Goal: Communication & Community: Answer question/provide support

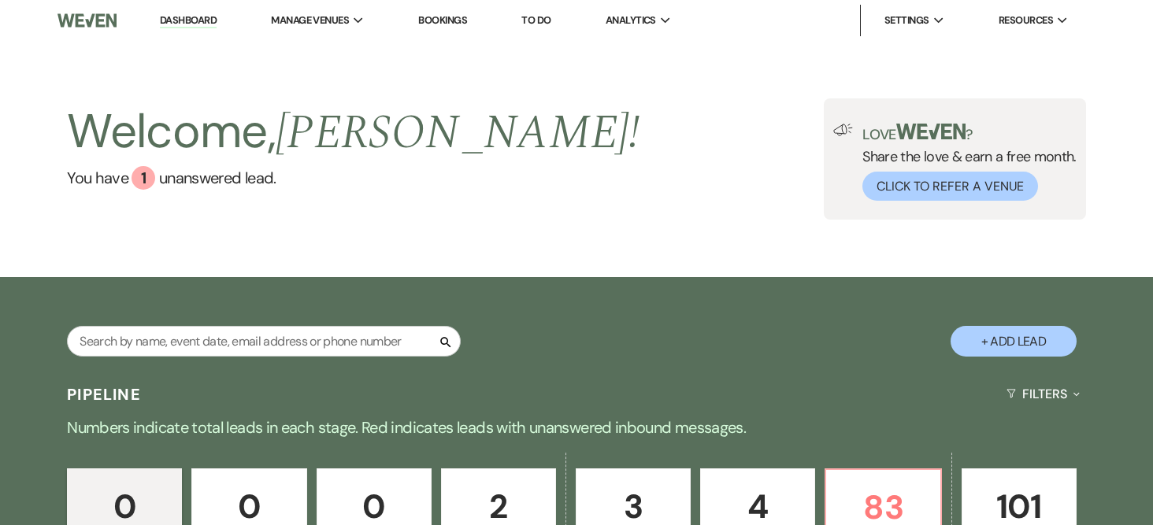
drag, startPoint x: 1006, startPoint y: 339, endPoint x: 995, endPoint y: 305, distance: 34.9
click at [1006, 338] on button "+ Add Lead" at bounding box center [1013, 341] width 126 height 31
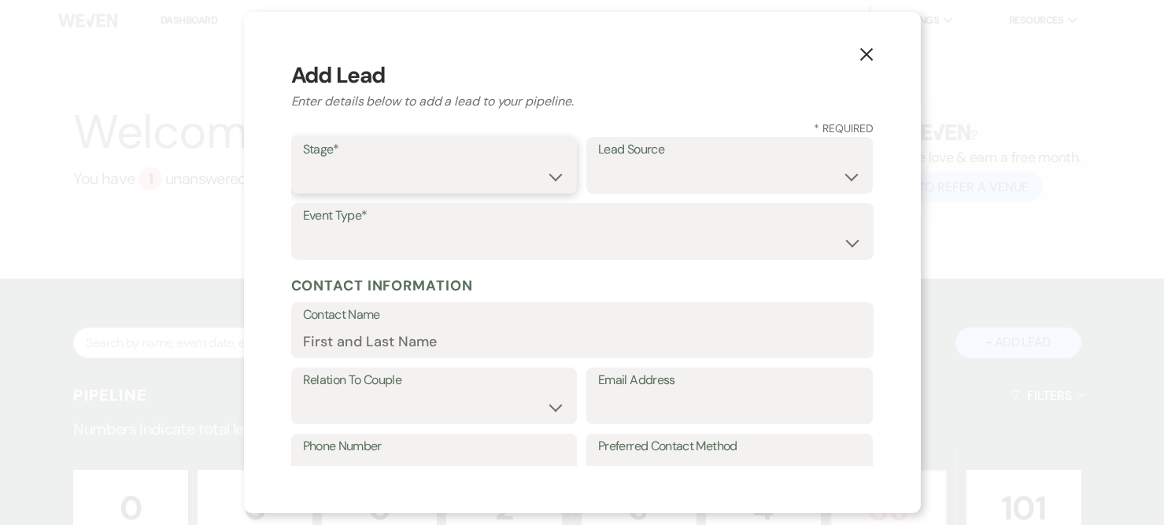
click at [541, 170] on select "Inquiry Follow Up Tour Requested Tour Confirmed Toured Proposal Sent Booked Lost" at bounding box center [434, 176] width 263 height 31
select select "6"
click at [303, 161] on select "Inquiry Follow Up Tour Requested Tour Confirmed Toured Proposal Sent Booked Lost" at bounding box center [434, 176] width 263 height 31
click at [722, 172] on select "Weven Venue Website Instagram Facebook Pinterest Google The Knot Wedding Wire H…" at bounding box center [729, 176] width 263 height 31
select select "12"
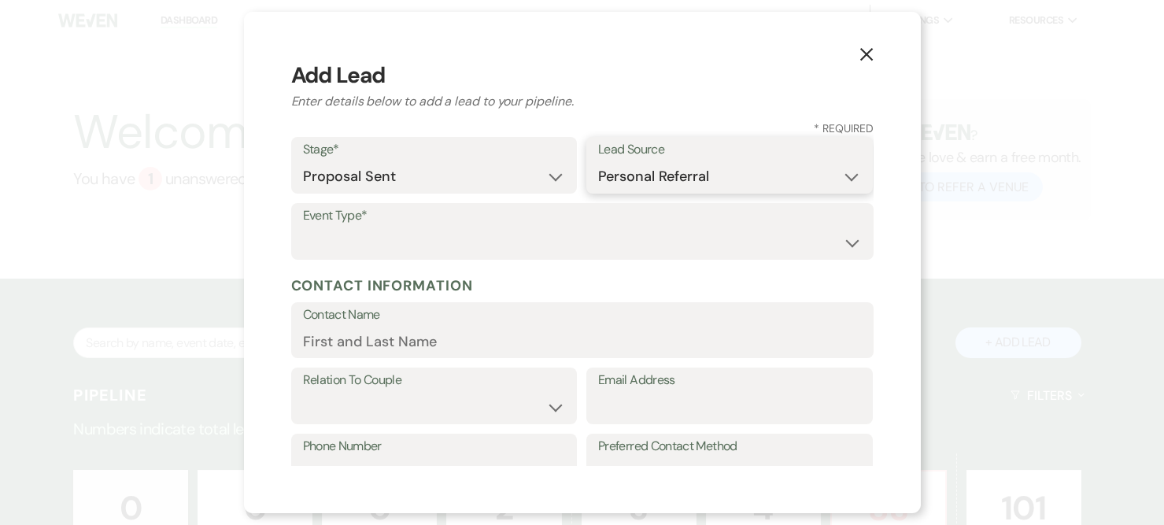
click at [598, 161] on select "Weven Venue Website Instagram Facebook Pinterest Google The Knot Wedding Wire H…" at bounding box center [729, 176] width 263 height 31
click at [391, 240] on select "Wedding Anniversary Party Baby Shower Bachelorette / Bachelor Party Birthday Pa…" at bounding box center [582, 243] width 559 height 31
select select "3"
click at [303, 228] on select "Wedding Anniversary Party Baby Shower Bachelorette / Bachelor Party Birthday Pa…" at bounding box center [582, 243] width 559 height 31
click at [387, 346] on input "Contact Name" at bounding box center [582, 341] width 559 height 31
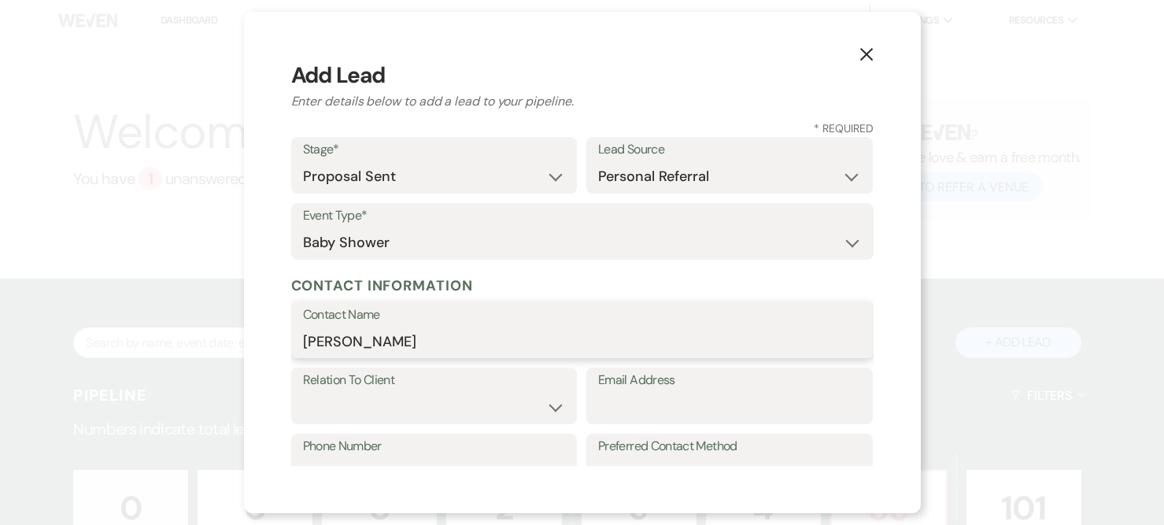
type input "[PERSON_NAME]"
select select "1"
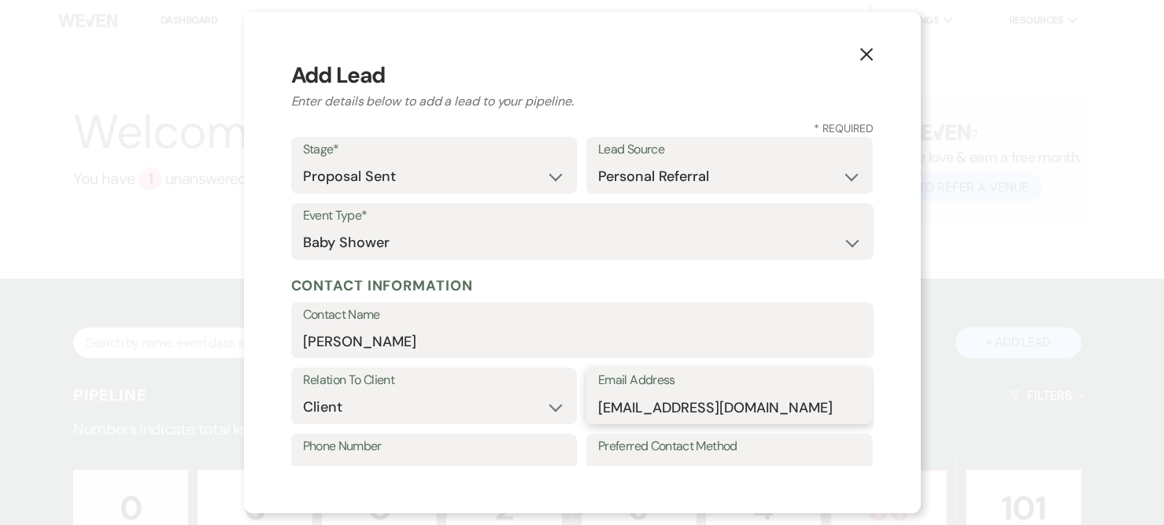
type input "[EMAIL_ADDRESS][DOMAIN_NAME]"
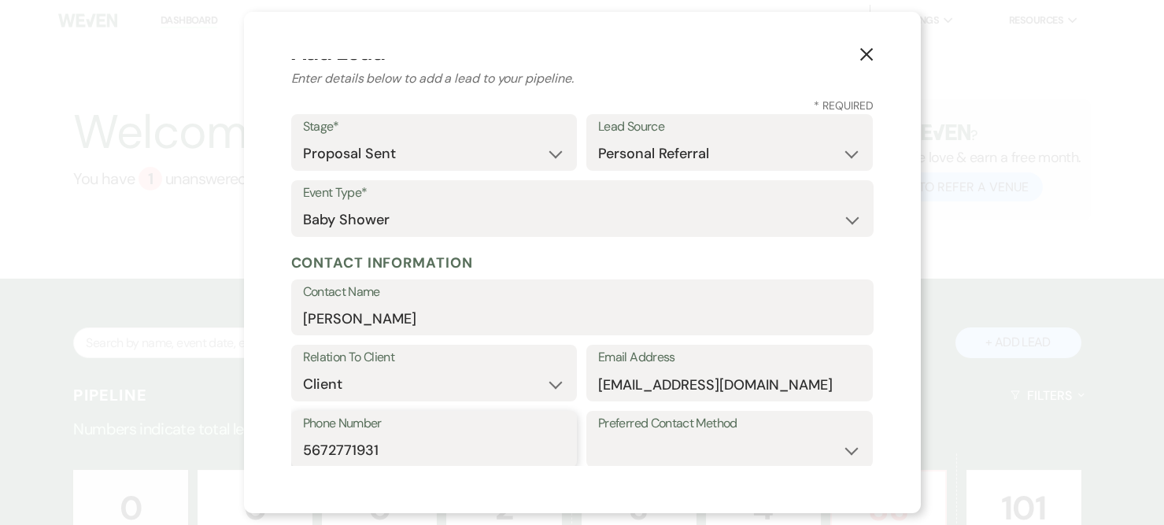
type input "5672771931"
select select "phone"
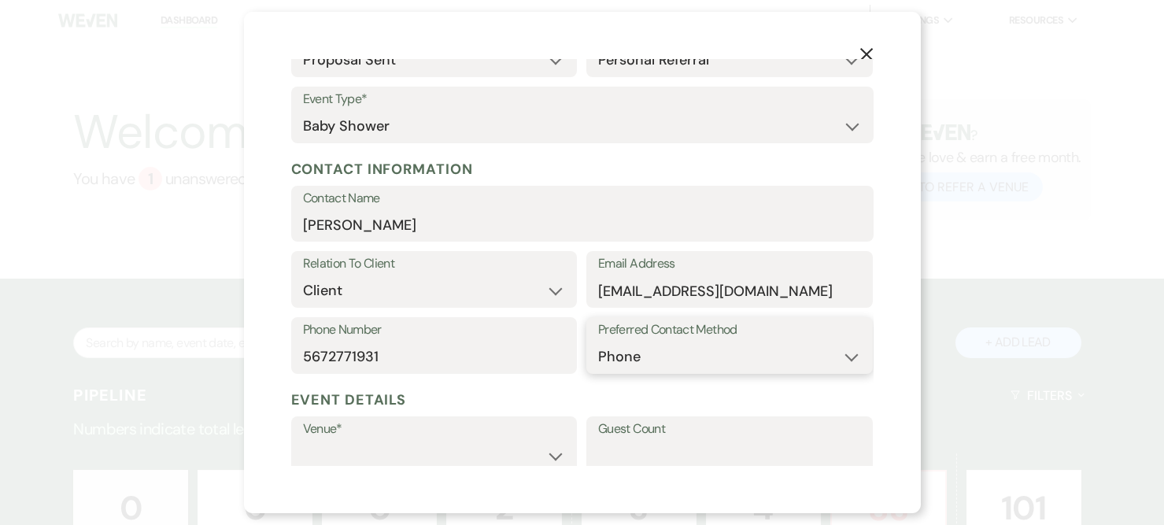
scroll to position [259, 0]
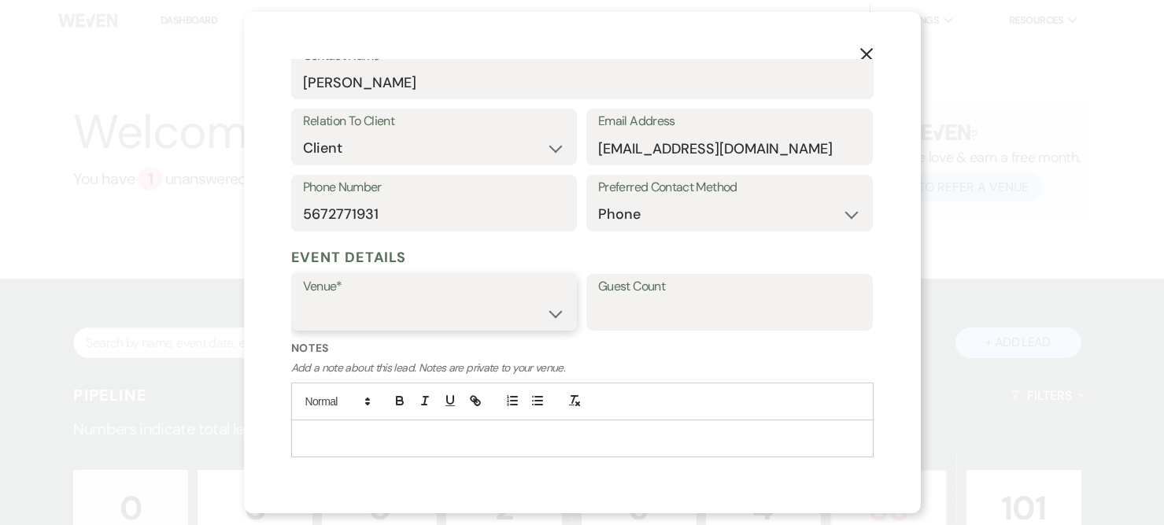
drag, startPoint x: 554, startPoint y: 307, endPoint x: 558, endPoint y: 292, distance: 15.5
click at [554, 307] on select "[GEOGRAPHIC_DATA] at [GEOGRAPHIC_DATA] Venues [GEOGRAPHIC_DATA] at [GEOGRAPHIC_…" at bounding box center [434, 313] width 263 height 31
select select "783"
click at [303, 298] on select "[GEOGRAPHIC_DATA] at [GEOGRAPHIC_DATA] Venues [GEOGRAPHIC_DATA] at [GEOGRAPHIC_…" at bounding box center [434, 313] width 263 height 31
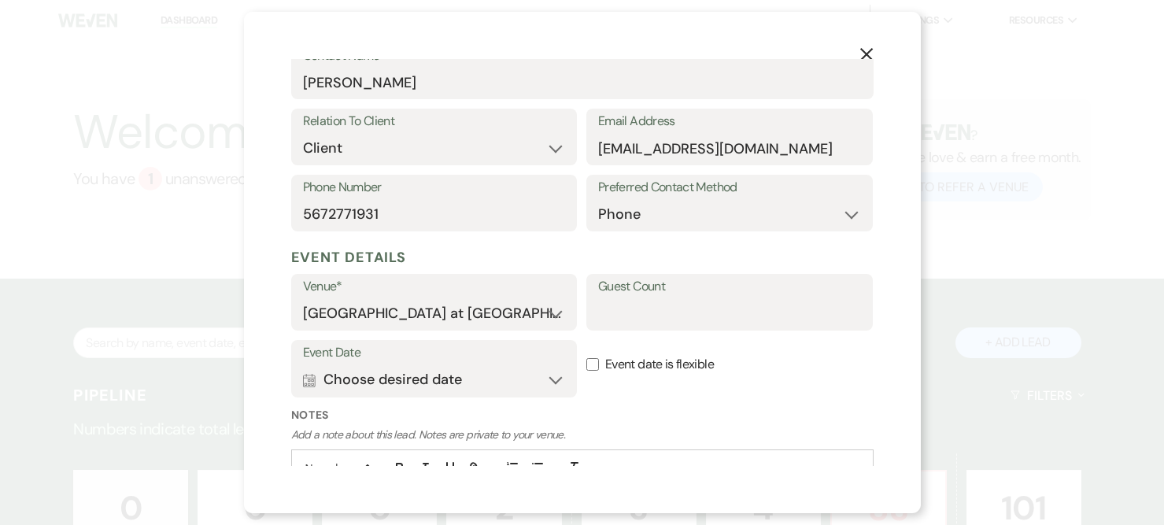
click at [642, 298] on label "Guest Count" at bounding box center [729, 287] width 263 height 23
click at [642, 298] on input "Guest Count" at bounding box center [729, 313] width 263 height 31
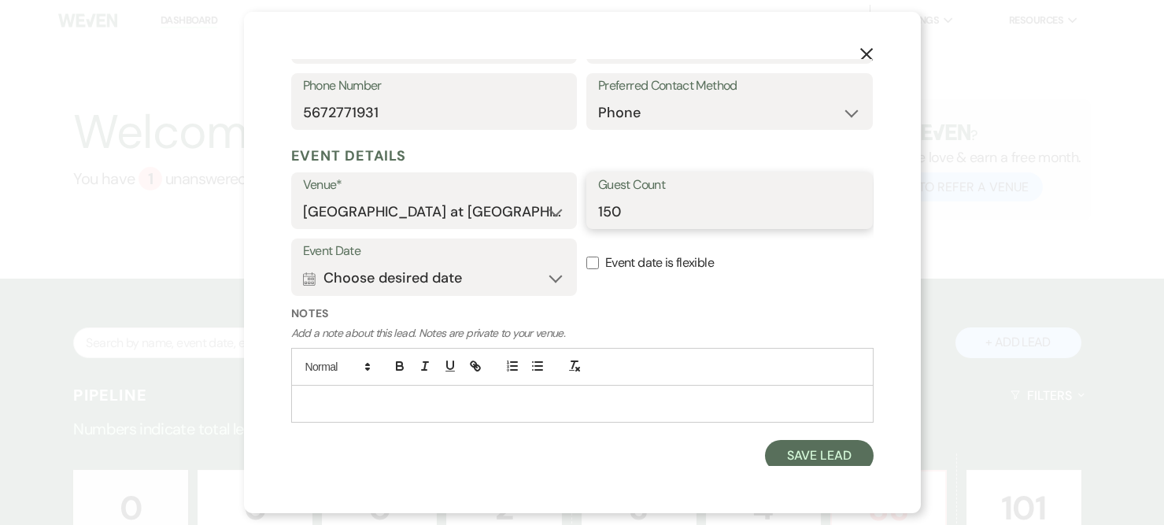
scroll to position [366, 0]
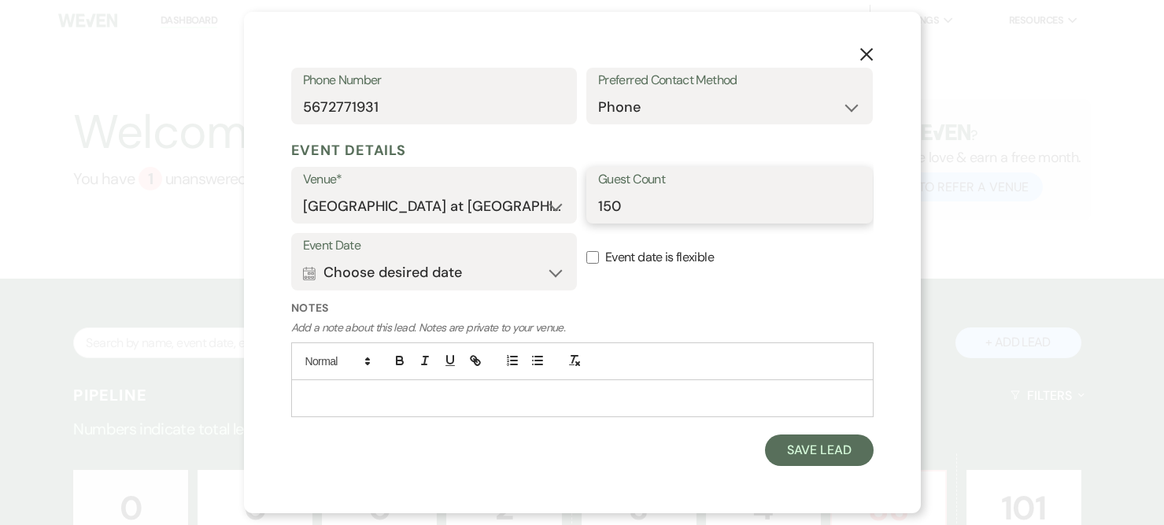
type input "150"
click at [556, 269] on button "Calendar Choose desired date Expand" at bounding box center [434, 272] width 263 height 31
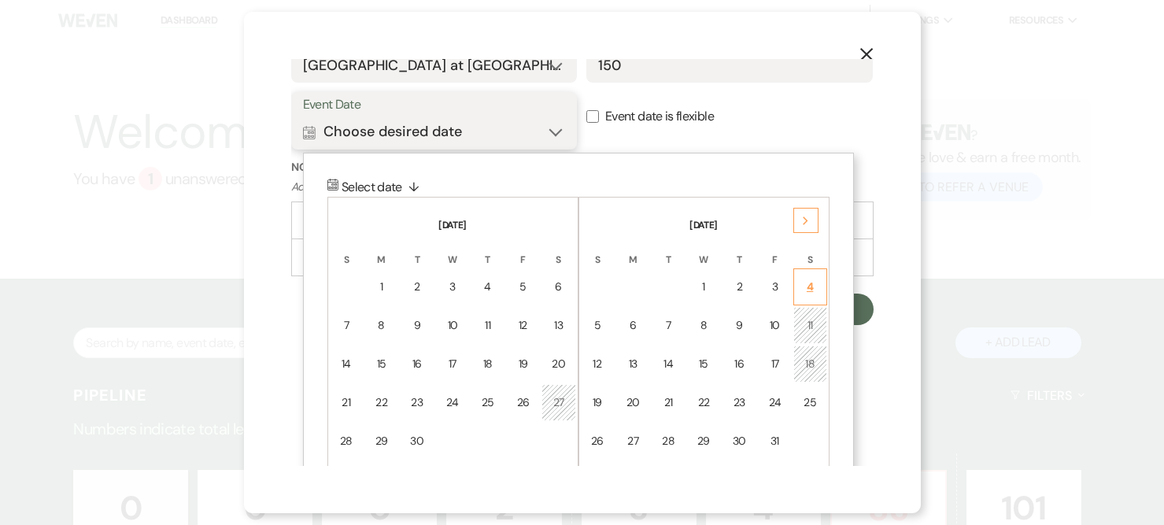
scroll to position [524, 0]
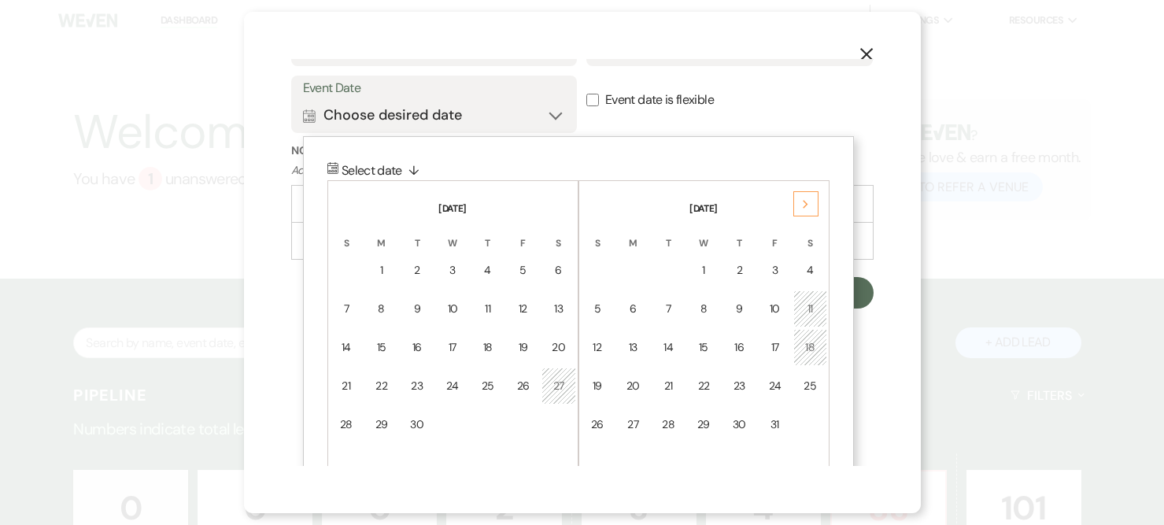
click at [808, 210] on div "Next" at bounding box center [806, 203] width 25 height 25
click at [807, 210] on div "Next" at bounding box center [806, 203] width 25 height 25
click at [806, 210] on div "Next" at bounding box center [806, 203] width 25 height 25
click at [598, 391] on div "22" at bounding box center [597, 386] width 13 height 17
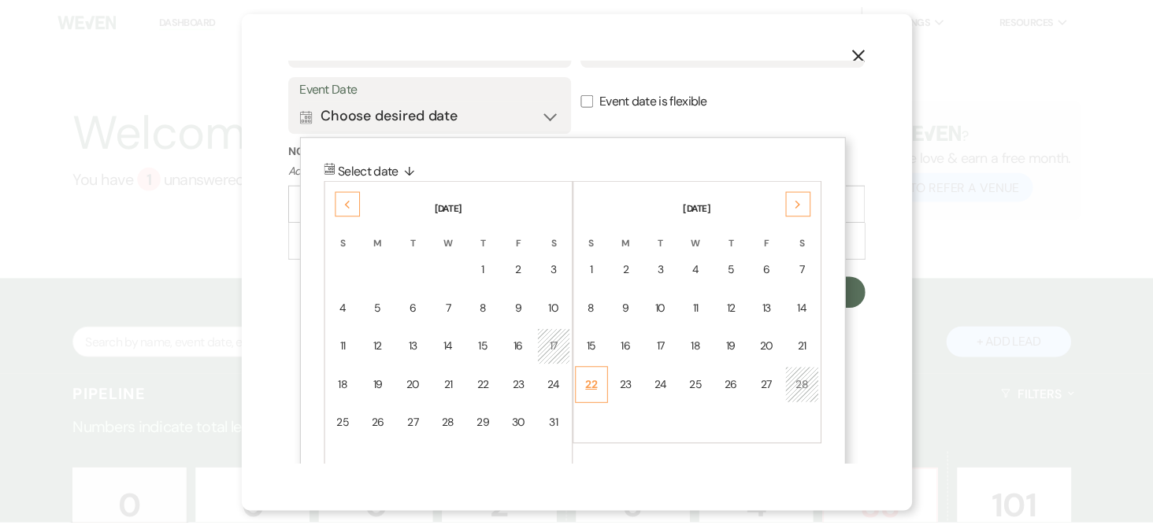
scroll to position [366, 0]
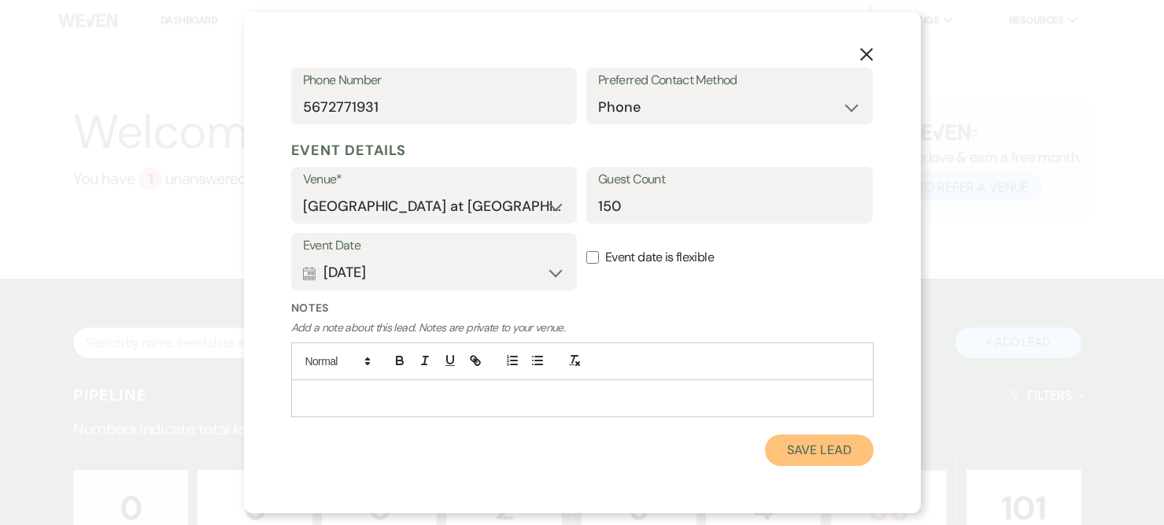
click at [835, 456] on button "Save Lead" at bounding box center [819, 450] width 108 height 31
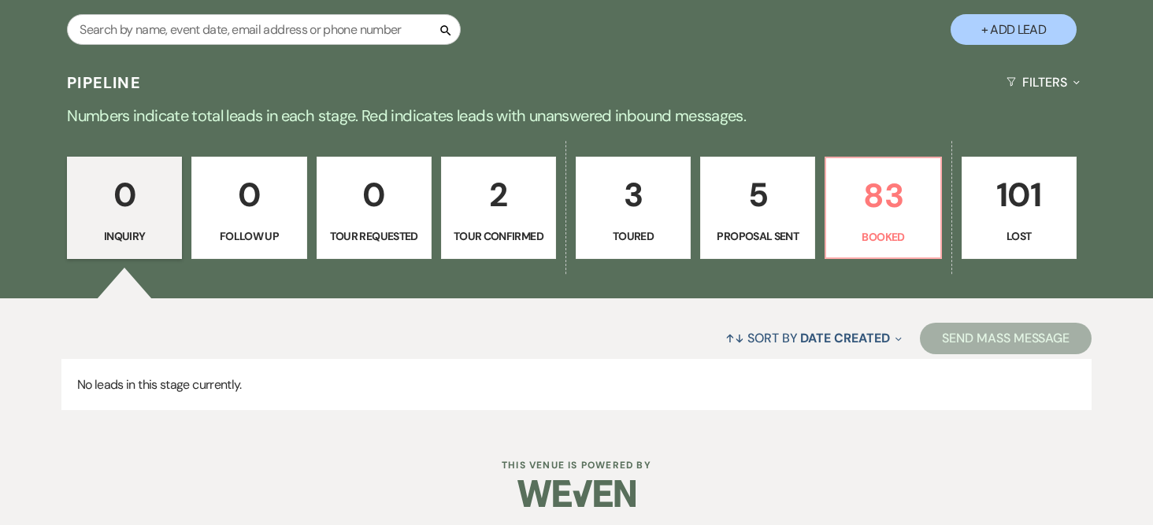
scroll to position [317, 0]
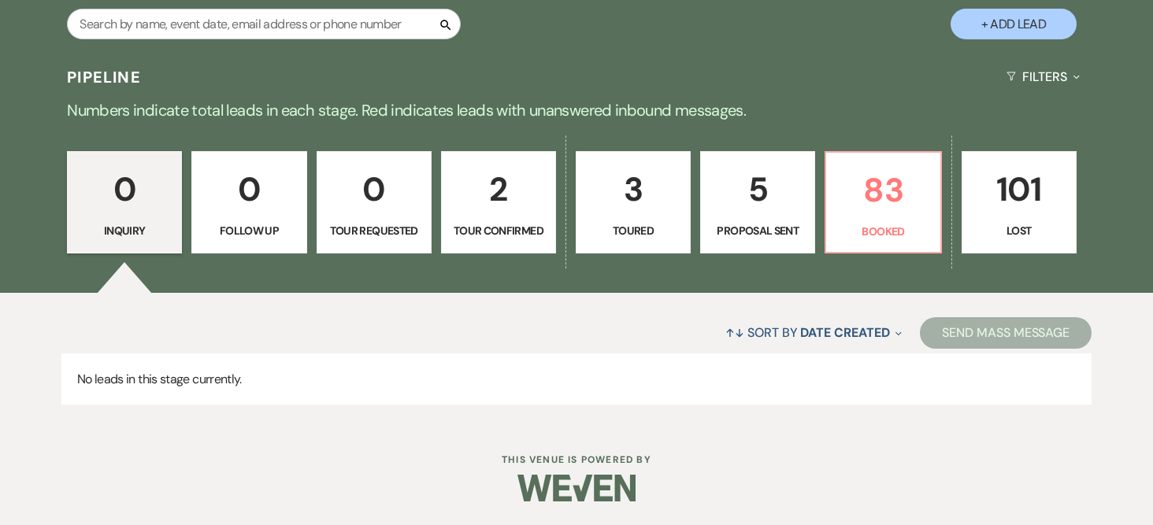
click at [773, 183] on p "5" at bounding box center [757, 189] width 94 height 53
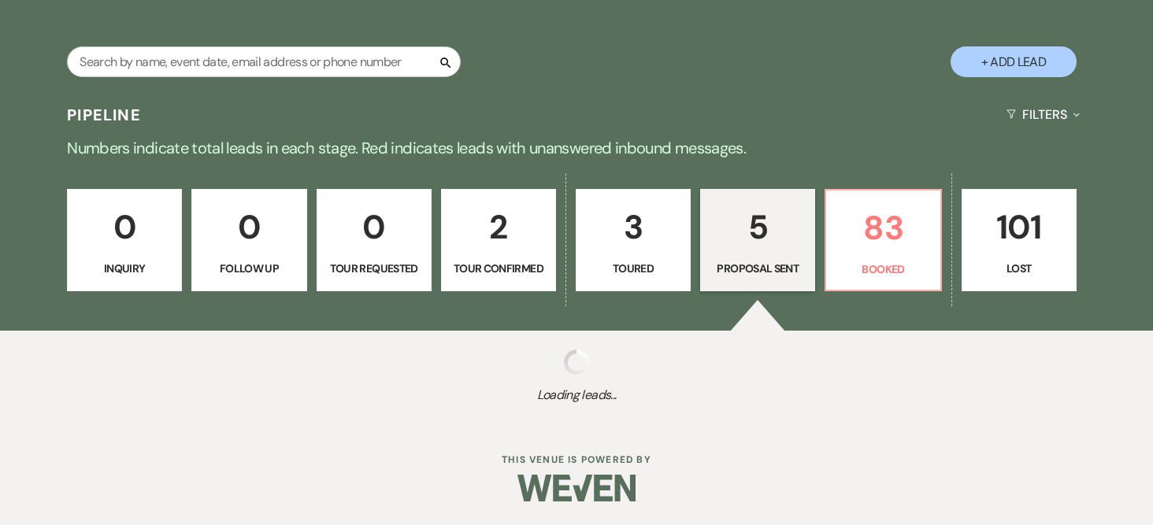
select select "6"
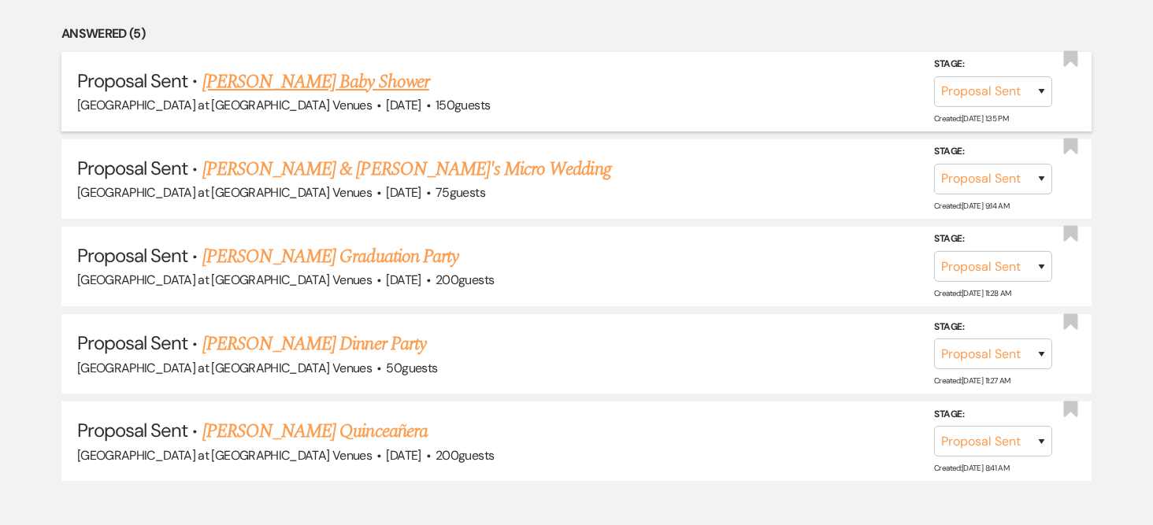
scroll to position [711, 0]
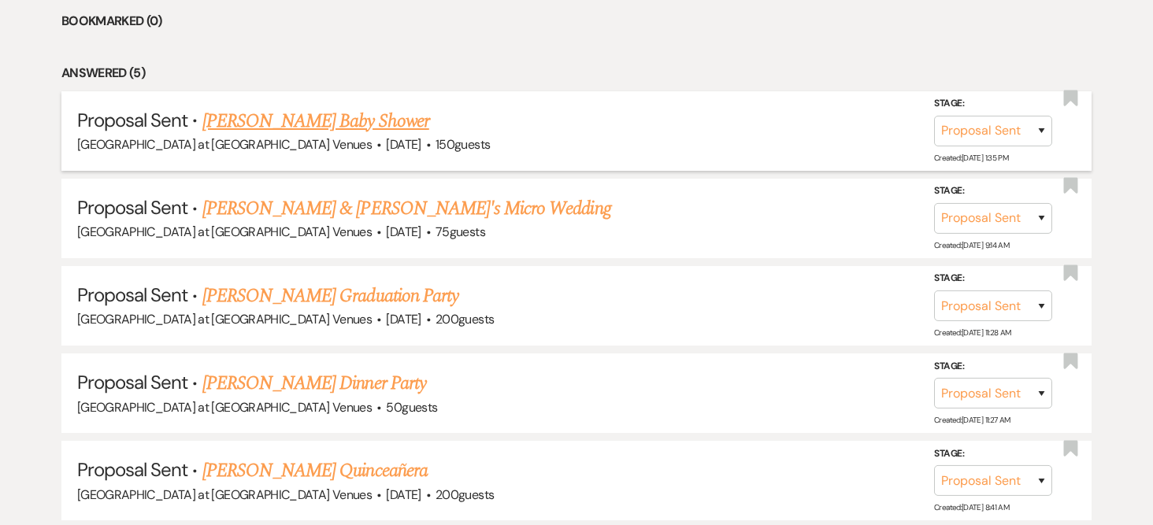
click at [328, 119] on link "[PERSON_NAME] Baby Shower" at bounding box center [315, 121] width 227 height 28
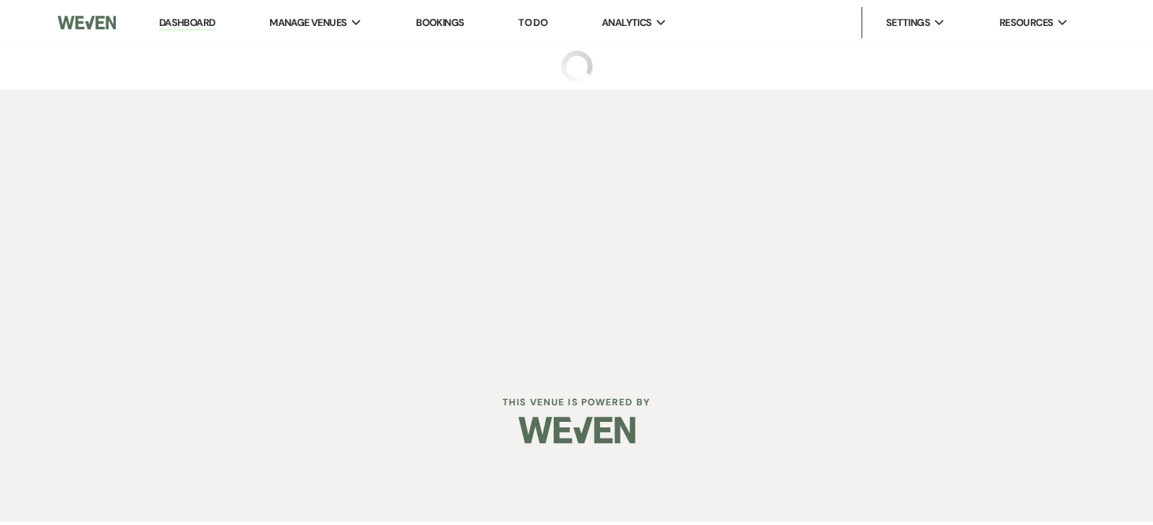
select select "6"
select select "12"
select select "3"
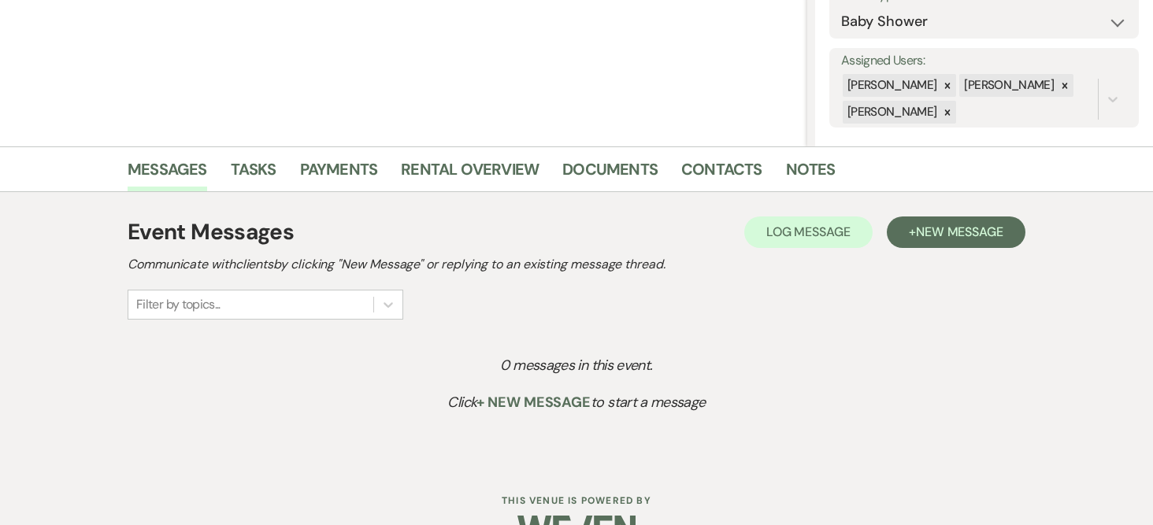
scroll to position [290, 0]
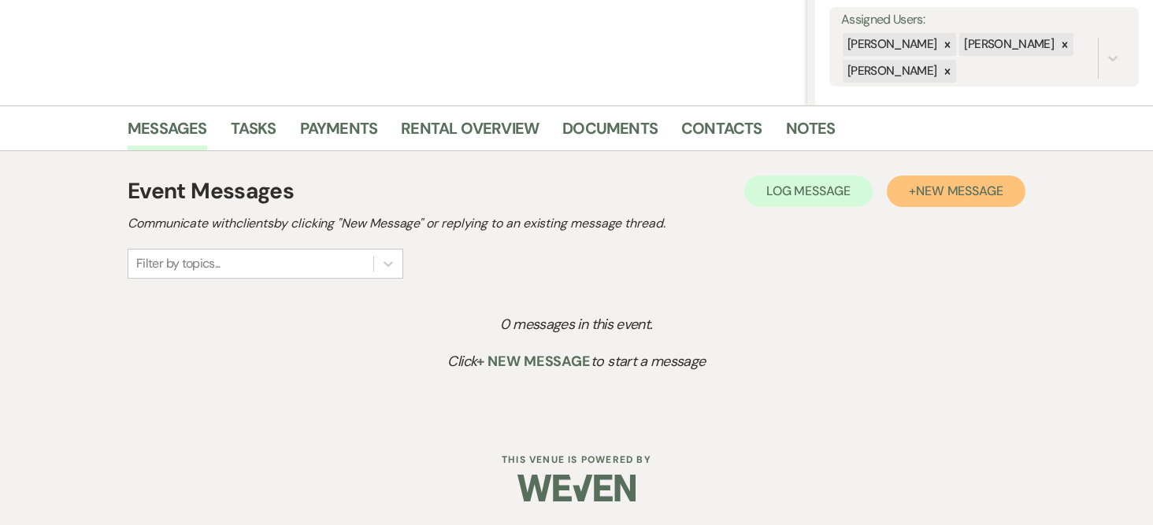
click at [925, 188] on span "New Message" at bounding box center [959, 191] width 87 height 17
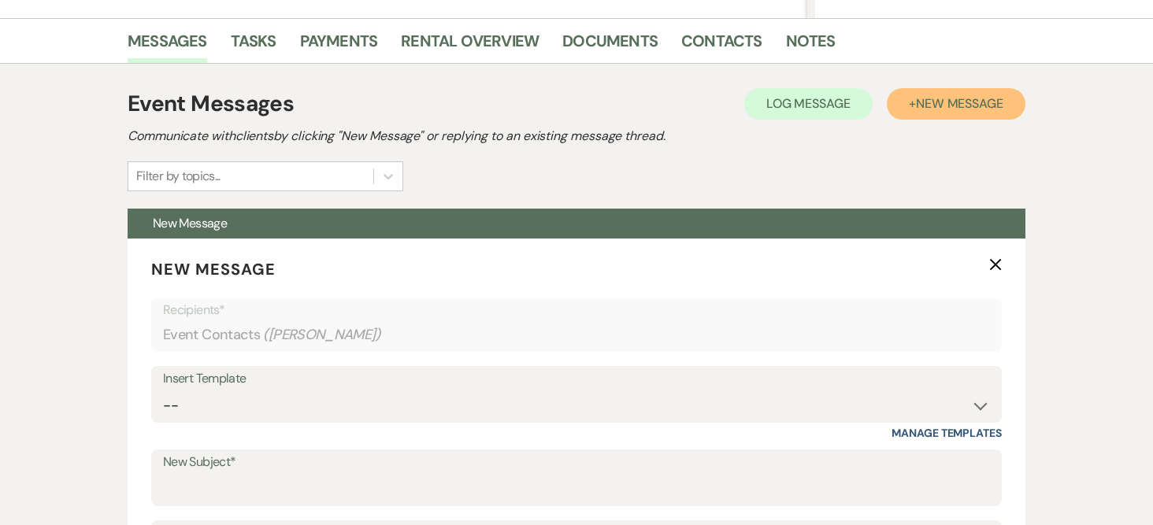
scroll to position [447, 0]
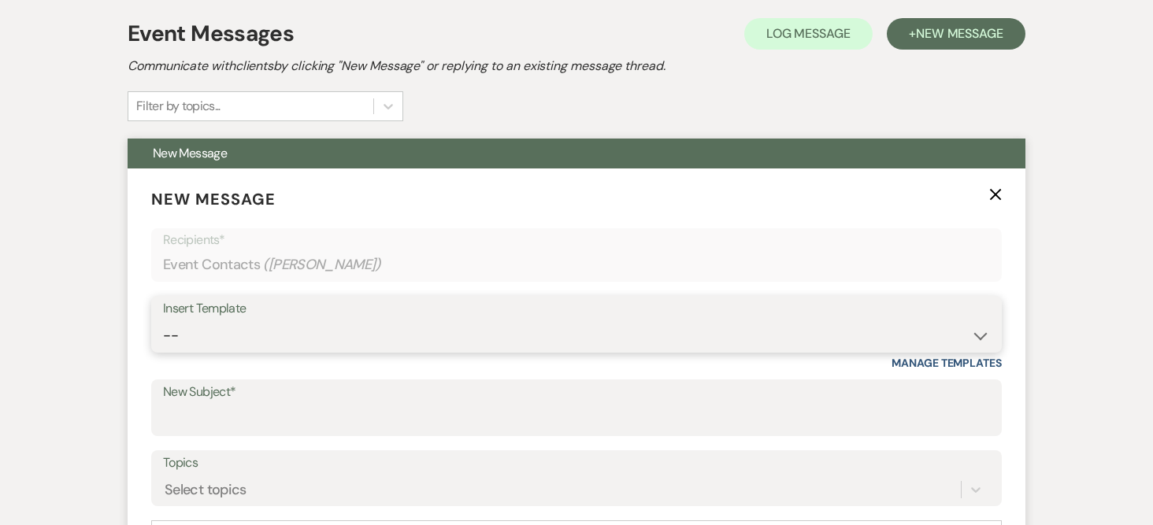
click at [249, 336] on select "-- Weven Planning Portal Introduction (Booked Events) Tour Request Response Fol…" at bounding box center [576, 335] width 827 height 31
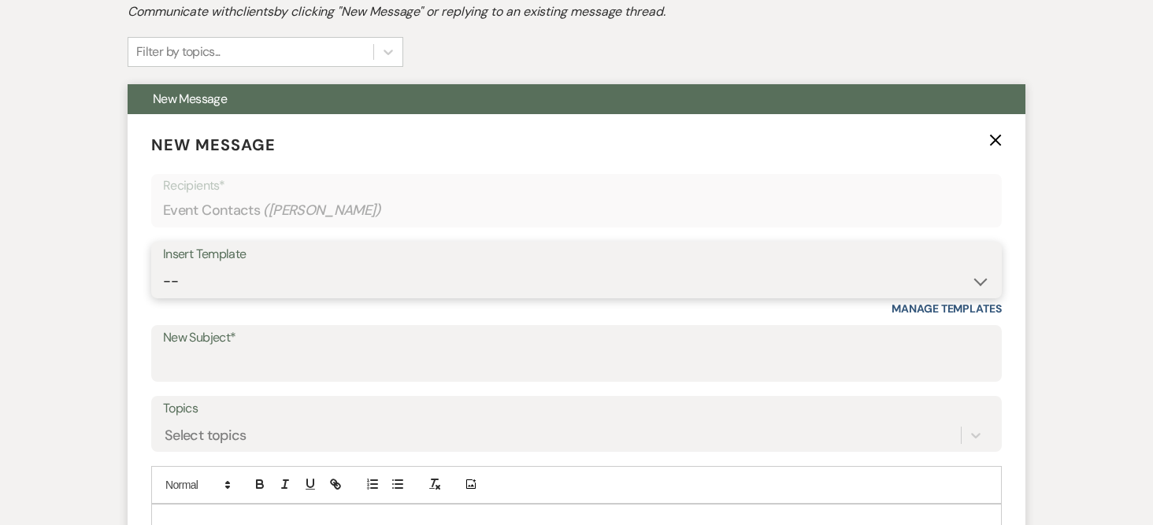
scroll to position [526, 0]
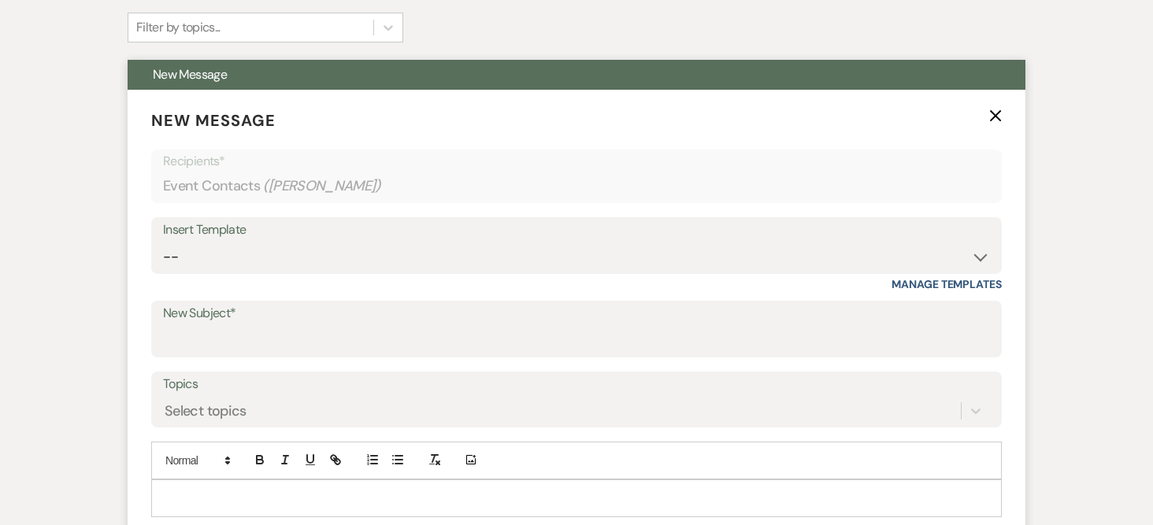
click at [257, 240] on div "Insert Template" at bounding box center [576, 230] width 827 height 23
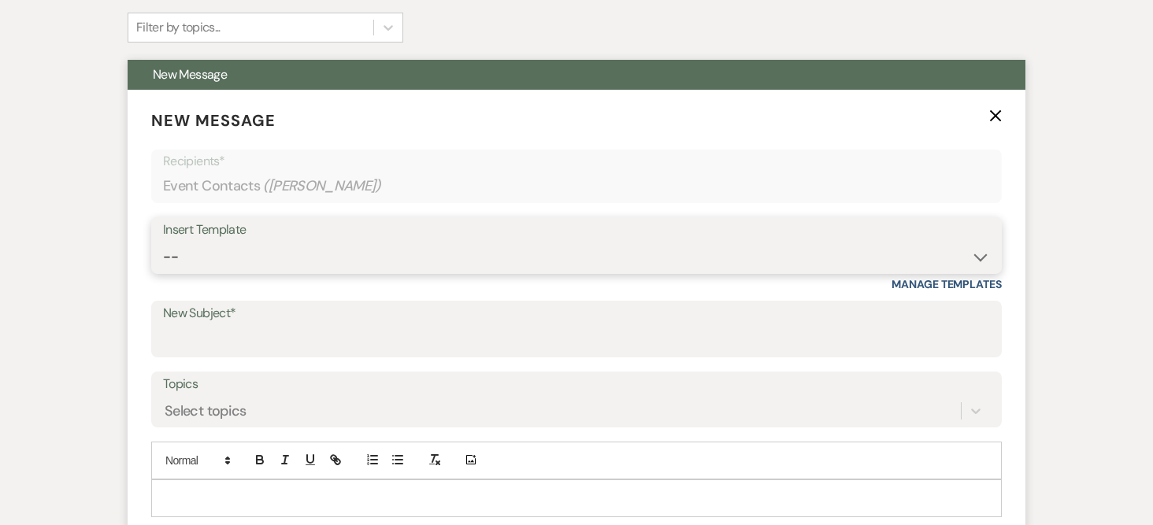
drag, startPoint x: 255, startPoint y: 254, endPoint x: 265, endPoint y: 254, distance: 9.4
click at [255, 254] on select "-- Weven Planning Portal Introduction (Booked Events) Tour Request Response Fol…" at bounding box center [576, 257] width 827 height 31
select select "14"
click at [163, 242] on select "-- Weven Planning Portal Introduction (Booked Events) Tour Request Response Fol…" at bounding box center [576, 257] width 827 height 31
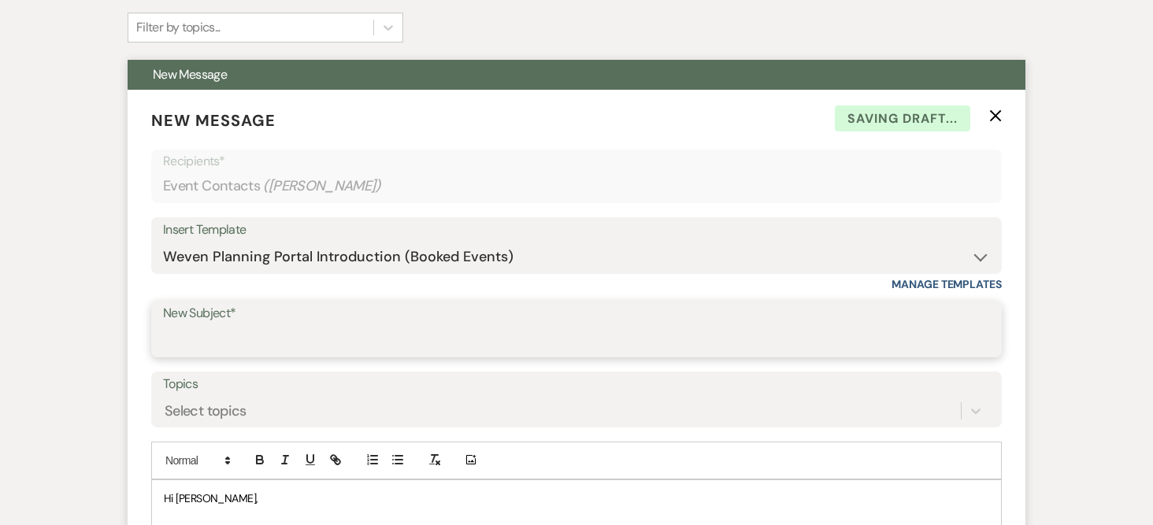
click at [233, 339] on input "New Subject*" at bounding box center [576, 340] width 827 height 31
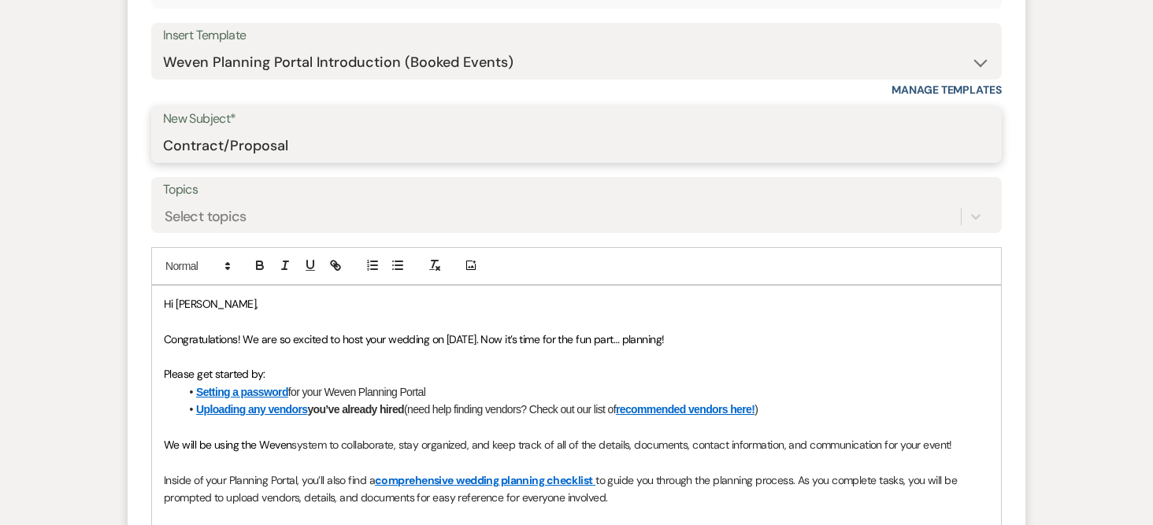
scroll to position [683, 0]
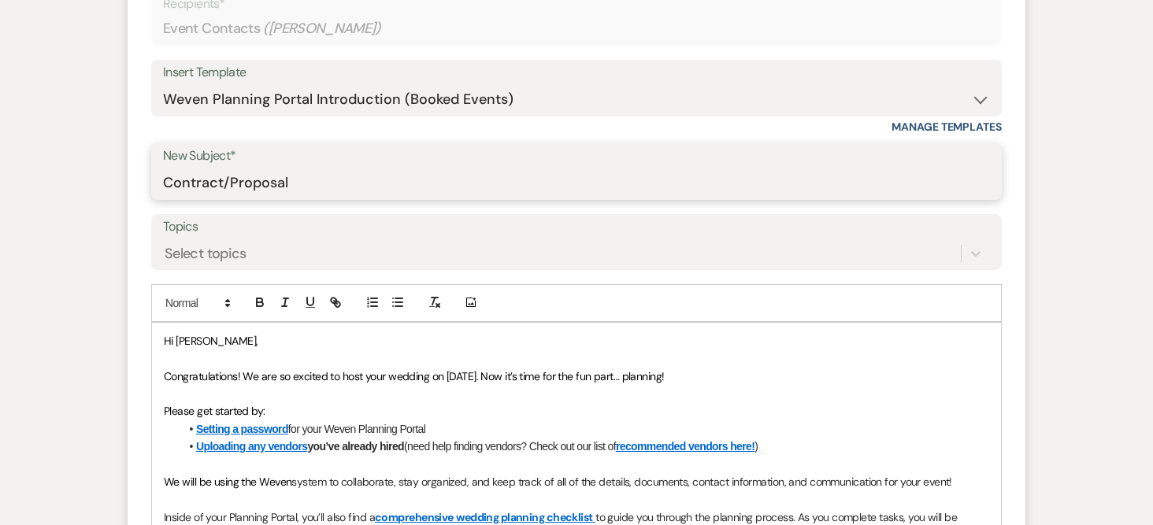
type input "Contract/Proposal"
click at [387, 94] on select "-- Weven Planning Portal Introduction (Booked Events) Tour Request Response Fol…" at bounding box center [576, 99] width 827 height 31
select select "978"
click at [163, 84] on select "-- Weven Planning Portal Introduction (Booked Events) Tour Request Response Fol…" at bounding box center [576, 99] width 827 height 31
type input "Booking your event!"
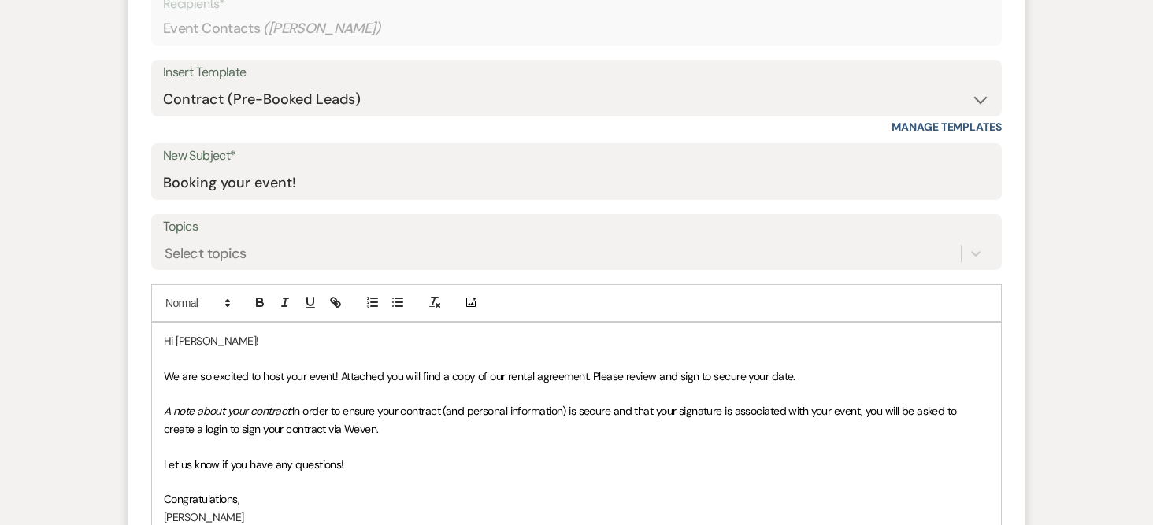
click at [587, 376] on span "We are so excited to host your event! Attached you will find a copy of our rent…" at bounding box center [479, 376] width 631 height 14
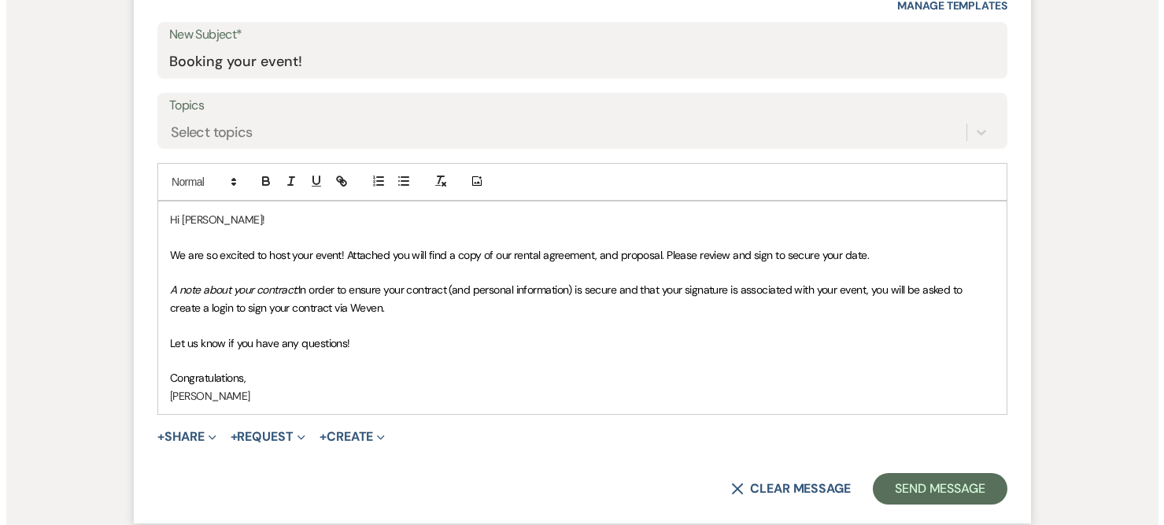
scroll to position [920, 0]
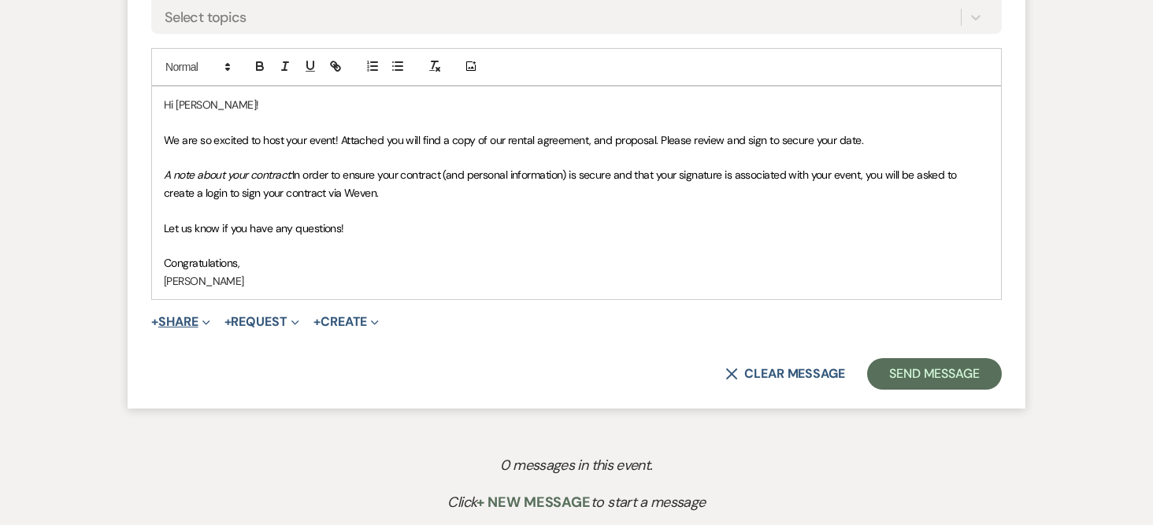
click at [199, 319] on button "+ Share Expand" at bounding box center [180, 322] width 59 height 13
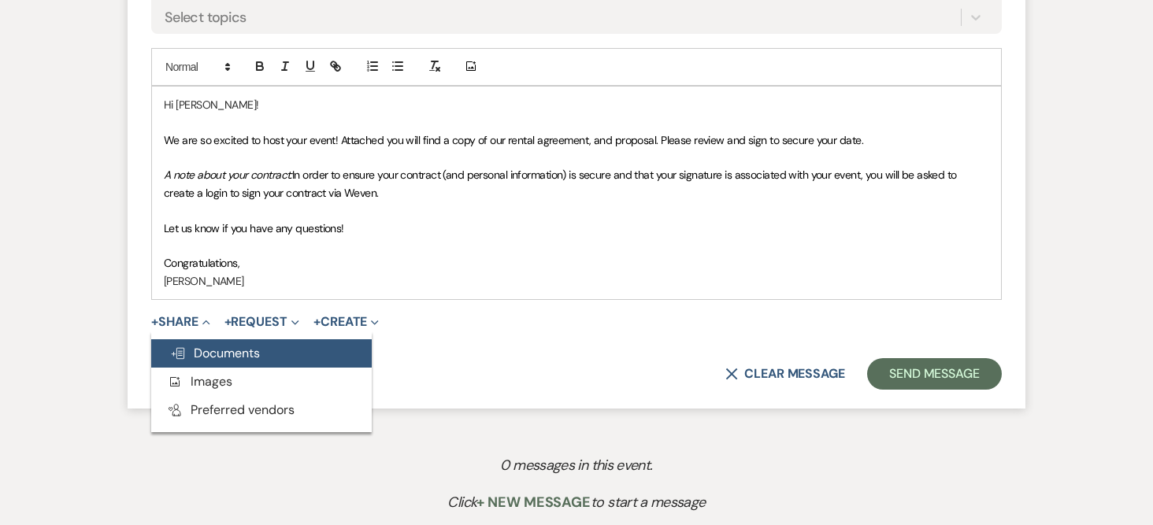
click at [205, 351] on span "Doc Upload Documents" at bounding box center [215, 353] width 90 height 17
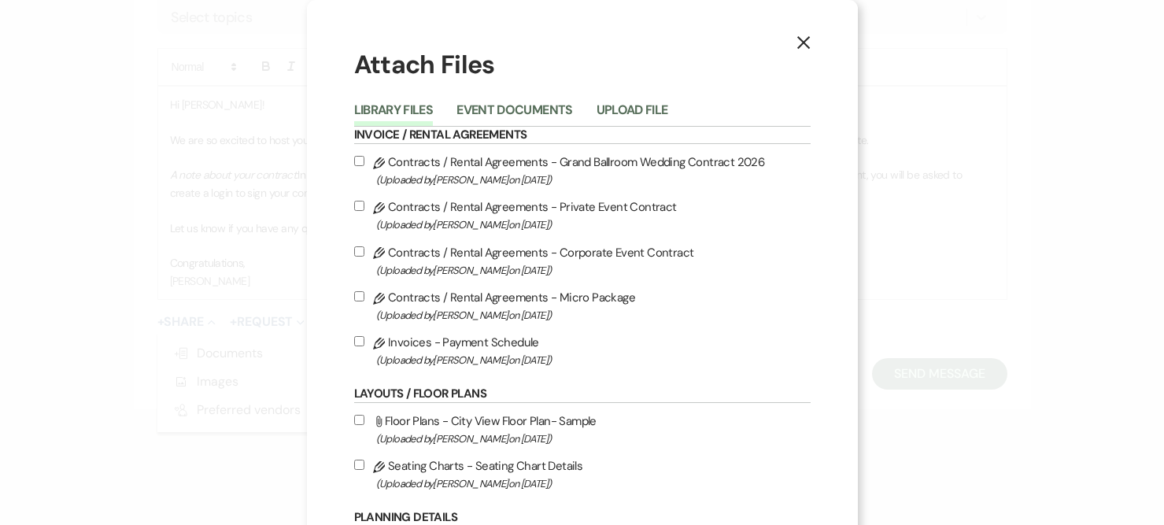
click at [357, 206] on input "Pencil Contracts / Rental Agreements - Private Event Contract (Uploaded by [PER…" at bounding box center [359, 206] width 10 height 10
checkbox input "true"
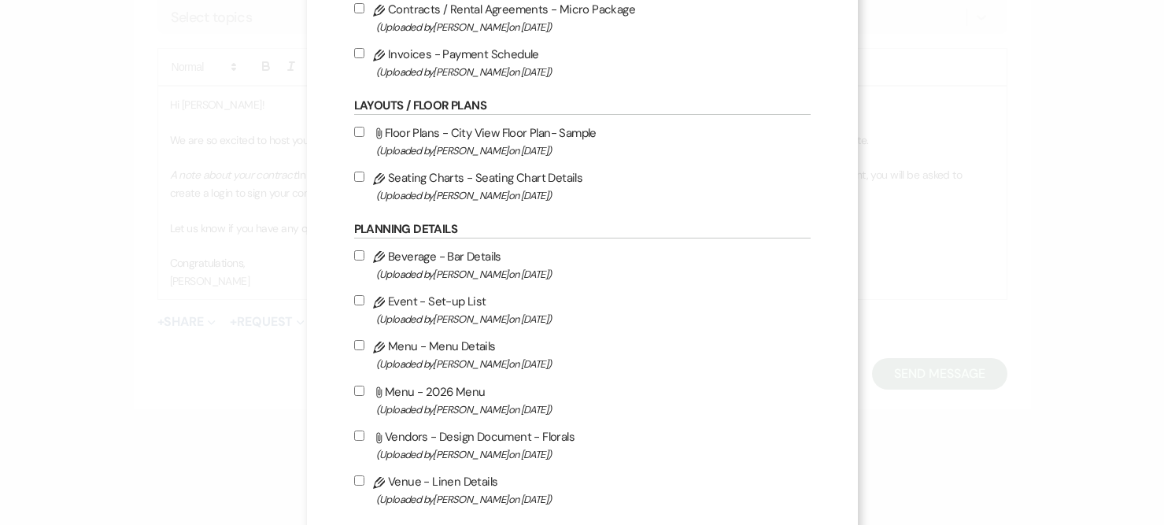
scroll to position [0, 0]
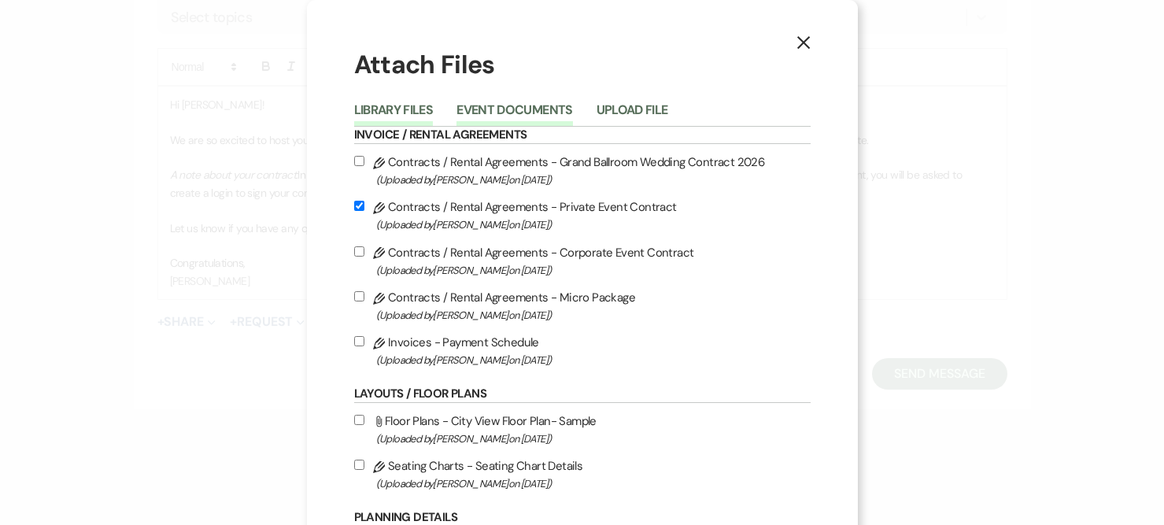
click at [506, 112] on button "Event Documents" at bounding box center [515, 115] width 116 height 22
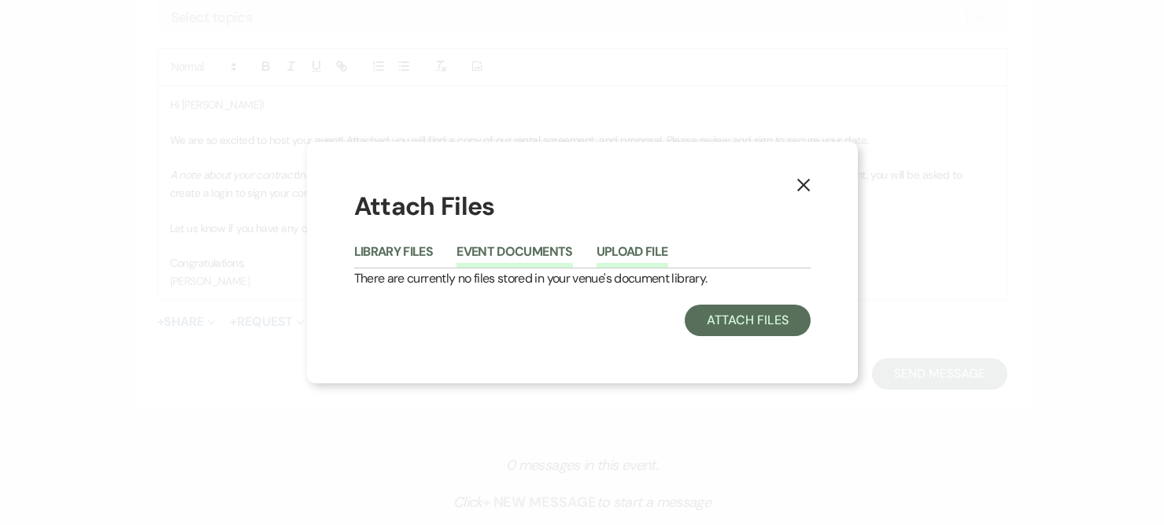
click at [629, 251] on button "Upload File" at bounding box center [633, 257] width 72 height 22
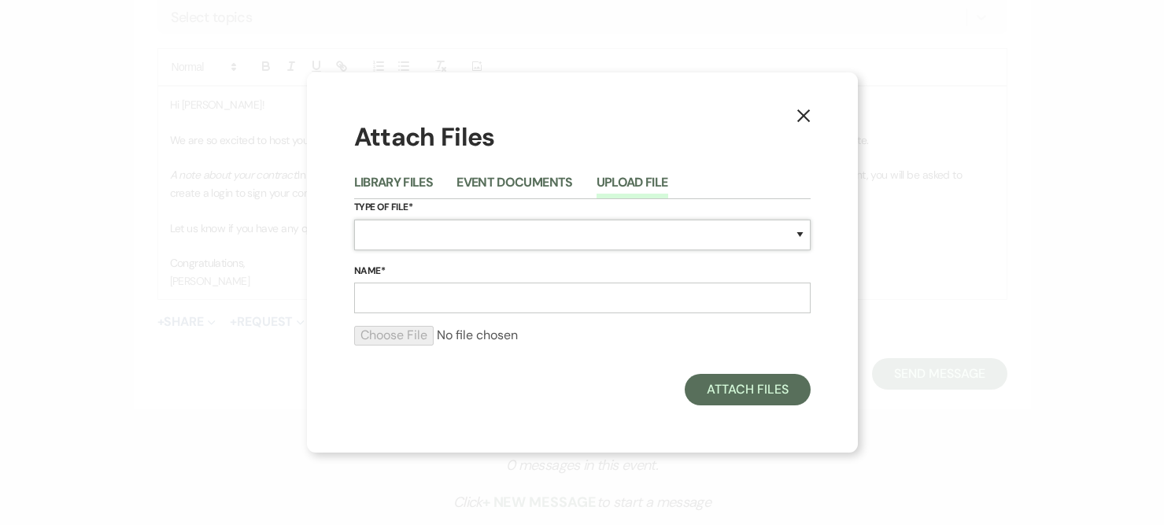
click at [633, 235] on select "Special Event Insurance Vendor Certificate of Insurance Contracts / Rental Agre…" at bounding box center [582, 235] width 457 height 31
select select "22"
click at [354, 220] on select "Special Event Insurance Vendor Certificate of Insurance Contracts / Rental Agre…" at bounding box center [582, 235] width 457 height 31
click at [413, 177] on button "Library Files" at bounding box center [394, 187] width 80 height 22
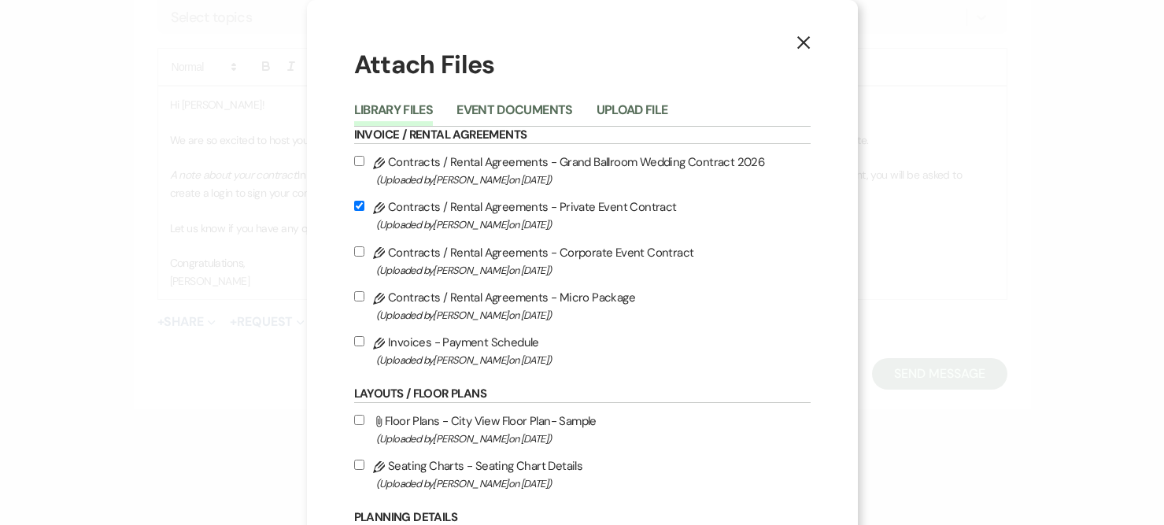
click at [354, 342] on input "Pencil Invoices - Payment Schedule (Uploaded by [PERSON_NAME] on [DATE] )" at bounding box center [359, 341] width 10 height 10
checkbox input "true"
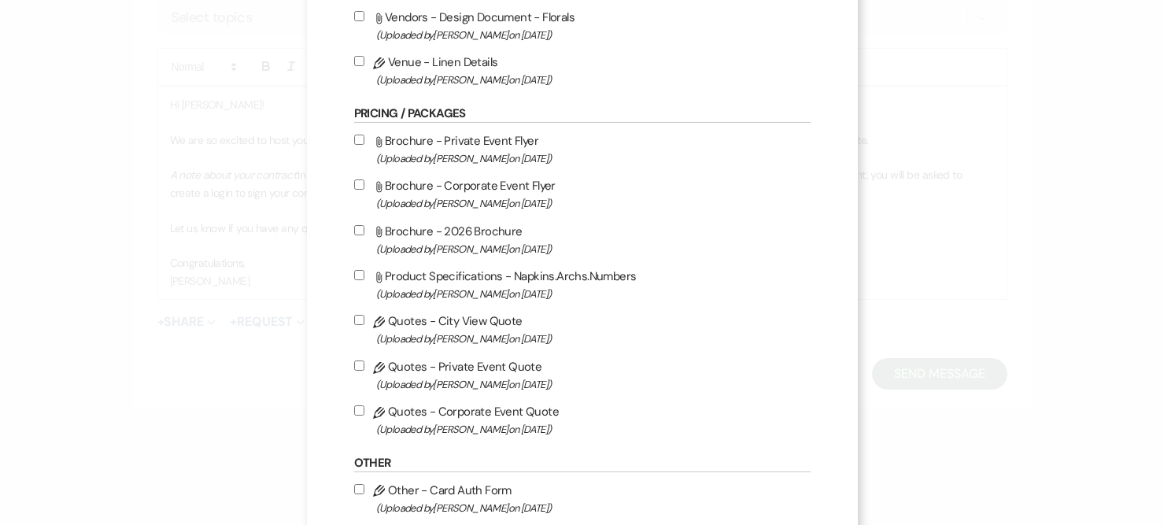
scroll to position [709, 0]
click at [354, 365] on input "Pencil Quotes - Private Event Quote (Uploaded by [PERSON_NAME] on [DATE] )" at bounding box center [359, 365] width 10 height 10
checkbox input "true"
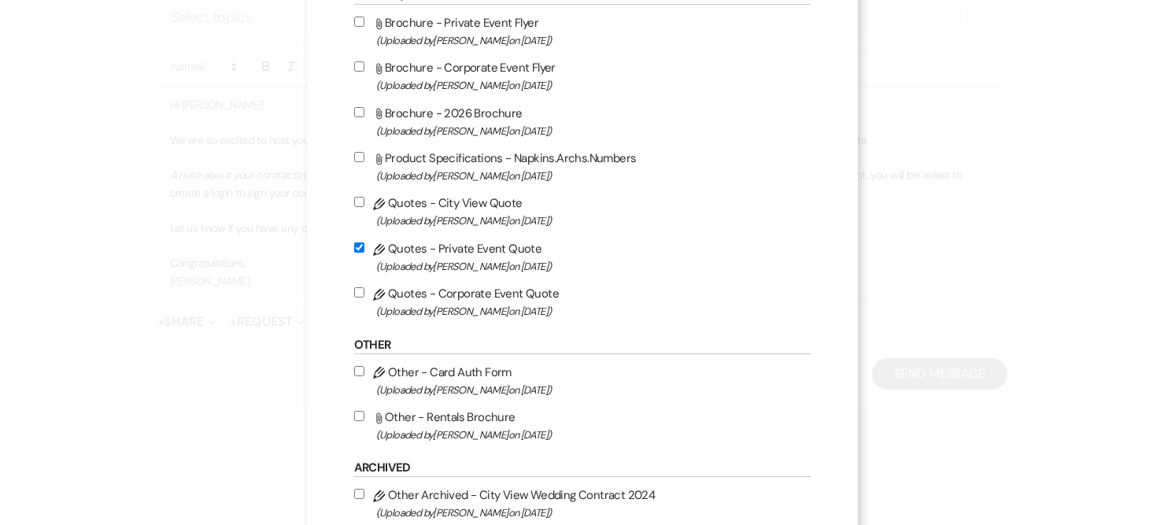
scroll to position [866, 0]
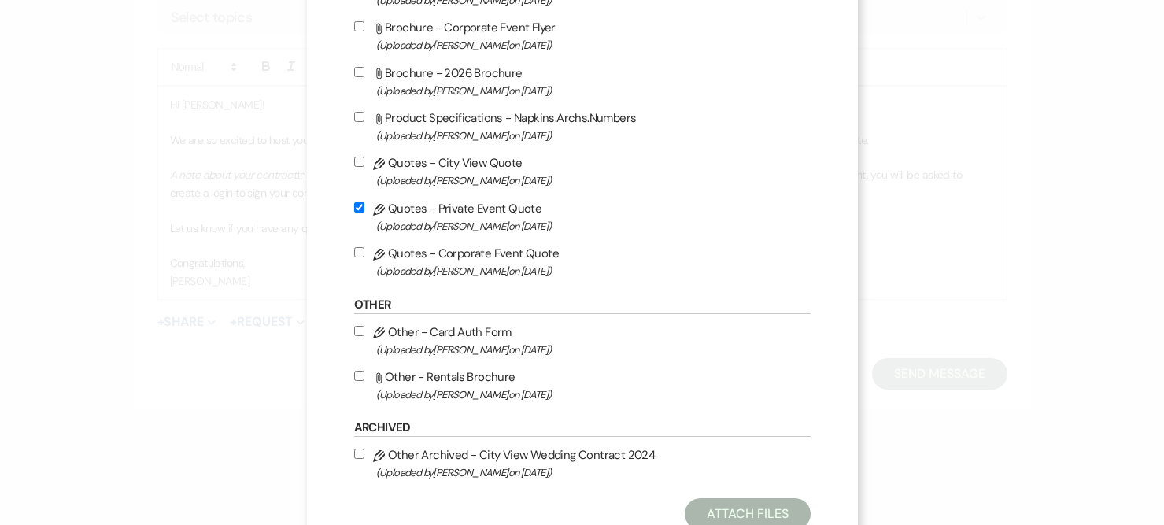
click at [768, 430] on h6 "Archived" at bounding box center [582, 428] width 457 height 17
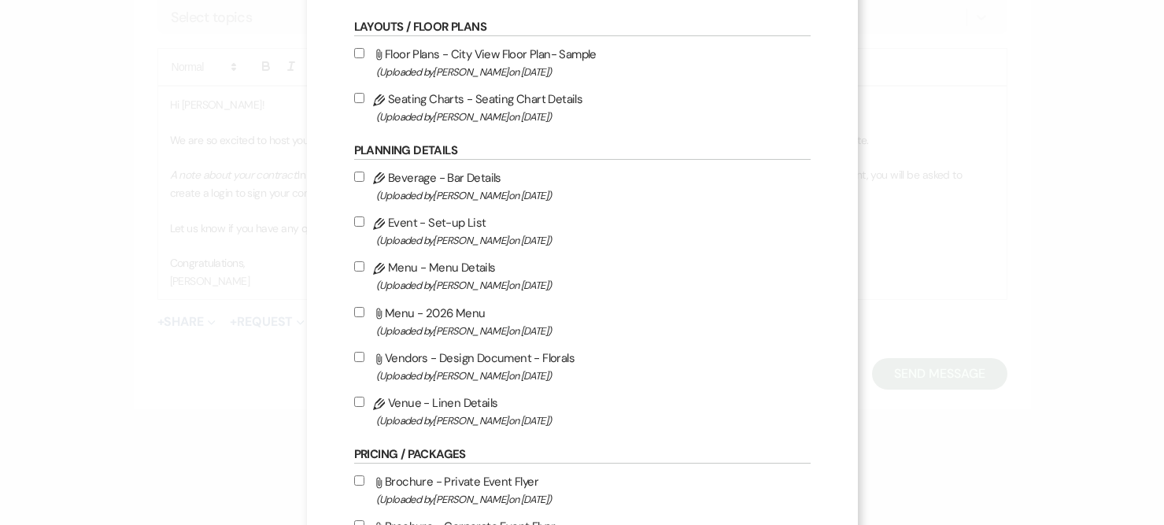
scroll to position [0, 0]
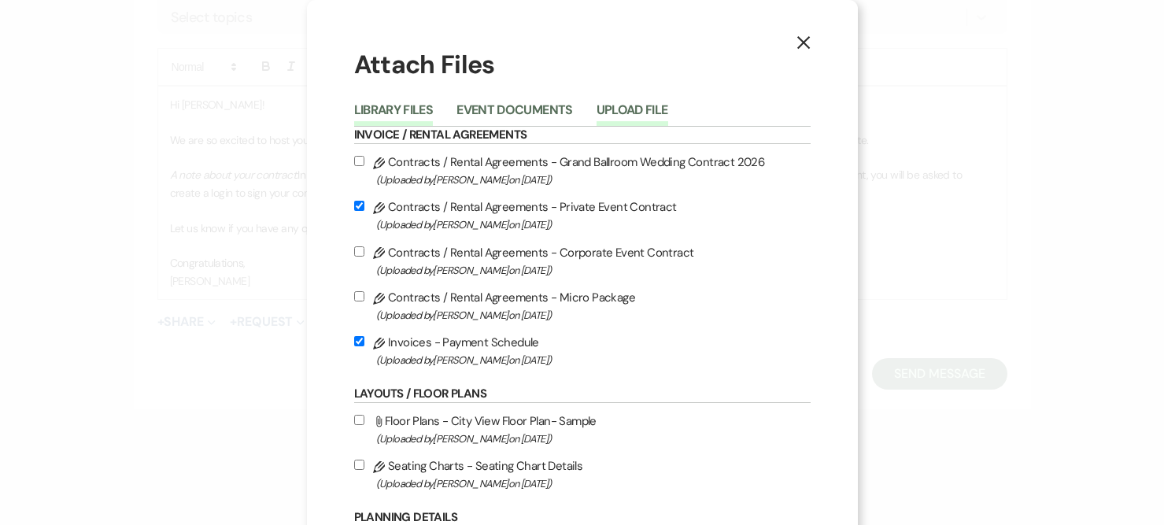
click at [629, 111] on button "Upload File" at bounding box center [633, 115] width 72 height 22
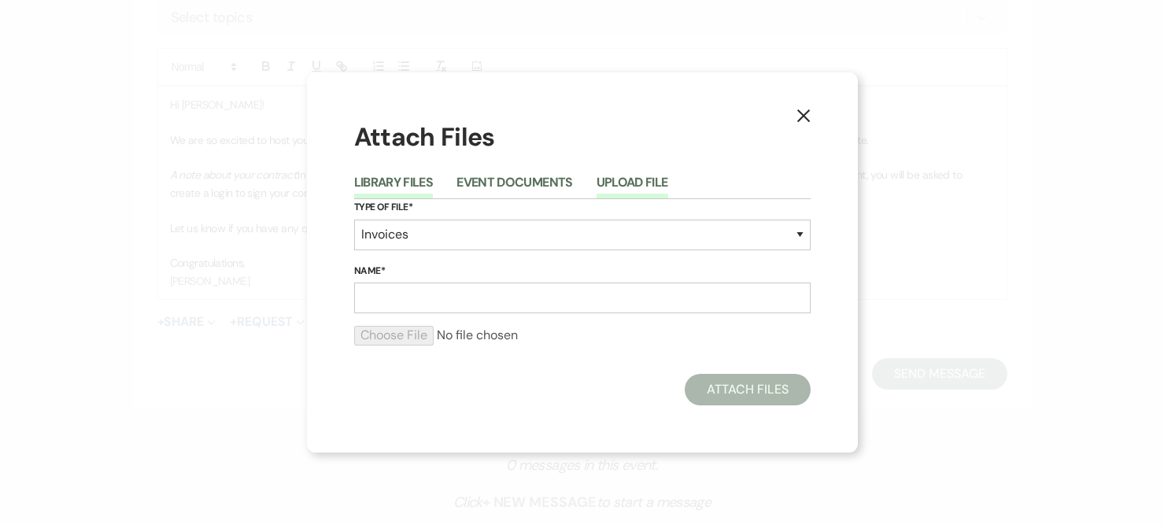
click at [394, 185] on button "Library Files" at bounding box center [394, 187] width 80 height 22
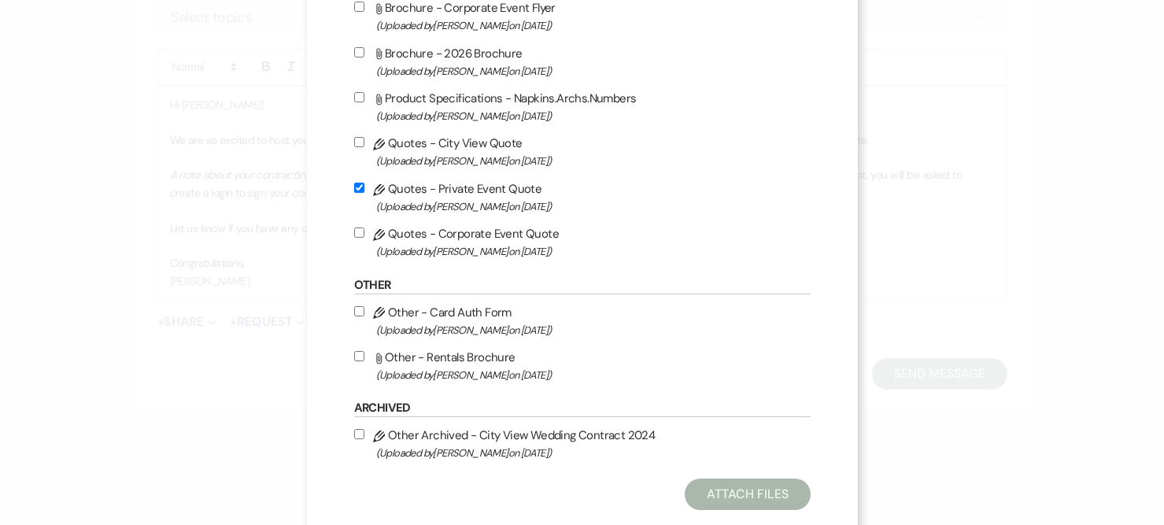
scroll to position [918, 0]
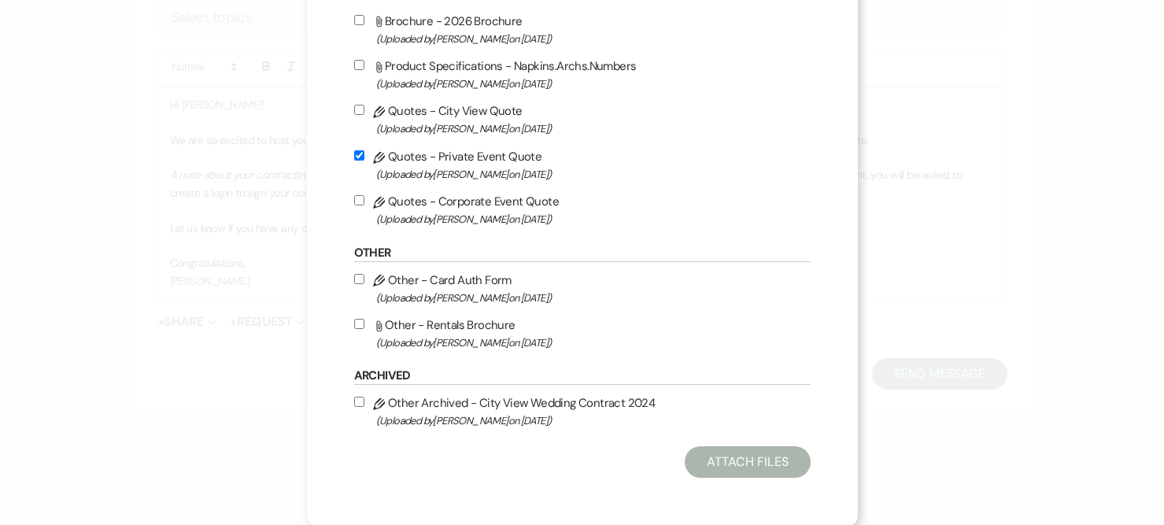
click at [642, 419] on label "Pencil Other Archived - City View Wedding Contract 2024 (Uploaded by [PERSON_NA…" at bounding box center [582, 411] width 457 height 37
click at [365, 407] on input "Pencil Other Archived - City View Wedding Contract 2024 (Uploaded by [PERSON_NA…" at bounding box center [359, 402] width 10 height 10
click at [354, 401] on input "Pencil Other Archived - City View Wedding Contract 2024 (Uploaded by [PERSON_NA…" at bounding box center [359, 402] width 10 height 10
checkbox input "false"
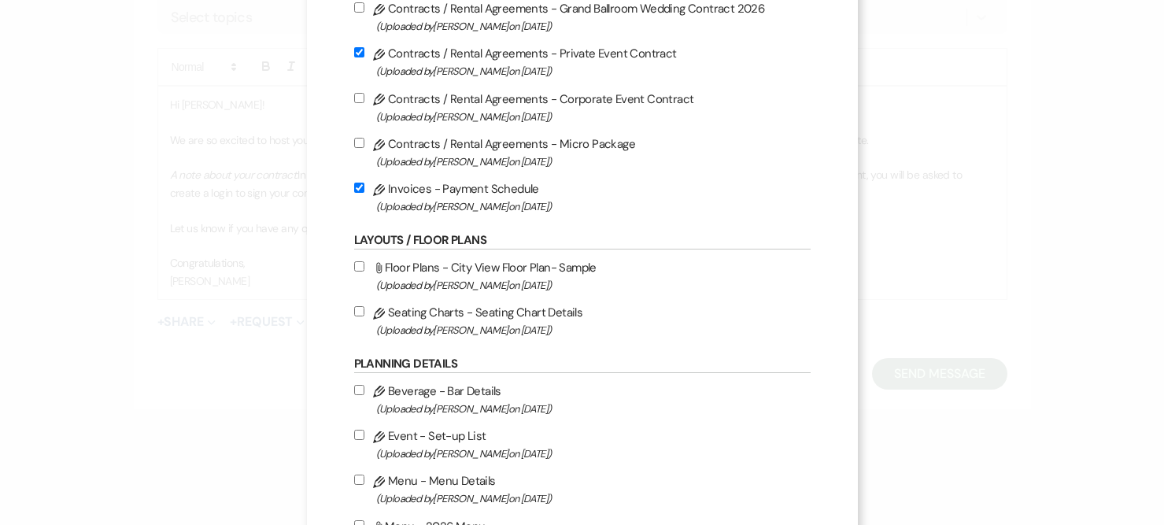
scroll to position [0, 0]
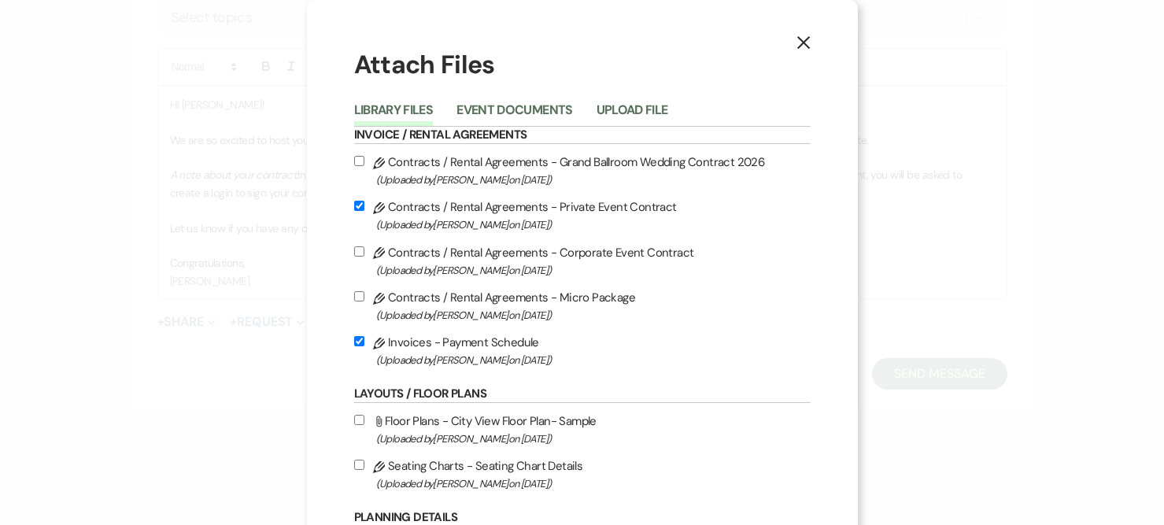
click at [716, 250] on label "Pencil Contracts / Rental Agreements - Corporate Event Contract (Uploaded by [P…" at bounding box center [582, 260] width 457 height 37
click at [365, 250] on input "Pencil Contracts / Rental Agreements - Corporate Event Contract (Uploaded by [P…" at bounding box center [359, 251] width 10 height 10
checkbox input "true"
click at [794, 33] on button "X" at bounding box center [804, 42] width 24 height 28
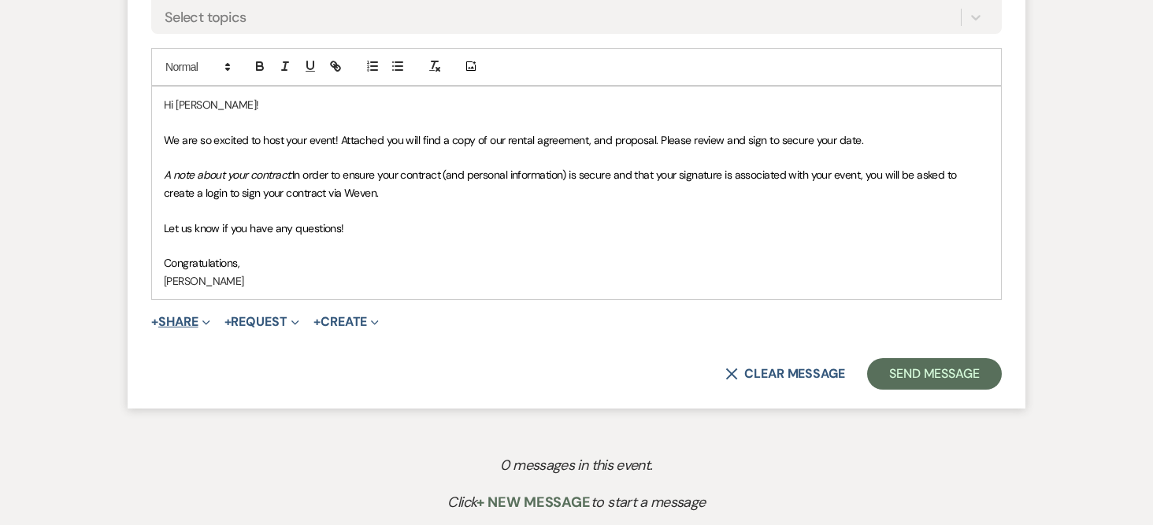
click at [187, 325] on button "+ Share Expand" at bounding box center [180, 322] width 59 height 13
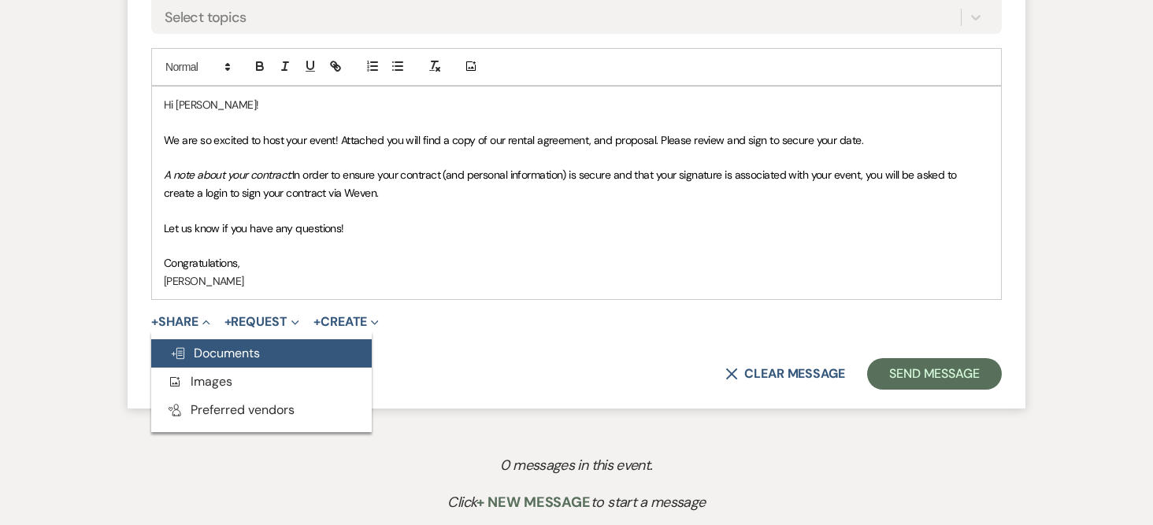
click at [205, 359] on span "Doc Upload Documents" at bounding box center [215, 353] width 90 height 17
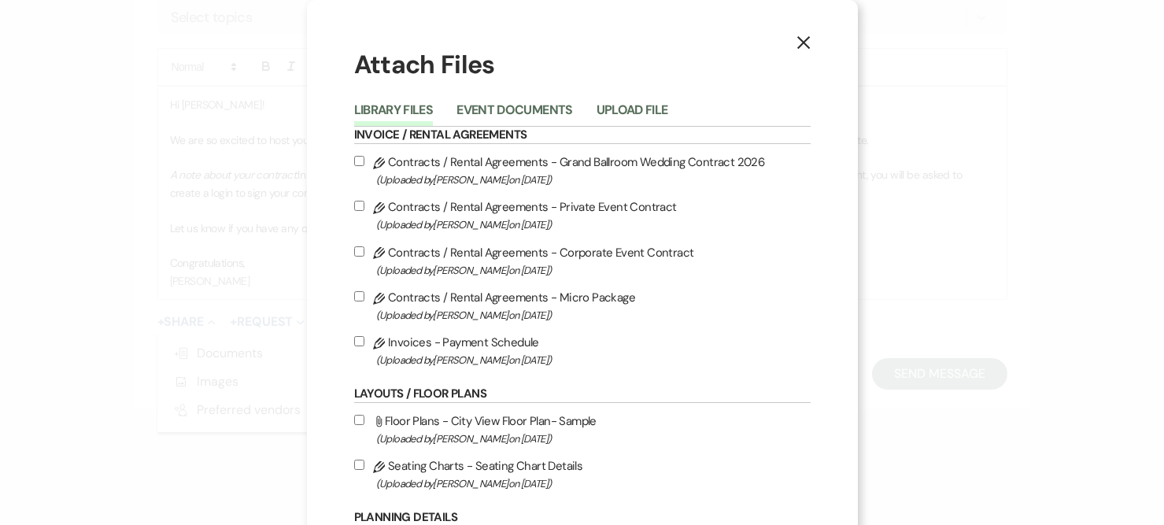
click at [354, 202] on input "Pencil Contracts / Rental Agreements - Private Event Contract (Uploaded by [PER…" at bounding box center [359, 206] width 10 height 10
checkbox input "true"
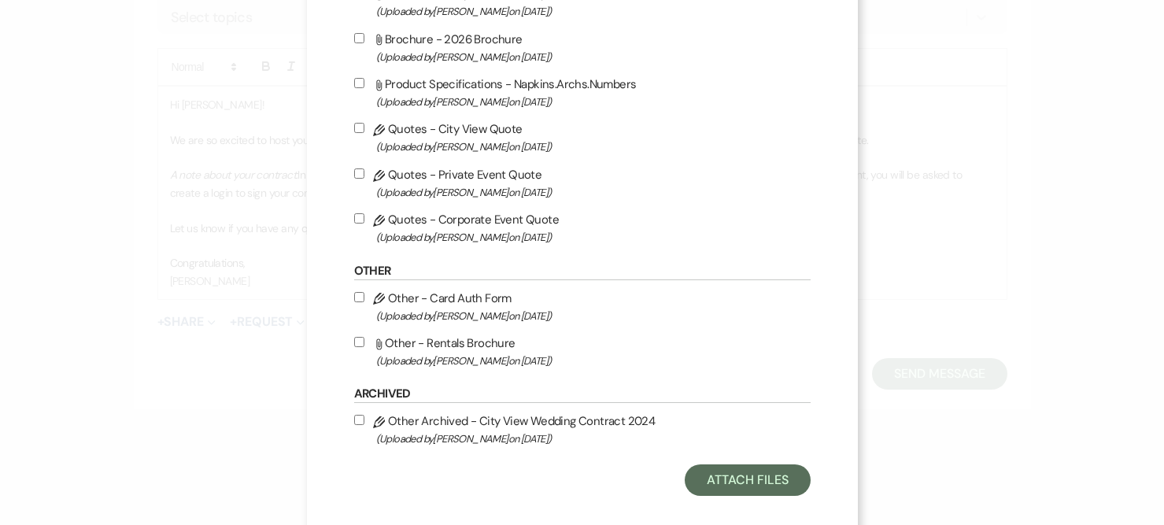
scroll to position [918, 0]
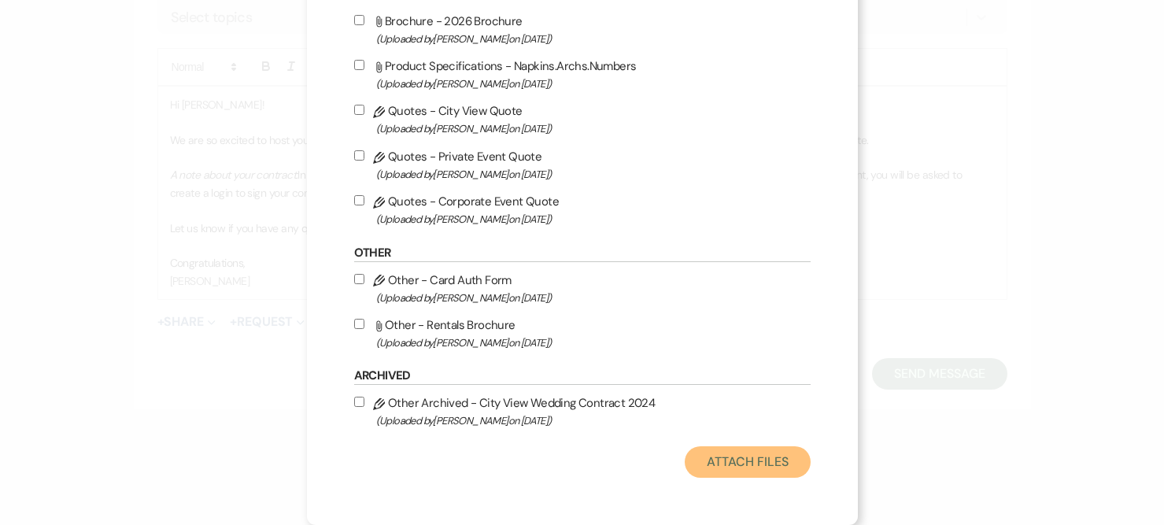
click at [744, 455] on button "Attach Files" at bounding box center [747, 461] width 125 height 31
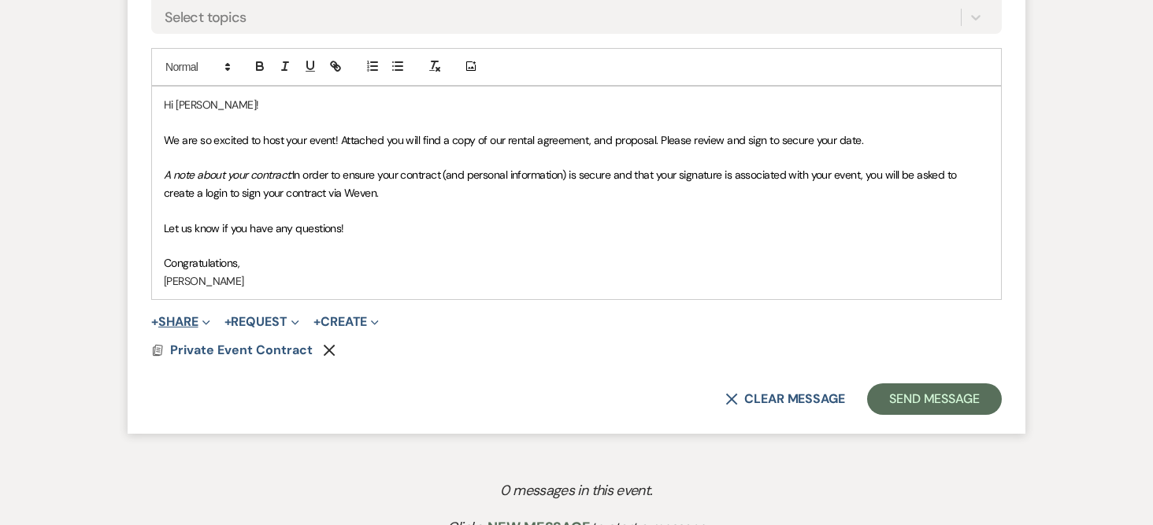
click at [196, 316] on button "+ Share Expand" at bounding box center [180, 322] width 59 height 13
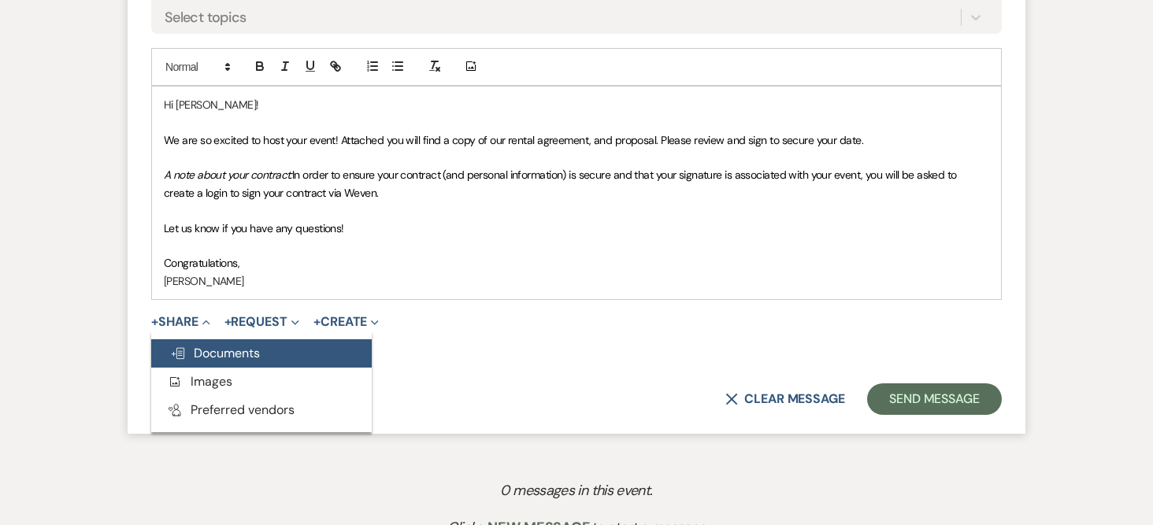
click at [222, 352] on span "Doc Upload Documents" at bounding box center [215, 353] width 90 height 17
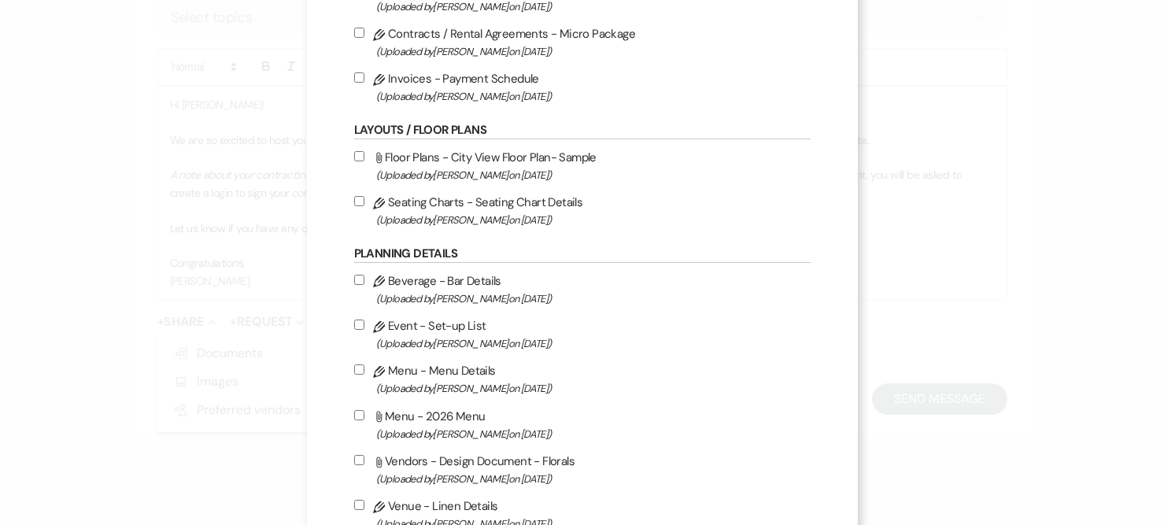
scroll to position [236, 0]
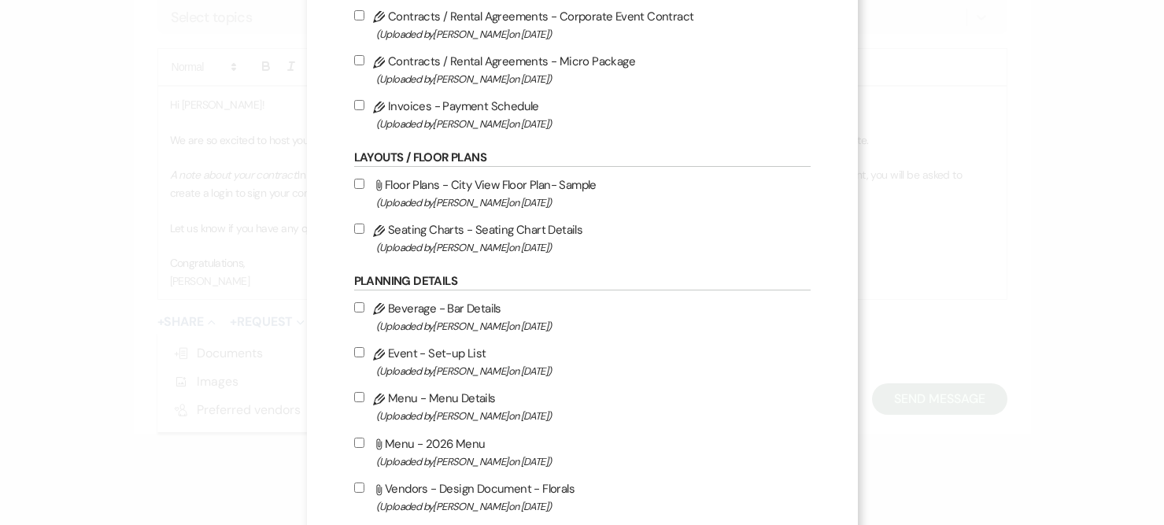
click at [354, 105] on input "Pencil Invoices - Payment Schedule (Uploaded by [PERSON_NAME] on [DATE] )" at bounding box center [359, 105] width 10 height 10
checkbox input "true"
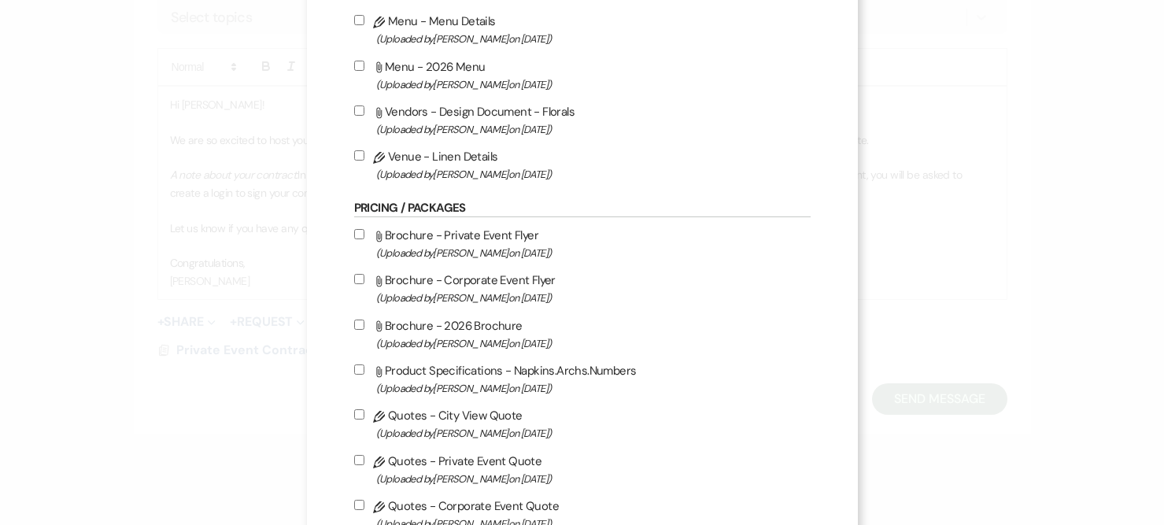
scroll to position [918, 0]
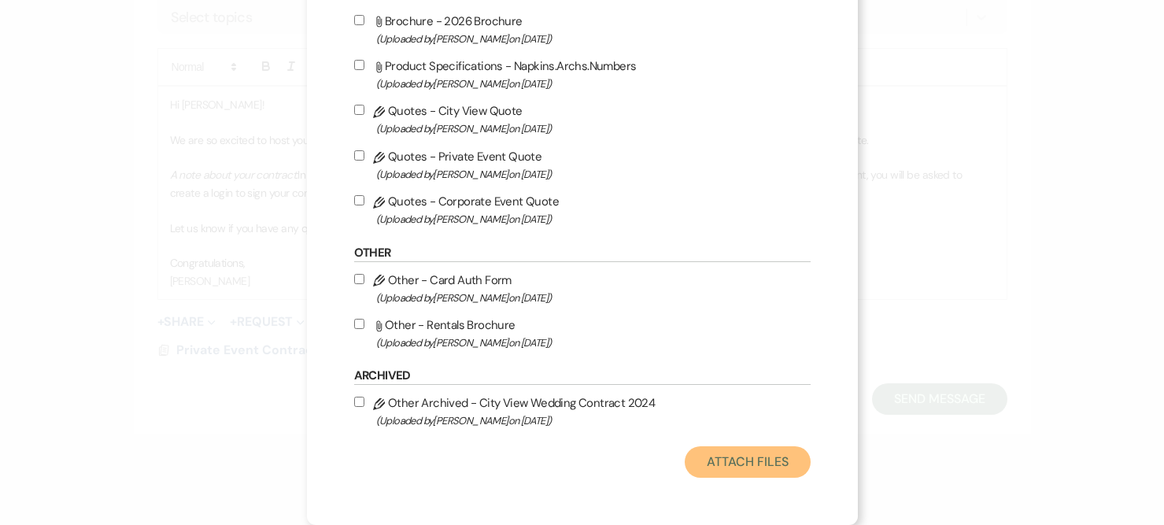
click at [750, 455] on button "Attach Files" at bounding box center [747, 461] width 125 height 31
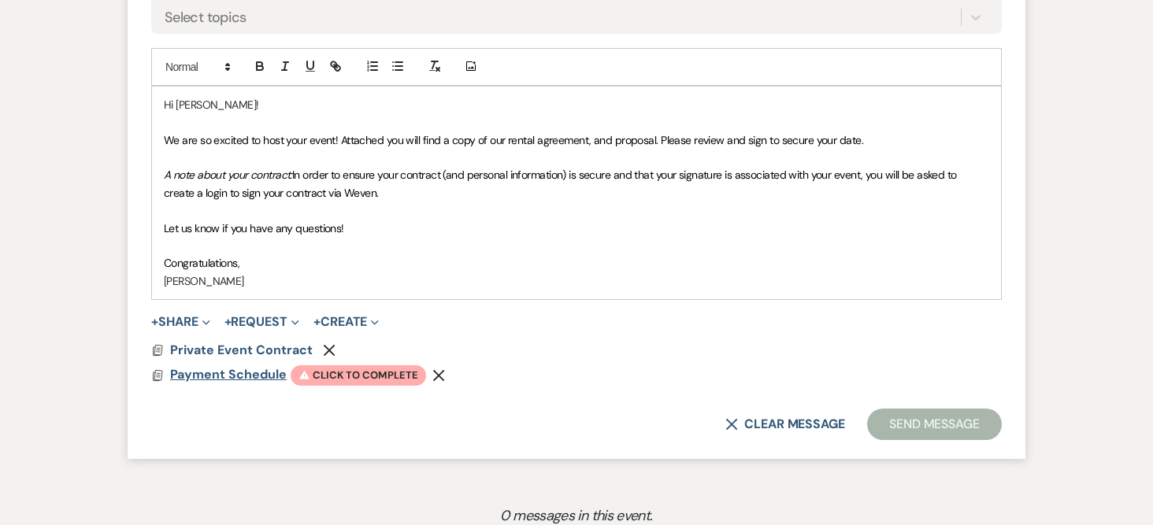
click at [277, 374] on span "Payment Schedule" at bounding box center [228, 374] width 117 height 17
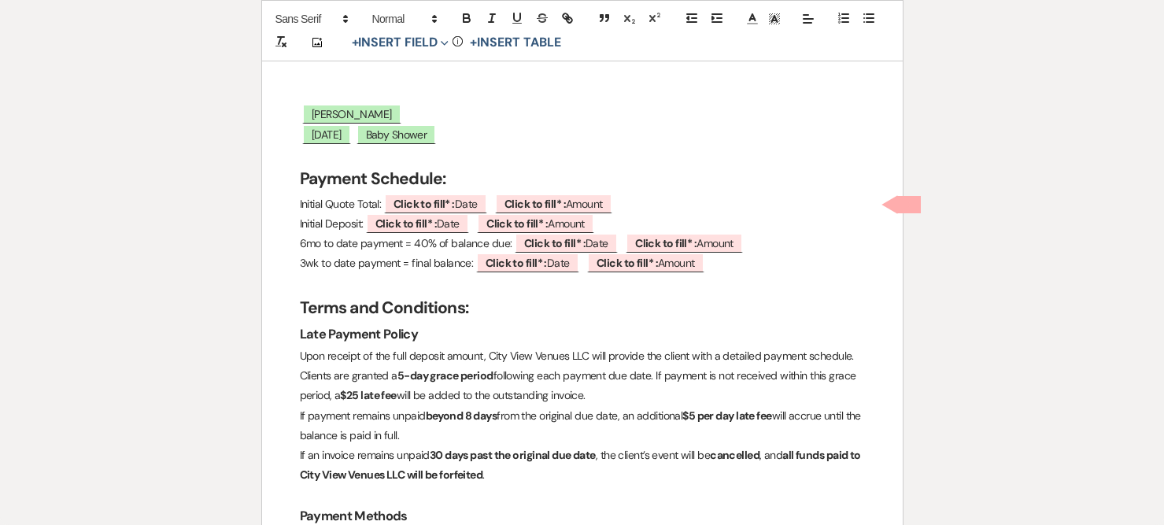
scroll to position [157, 0]
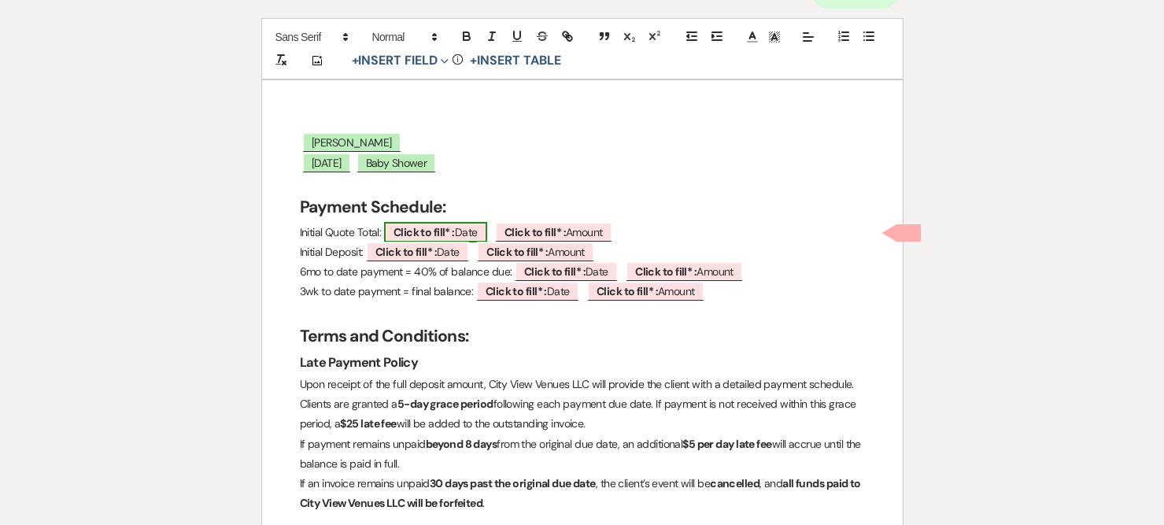
click at [427, 231] on b "Click to fill* :" at bounding box center [424, 232] width 61 height 14
select select "owner"
select select "Date"
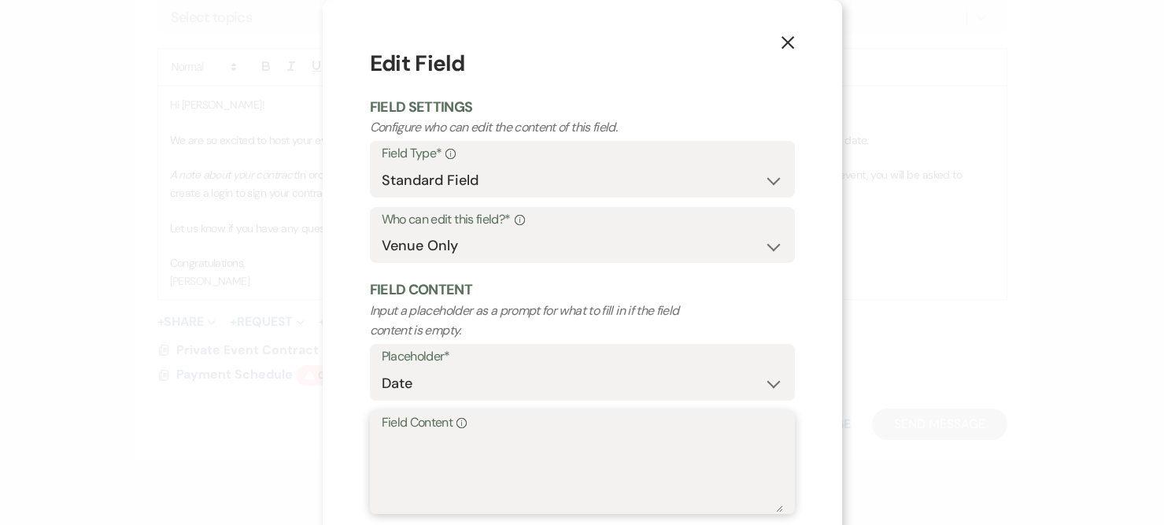
click at [410, 444] on textarea "Field Content Info" at bounding box center [583, 473] width 402 height 79
click at [784, 44] on use "button" at bounding box center [787, 42] width 13 height 13
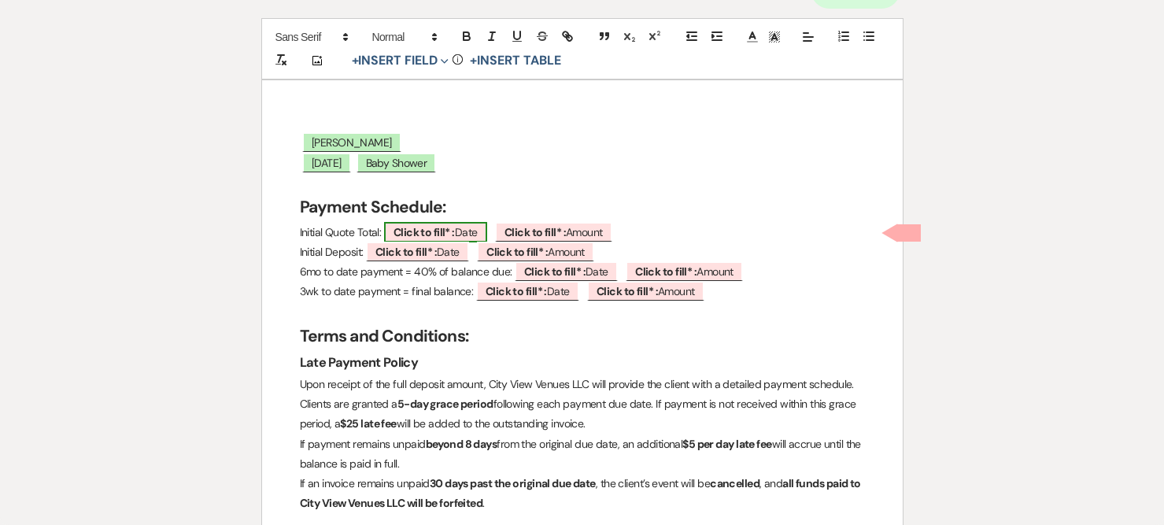
click at [434, 228] on b "Click to fill* :" at bounding box center [424, 232] width 61 height 14
select select "owner"
select select "Date"
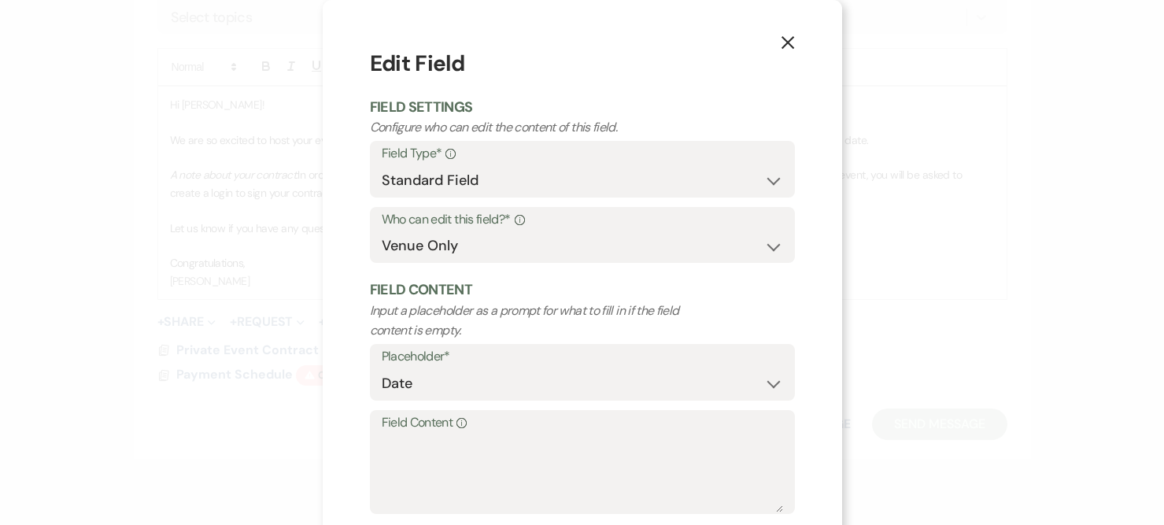
click at [446, 424] on label "Field Content Info" at bounding box center [583, 423] width 402 height 23
click at [446, 434] on textarea "Field Content Info" at bounding box center [583, 473] width 402 height 79
click at [433, 447] on textarea "Field Content Info" at bounding box center [583, 473] width 402 height 79
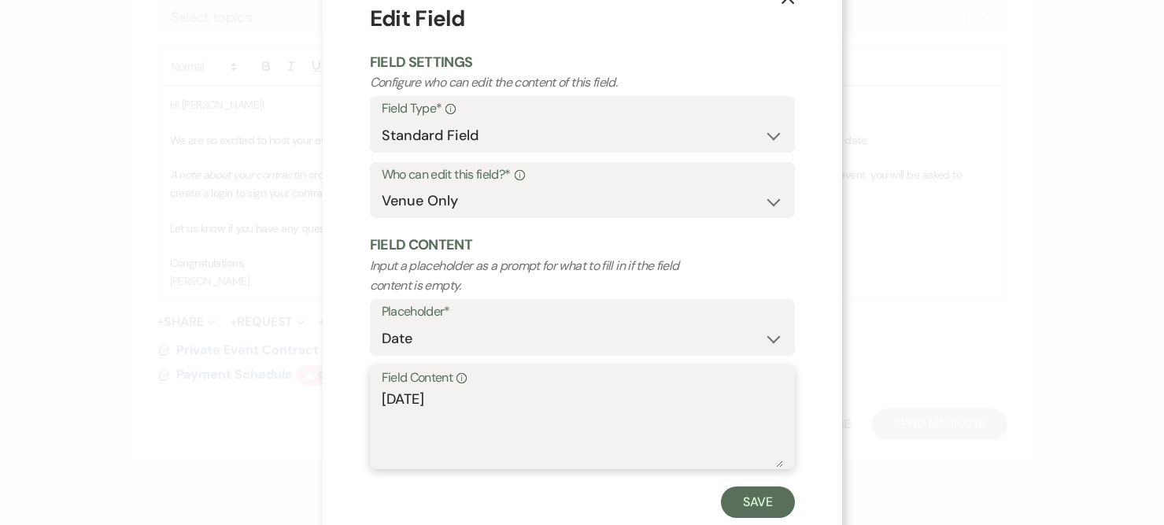
scroll to position [85, 0]
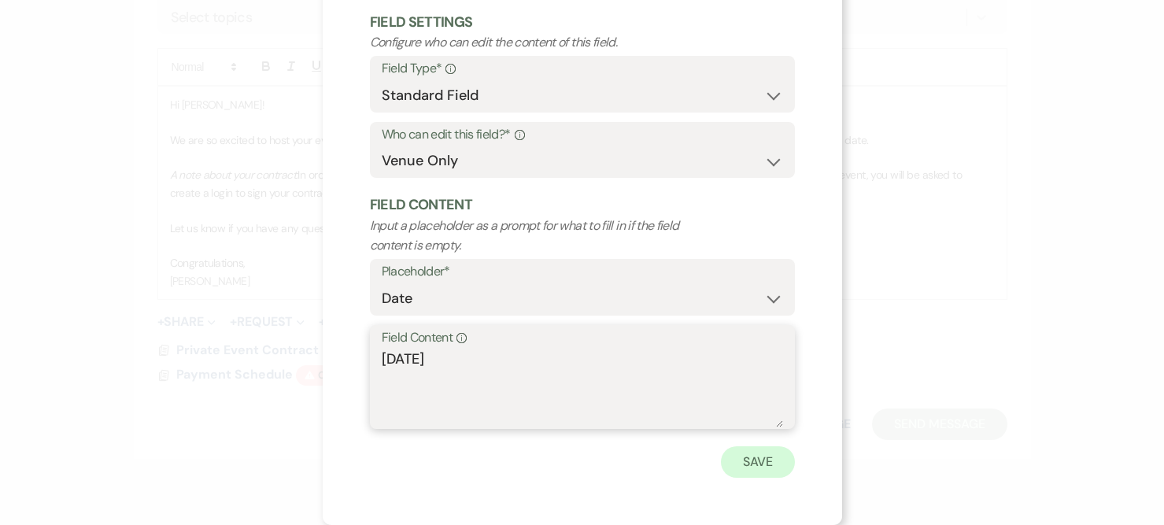
type textarea "[DATE]"
click at [749, 461] on button "Save" at bounding box center [758, 461] width 74 height 31
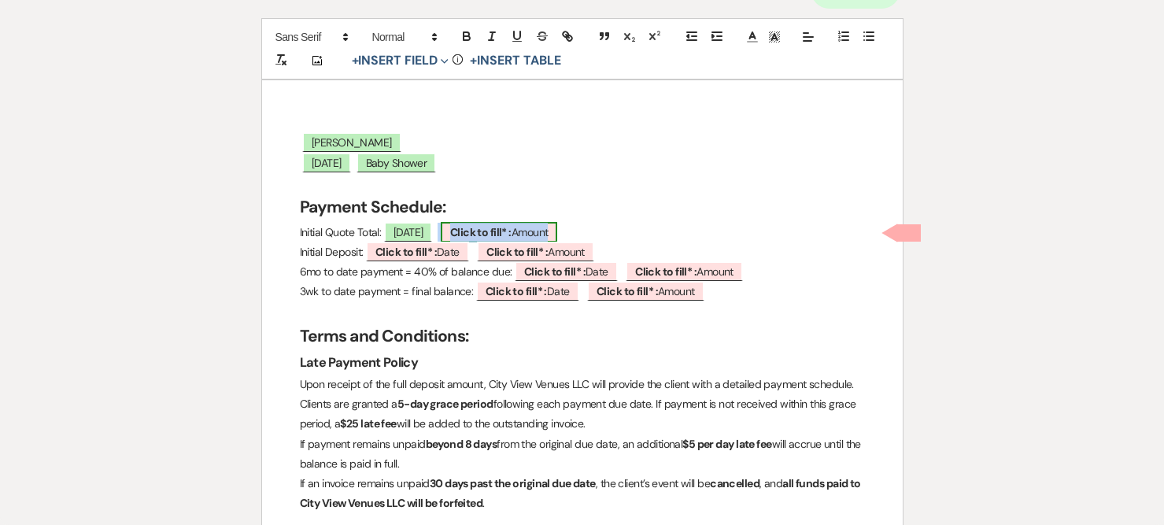
click at [550, 233] on span "Click to fill* : Amount" at bounding box center [499, 232] width 117 height 20
select select "owner"
select select "Amount"
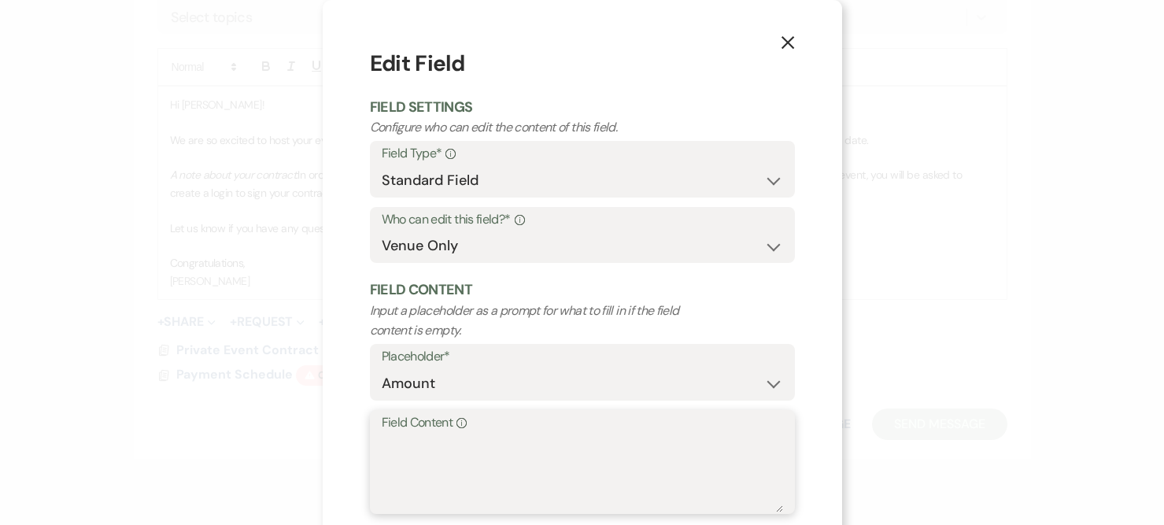
click at [456, 466] on textarea "Field Content Info" at bounding box center [583, 473] width 402 height 79
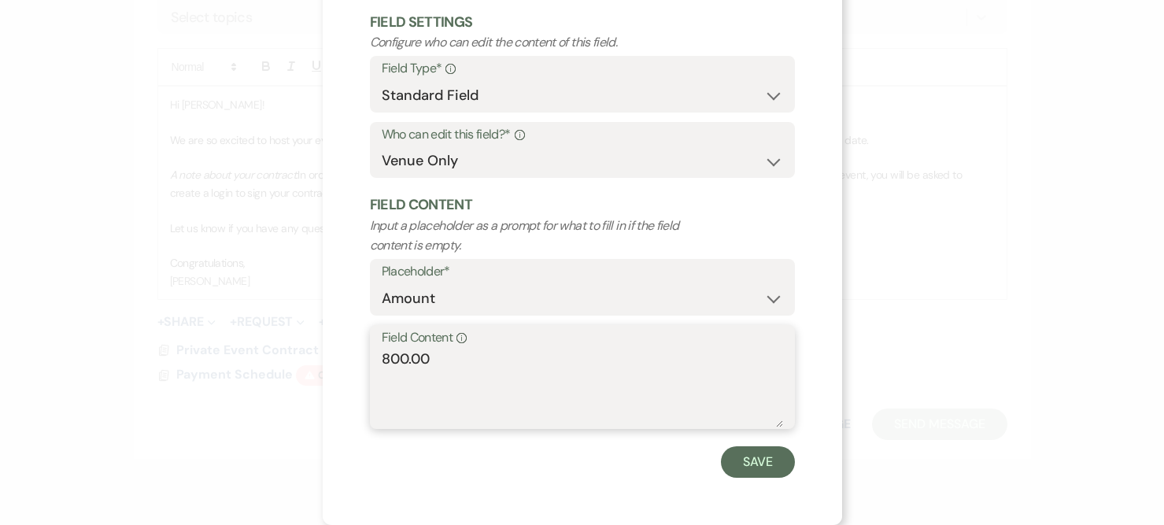
type textarea "800.00"
click at [754, 468] on button "Save" at bounding box center [758, 461] width 74 height 31
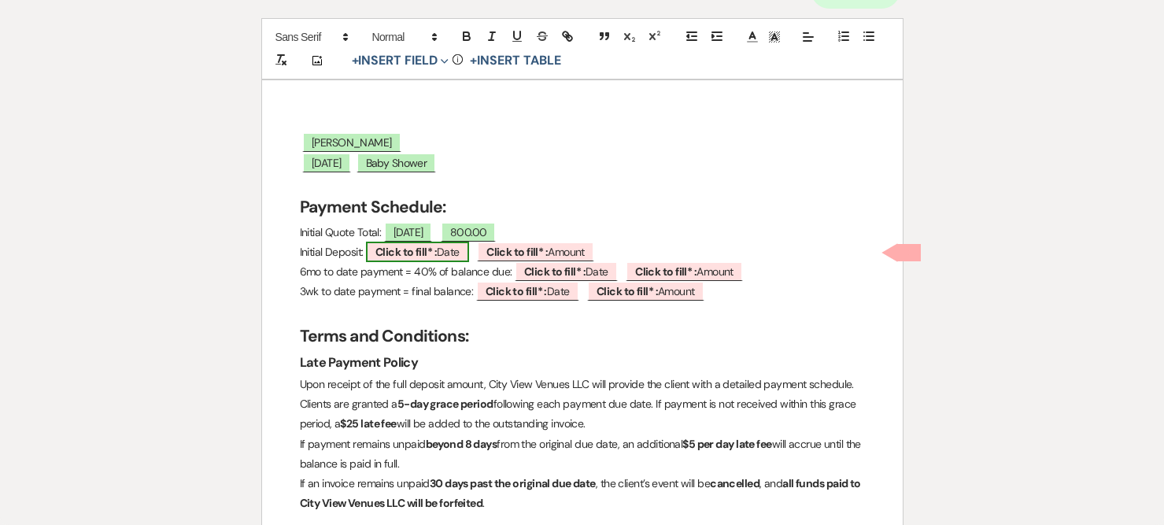
click at [437, 254] on b "Click to fill* :" at bounding box center [406, 252] width 61 height 14
select select "owner"
select select "Date"
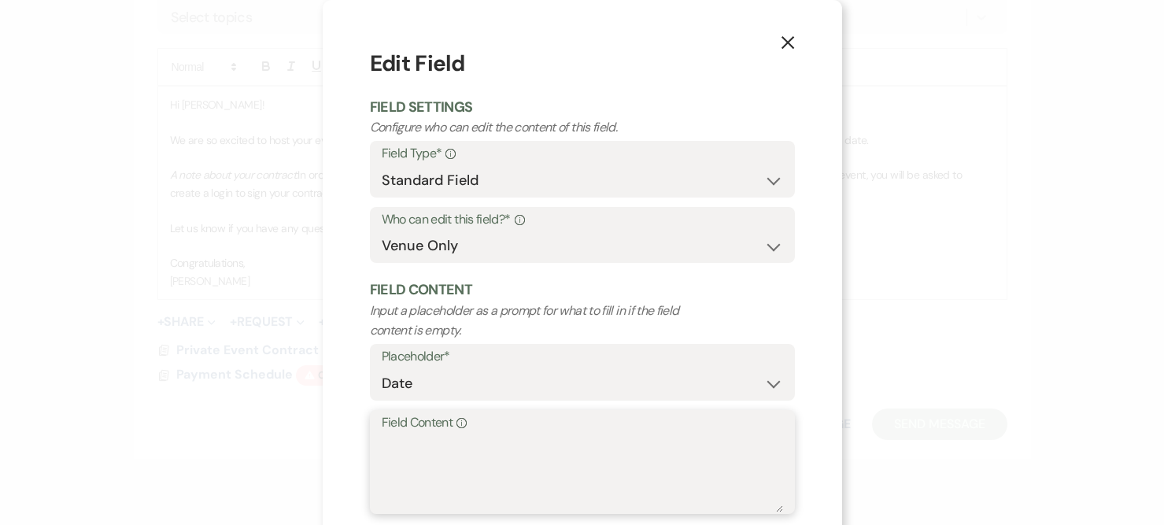
click at [405, 457] on textarea "Field Content Info" at bounding box center [583, 473] width 402 height 79
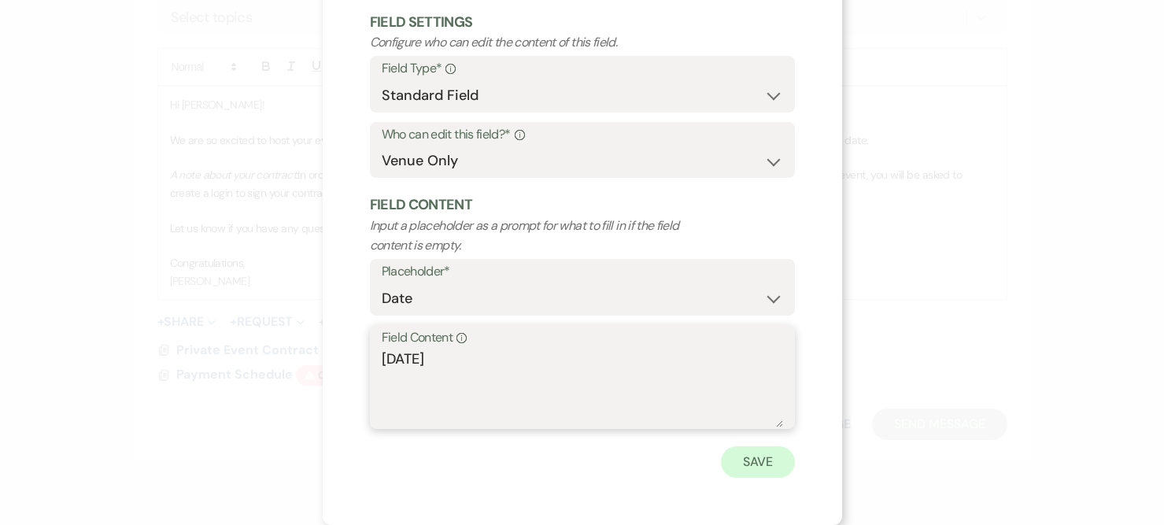
type textarea "[DATE]"
click at [753, 461] on button "Save" at bounding box center [758, 461] width 74 height 31
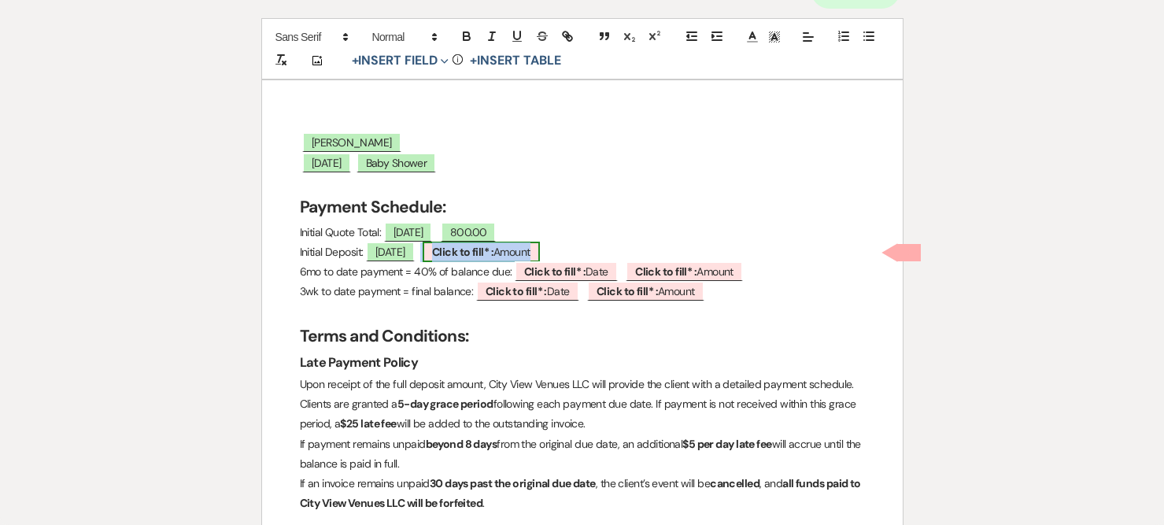
click at [540, 253] on span "Click to fill* : Amount" at bounding box center [481, 252] width 117 height 20
select select "owner"
select select "Amount"
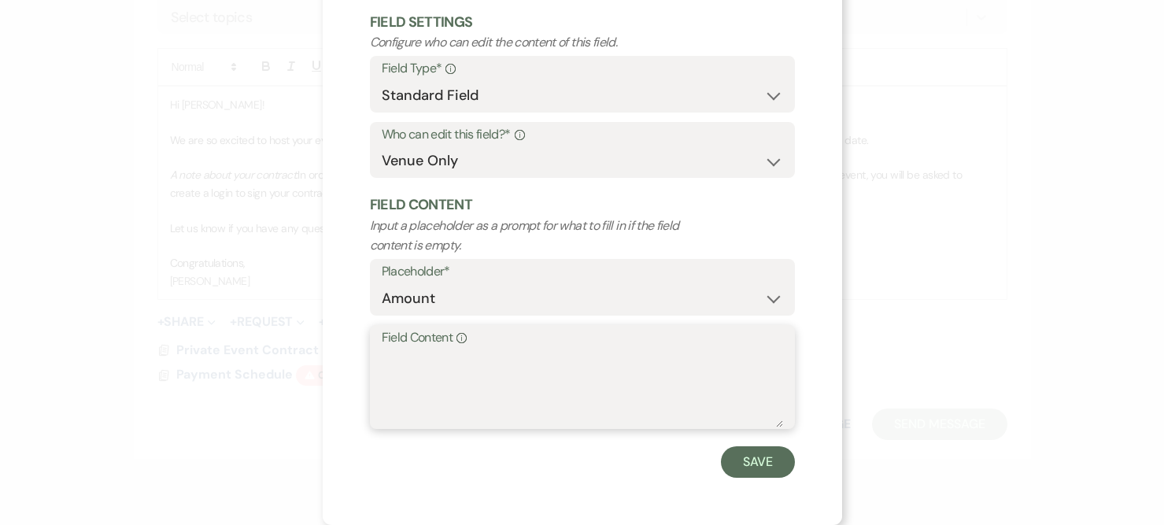
click at [416, 356] on textarea "Field Content Info" at bounding box center [583, 388] width 402 height 79
type textarea "300.00"
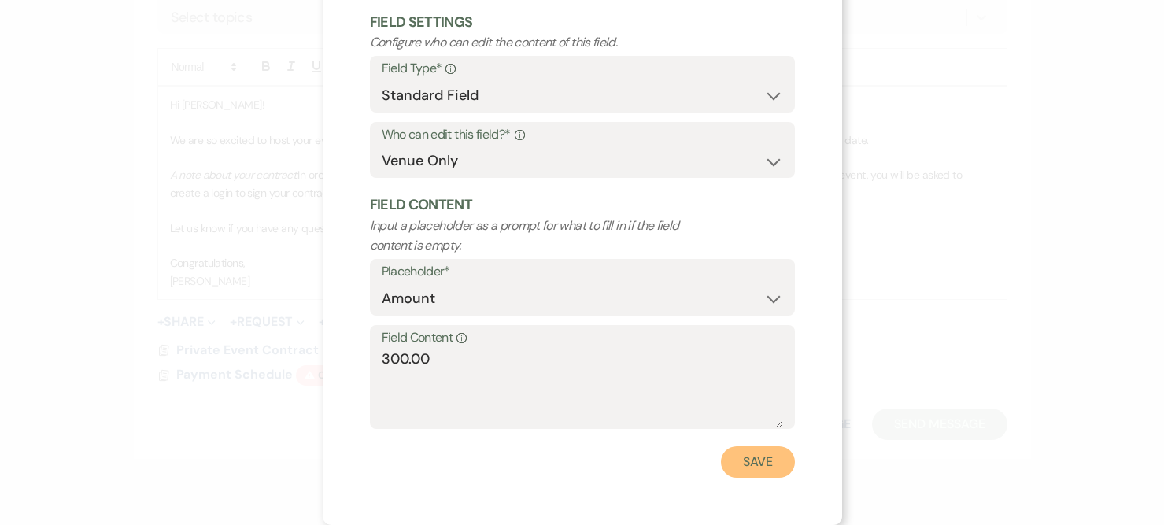
click at [758, 464] on button "Save" at bounding box center [758, 461] width 74 height 31
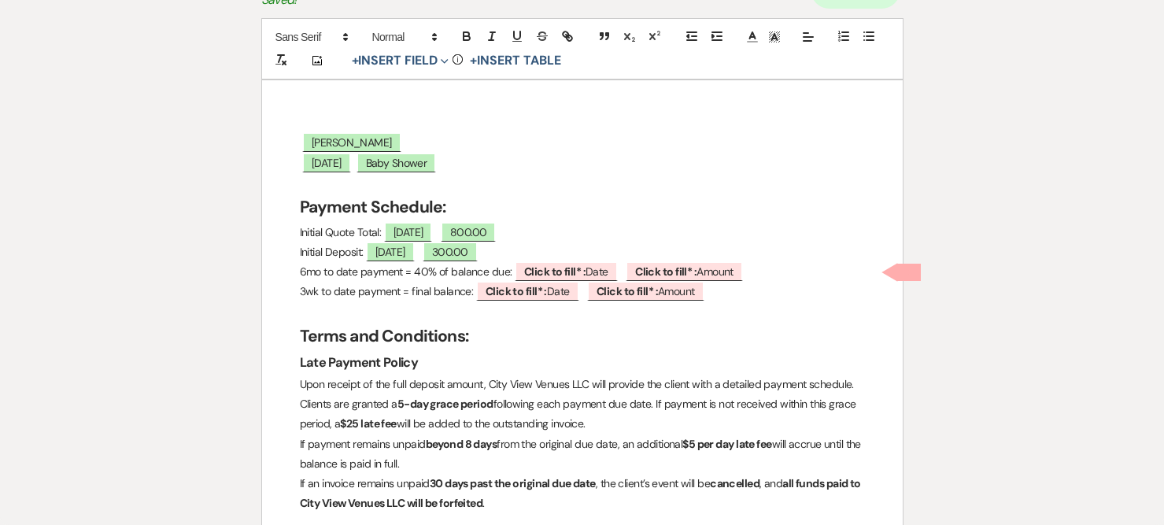
click at [777, 273] on p "6mo to date payment = 40% of balance due: ﻿ Click to fill* : Date ﻿ ﻿ Click to …" at bounding box center [582, 272] width 565 height 20
click at [420, 272] on p "6mo to date payment = 40% of balance due: ﻿ Click to fill* : Date ﻿ ﻿ Click to …" at bounding box center [582, 272] width 565 height 20
click at [562, 271] on b "Click to fill* :" at bounding box center [554, 272] width 61 height 14
select select "owner"
select select "Date"
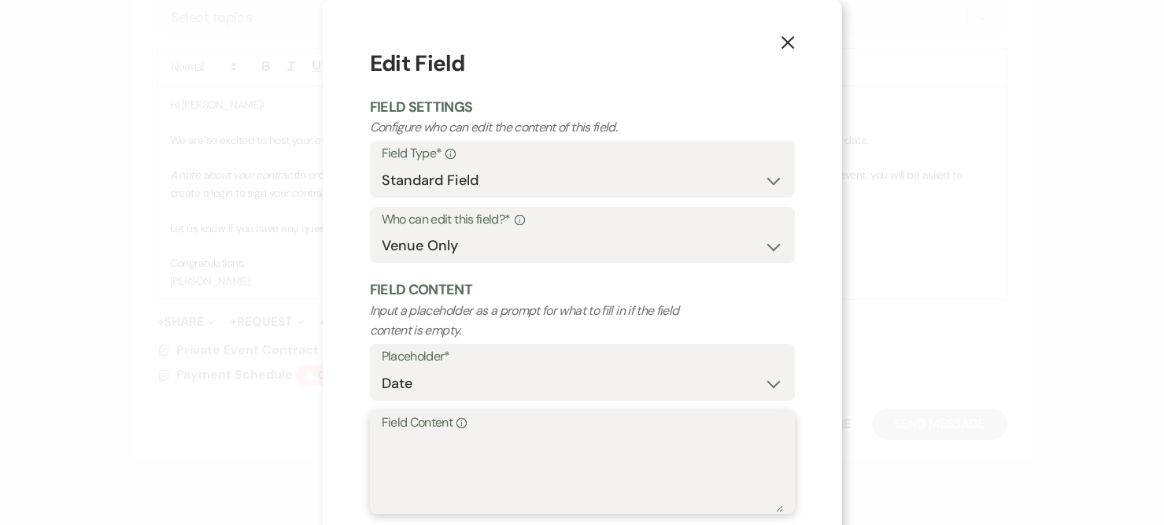
click at [418, 440] on textarea "Field Content Info" at bounding box center [583, 473] width 402 height 79
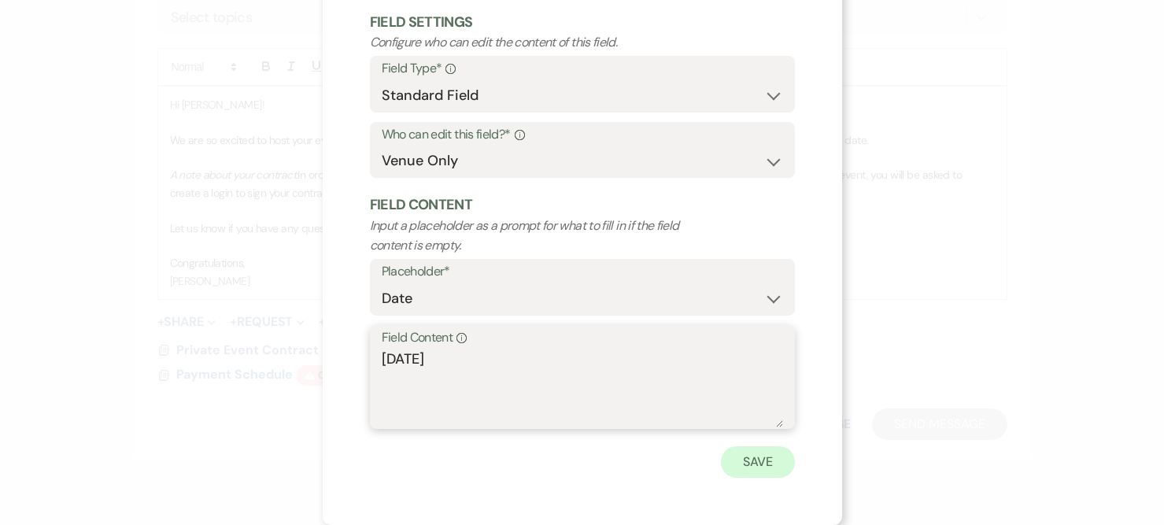
type textarea "[DATE]"
click at [757, 465] on button "Save" at bounding box center [758, 461] width 74 height 31
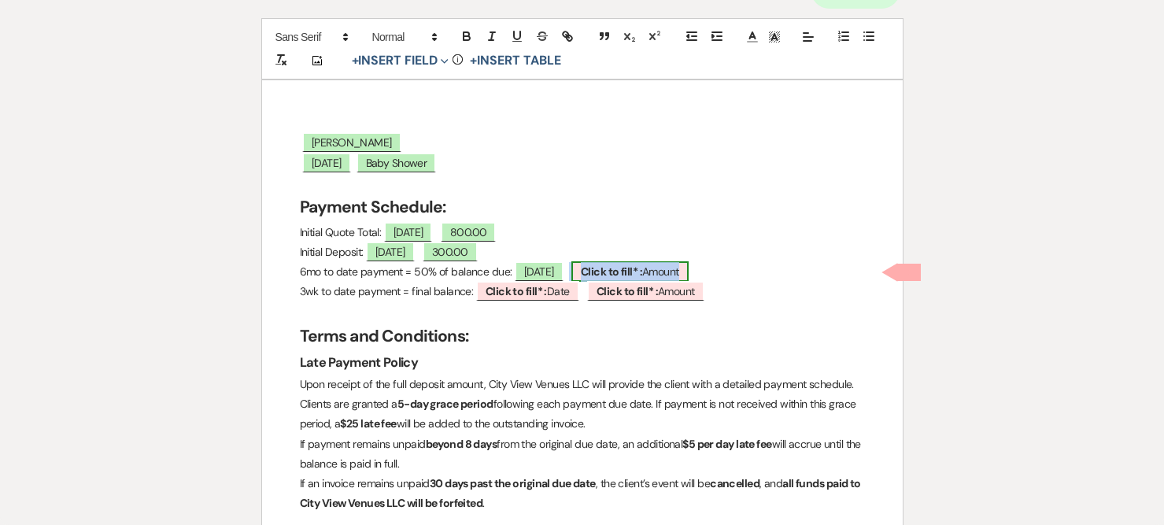
click at [642, 275] on b "Click to fill* :" at bounding box center [611, 272] width 61 height 14
select select "owner"
select select "Amount"
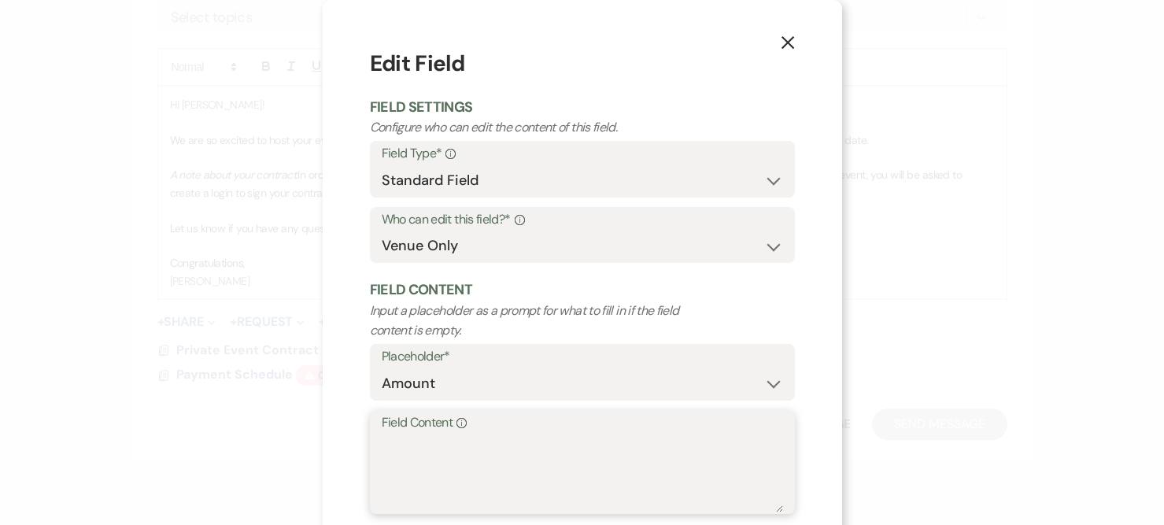
click at [431, 460] on textarea "Field Content Info" at bounding box center [583, 473] width 402 height 79
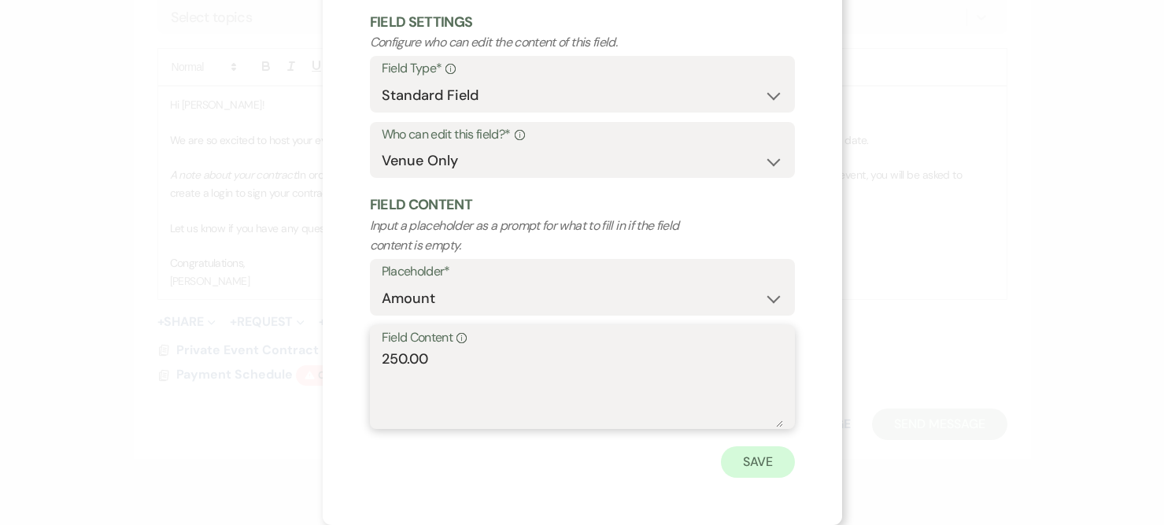
type textarea "250.00"
click at [768, 460] on button "Save" at bounding box center [758, 461] width 74 height 31
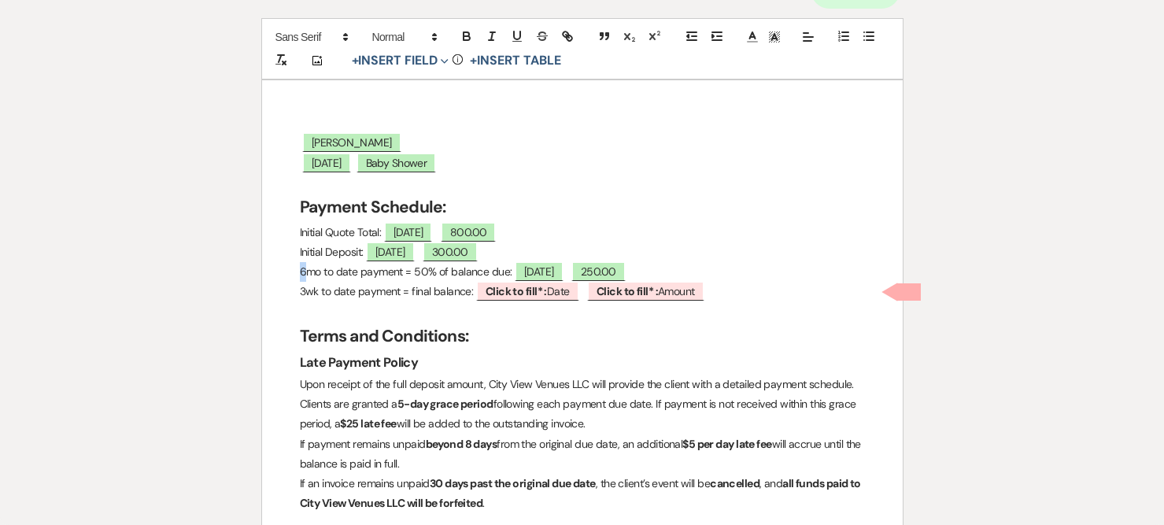
click at [305, 268] on p "6mo to date payment = 50% of balance due: [DATE] 250.00" at bounding box center [582, 272] width 565 height 20
click at [339, 276] on p "6mo to date payment = 50% of balance due: [DATE] 250.00" at bounding box center [582, 272] width 565 height 20
drag, startPoint x: 299, startPoint y: 269, endPoint x: 413, endPoint y: 276, distance: 114.3
click at [413, 276] on p "6mo to date payment = 50% of balance due: [DATE] 250.00" at bounding box center [582, 272] width 565 height 20
click at [438, 272] on span "[DATE]" at bounding box center [424, 271] width 49 height 20
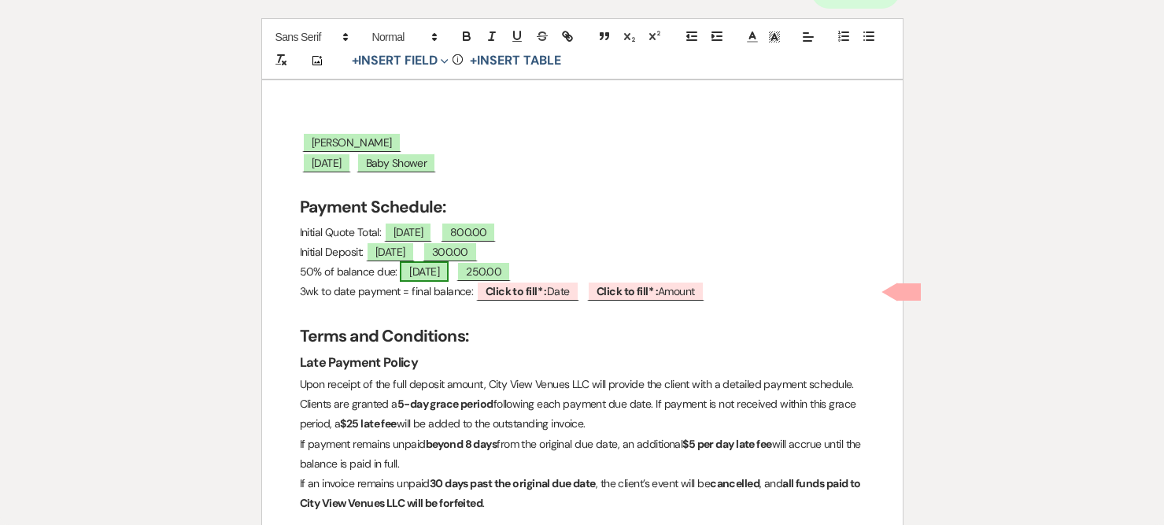
select select "owner"
select select "Date"
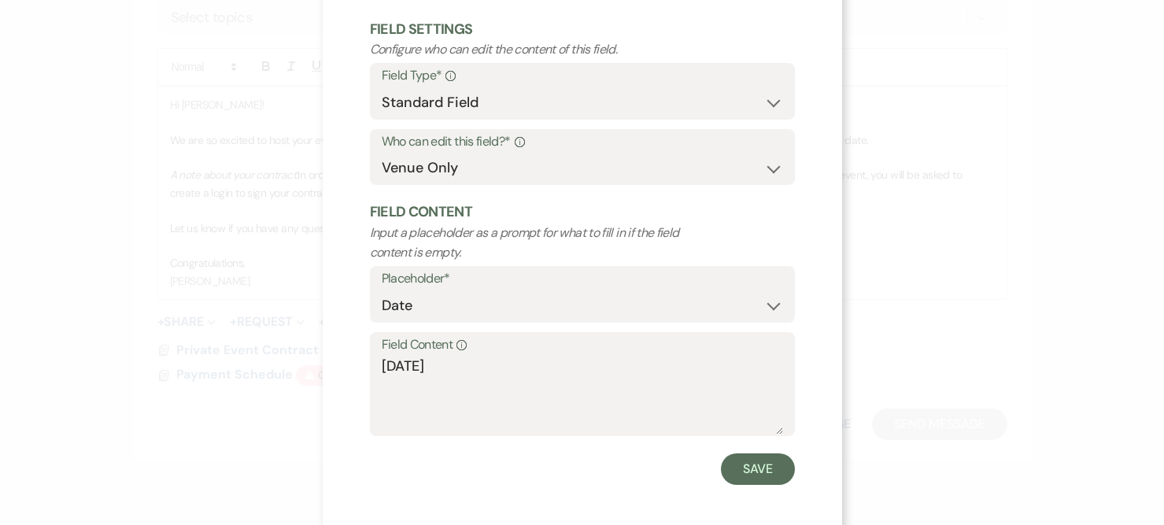
scroll to position [79, 0]
click at [383, 361] on textarea "[DATE]" at bounding box center [583, 394] width 402 height 79
drag, startPoint x: 405, startPoint y: 362, endPoint x: 378, endPoint y: 352, distance: 28.7
click at [372, 361] on div "Field Content Info [DATE]" at bounding box center [582, 383] width 425 height 105
drag, startPoint x: 464, startPoint y: 365, endPoint x: 335, endPoint y: 366, distance: 129.1
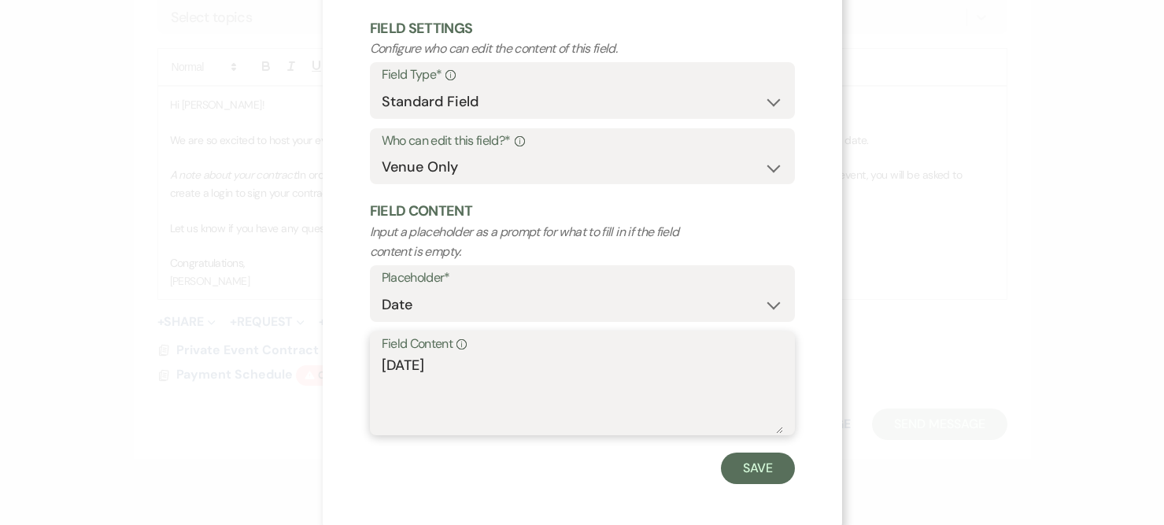
click at [335, 366] on div "X Edit Field Field Settings Configure who can edit the content of this field. F…" at bounding box center [583, 226] width 520 height 610
type textarea "[DATE]"
click at [753, 469] on button "Save" at bounding box center [758, 468] width 74 height 31
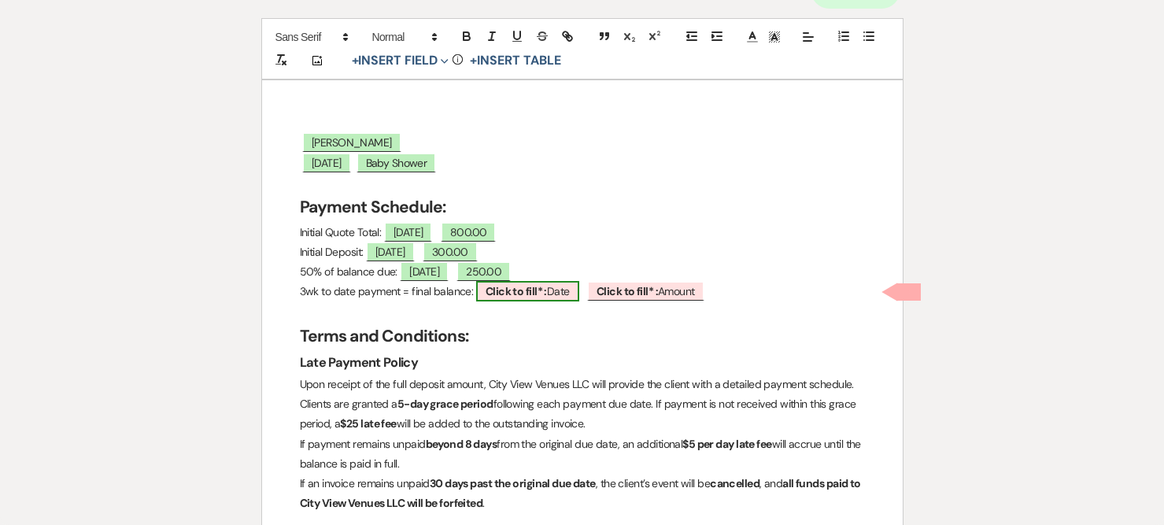
click at [543, 294] on b "Click to fill* :" at bounding box center [516, 291] width 61 height 14
select select "owner"
select select "Date"
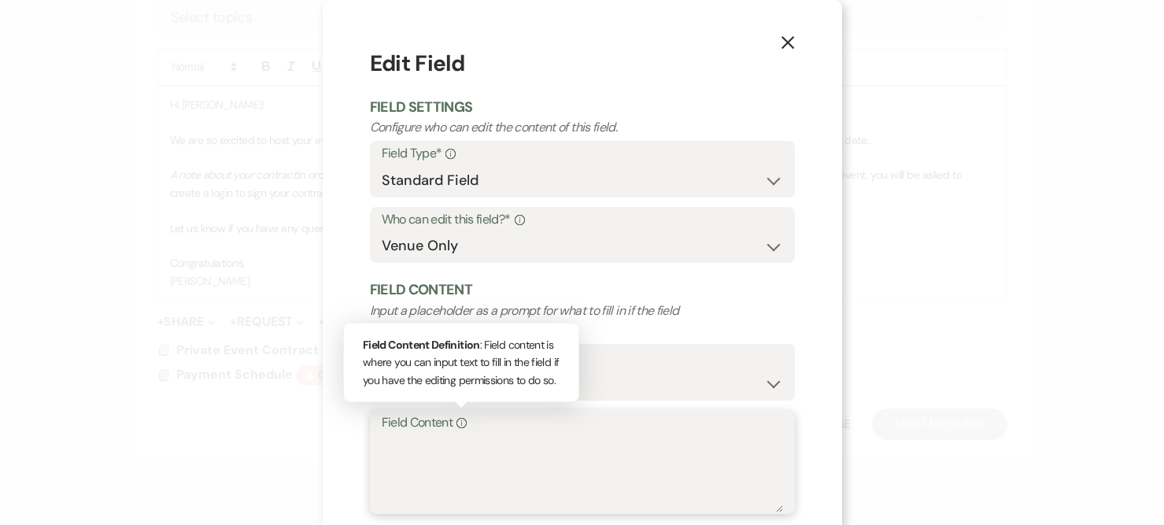
click at [456, 436] on textarea "Field Content Info Field Content Definition : Field content is where you can in…" at bounding box center [583, 473] width 402 height 79
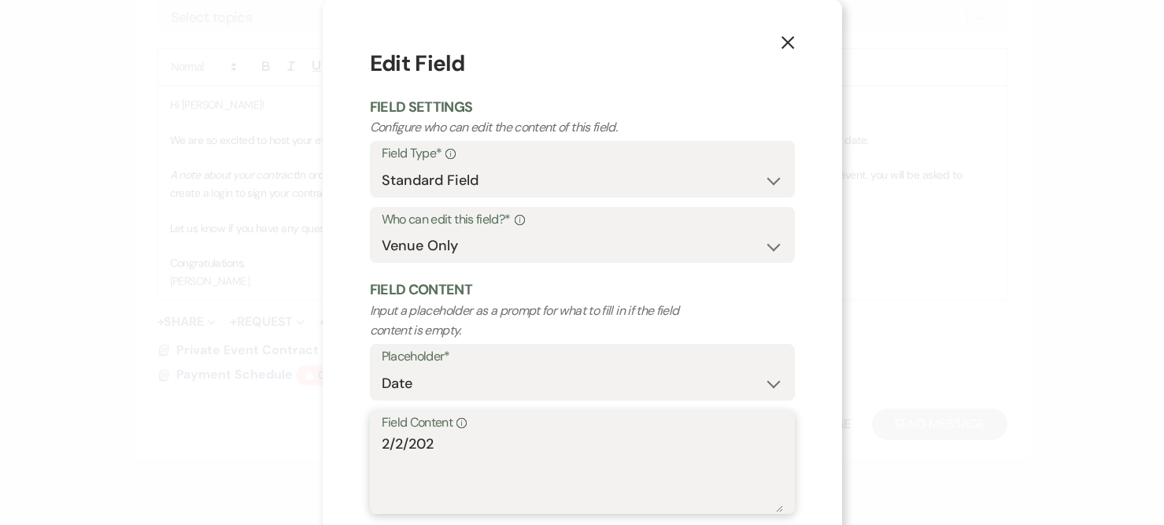
type textarea "[DATE]"
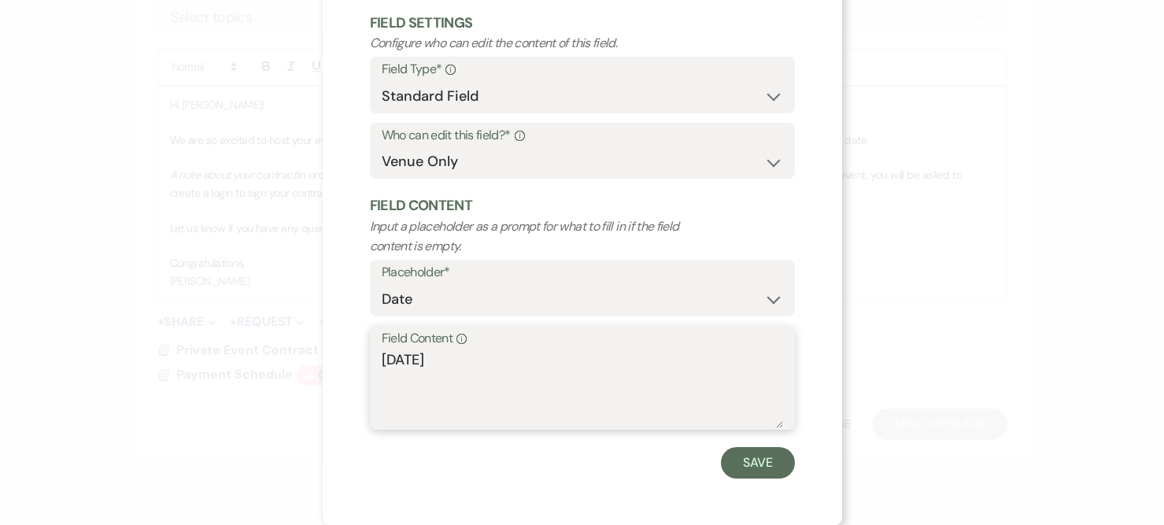
scroll to position [85, 0]
click at [774, 454] on button "Save" at bounding box center [758, 461] width 74 height 31
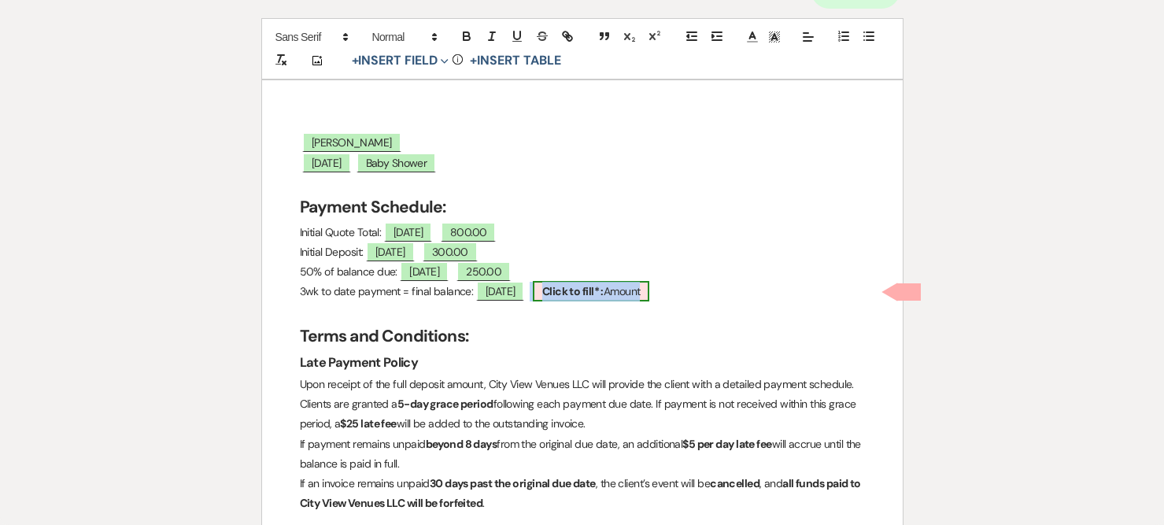
click at [627, 289] on span "Click to fill* : Amount" at bounding box center [591, 291] width 117 height 20
select select "owner"
select select "Amount"
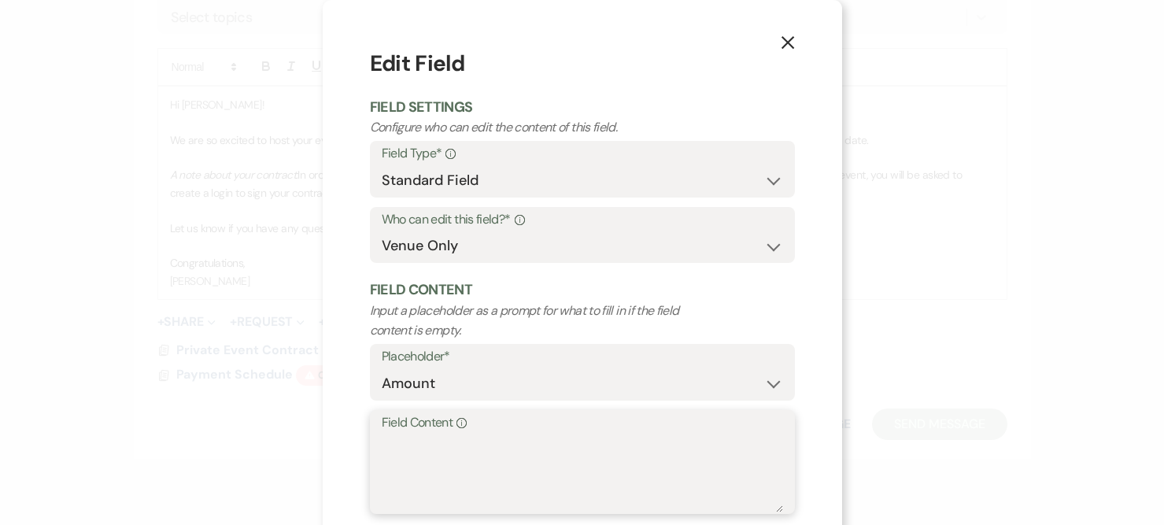
click at [513, 467] on textarea "Field Content Info" at bounding box center [583, 473] width 402 height 79
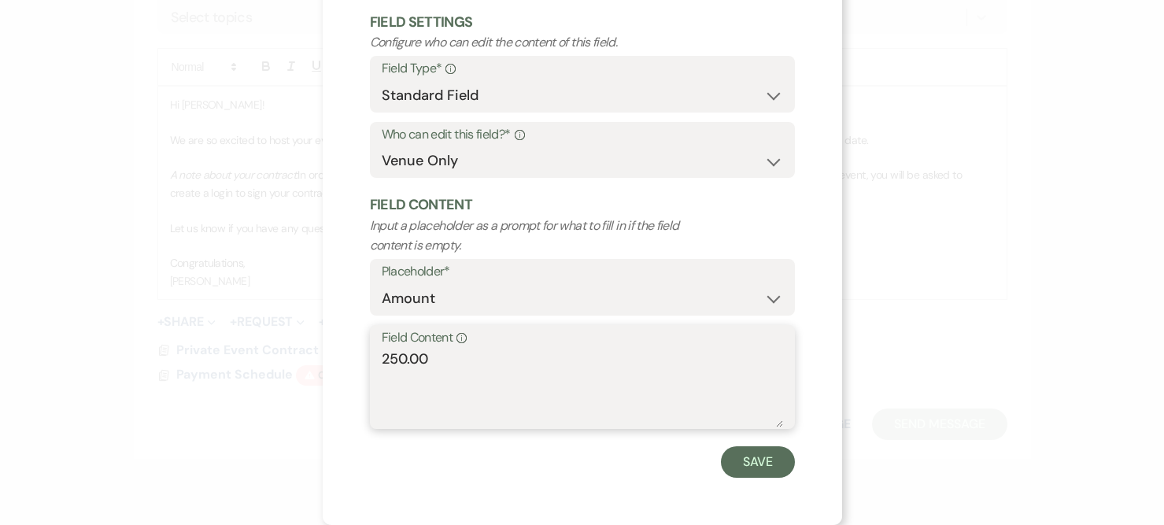
type textarea "250.00"
click at [744, 450] on button "Save" at bounding box center [758, 461] width 74 height 31
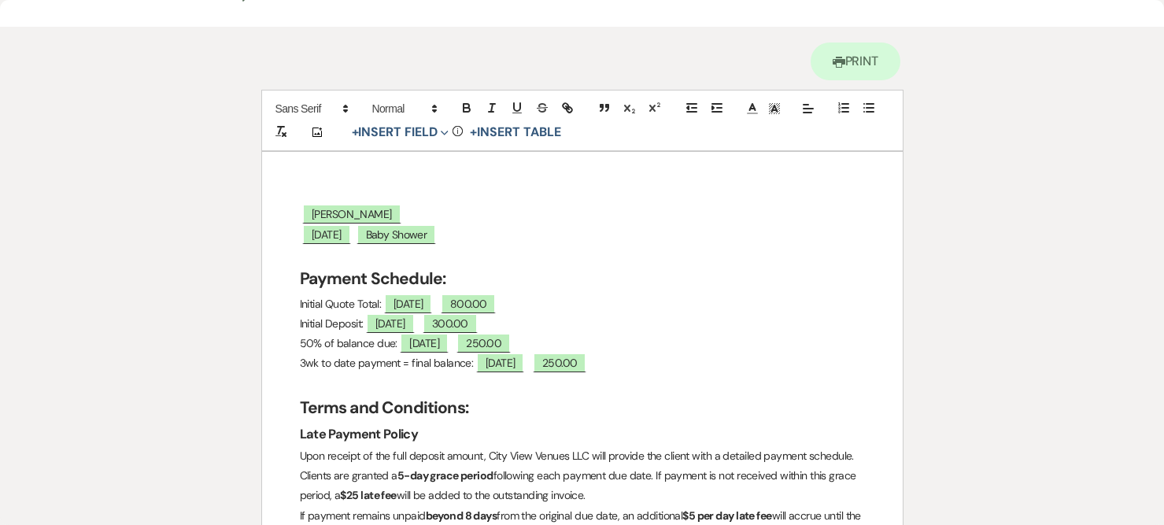
scroll to position [0, 0]
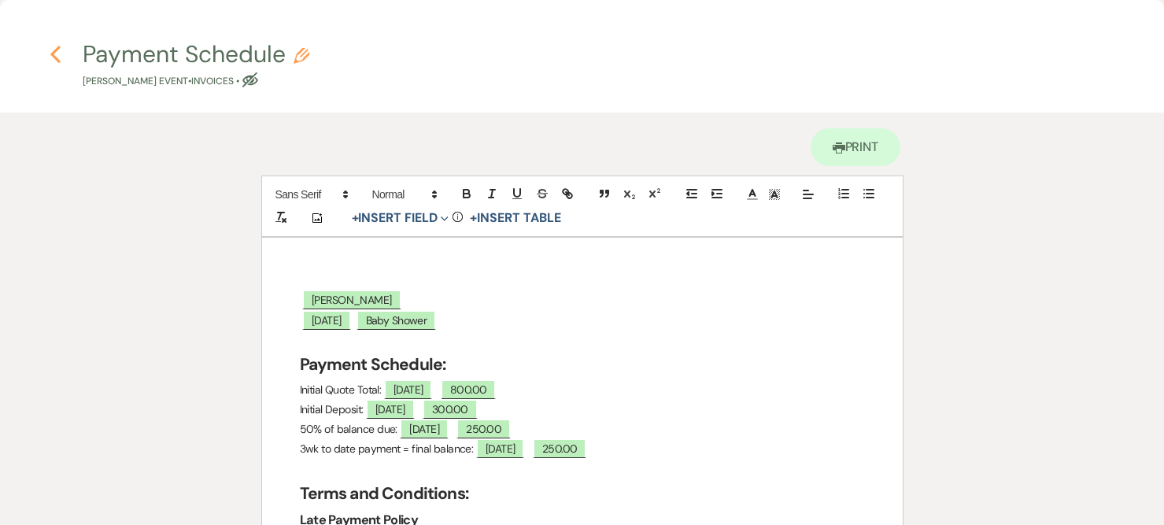
click at [55, 57] on use "button" at bounding box center [55, 54] width 10 height 17
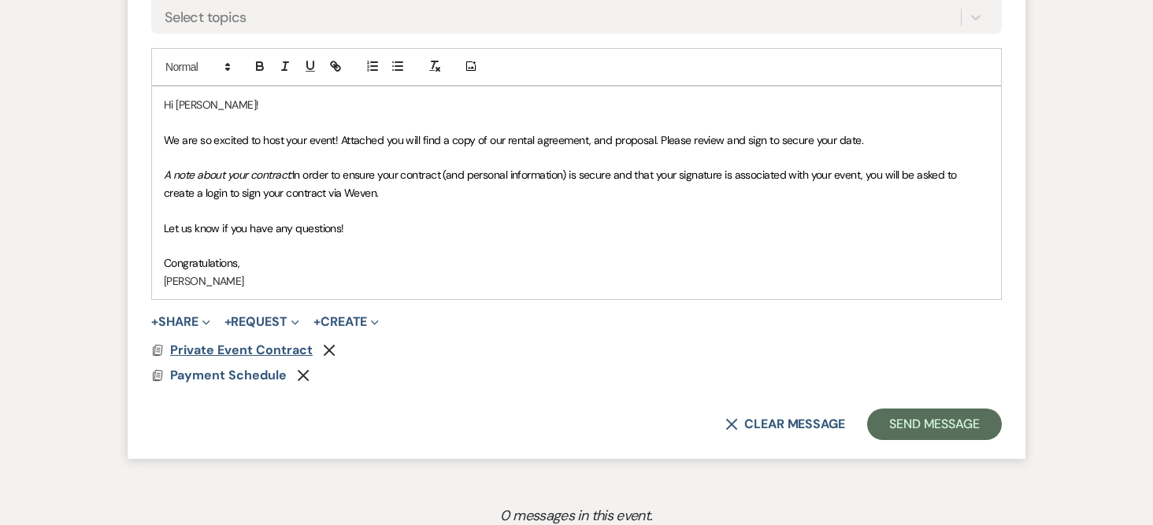
click at [220, 351] on span "Private Event Contract" at bounding box center [241, 350] width 143 height 17
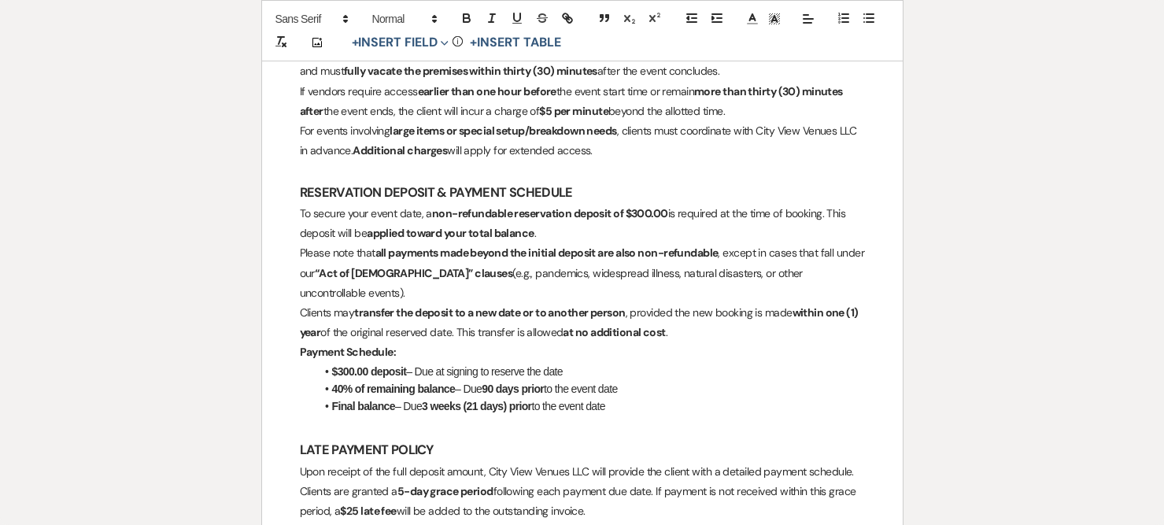
scroll to position [866, 0]
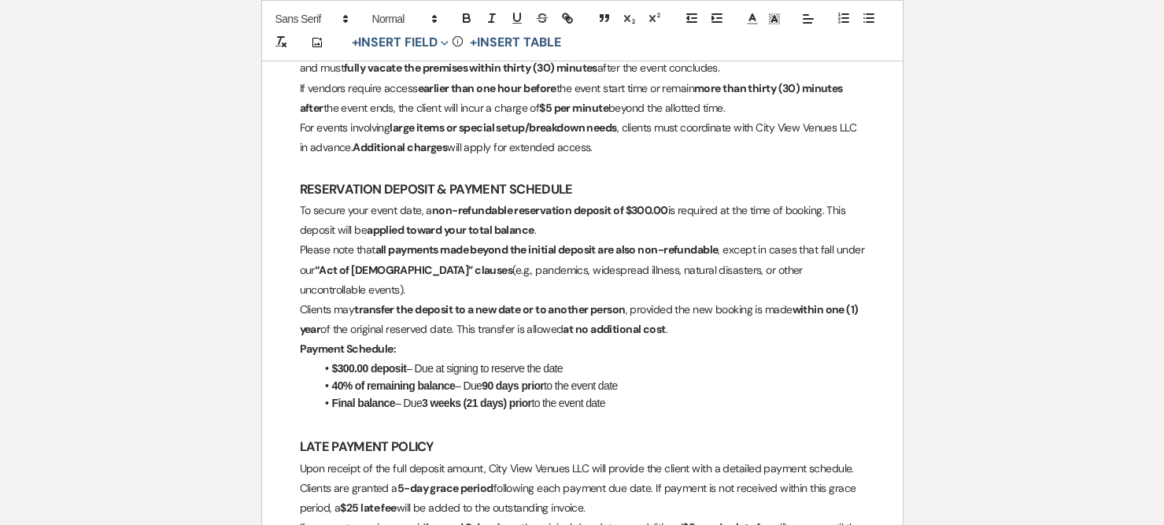
click at [340, 379] on strong "40% of remaining balance" at bounding box center [394, 385] width 124 height 13
drag, startPoint x: 489, startPoint y: 367, endPoint x: 627, endPoint y: 364, distance: 137.8
click at [627, 377] on li "50% of remaining balance – Due 90 days prior to the event date" at bounding box center [591, 385] width 550 height 17
drag, startPoint x: 428, startPoint y: 382, endPoint x: 627, endPoint y: 386, distance: 199.2
click at [627, 394] on li "Final balance – Due 3 weeks (21 days) prior to the event date" at bounding box center [591, 402] width 550 height 17
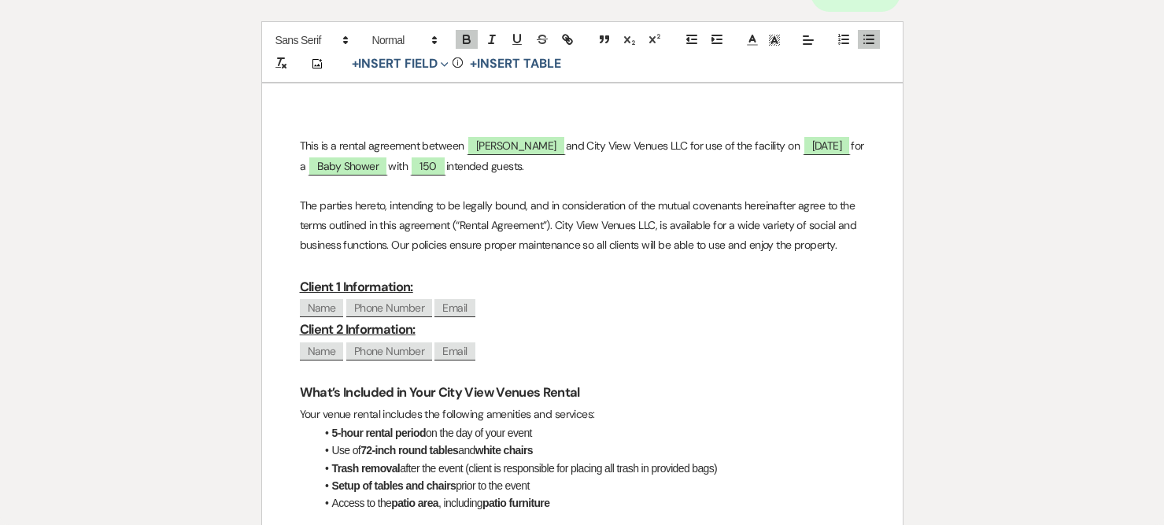
scroll to position [0, 0]
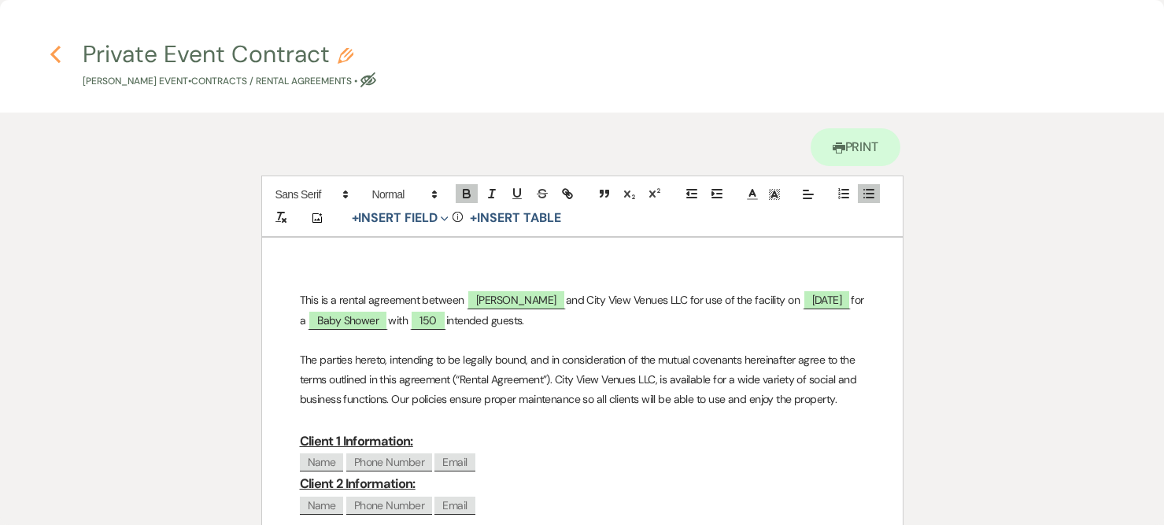
click at [60, 57] on icon "Previous" at bounding box center [56, 54] width 12 height 19
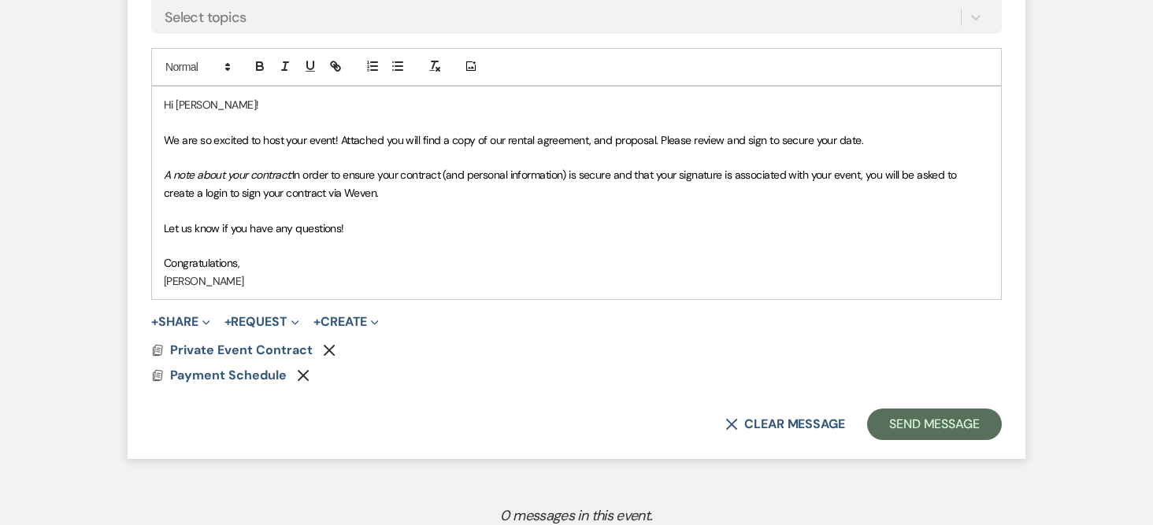
click at [170, 313] on span "+ Share Expand Doc Upload Documents Add Photo Images Pref Vendors Preferred ven…" at bounding box center [180, 322] width 59 height 19
click at [176, 320] on button "+ Share Expand" at bounding box center [180, 322] width 59 height 13
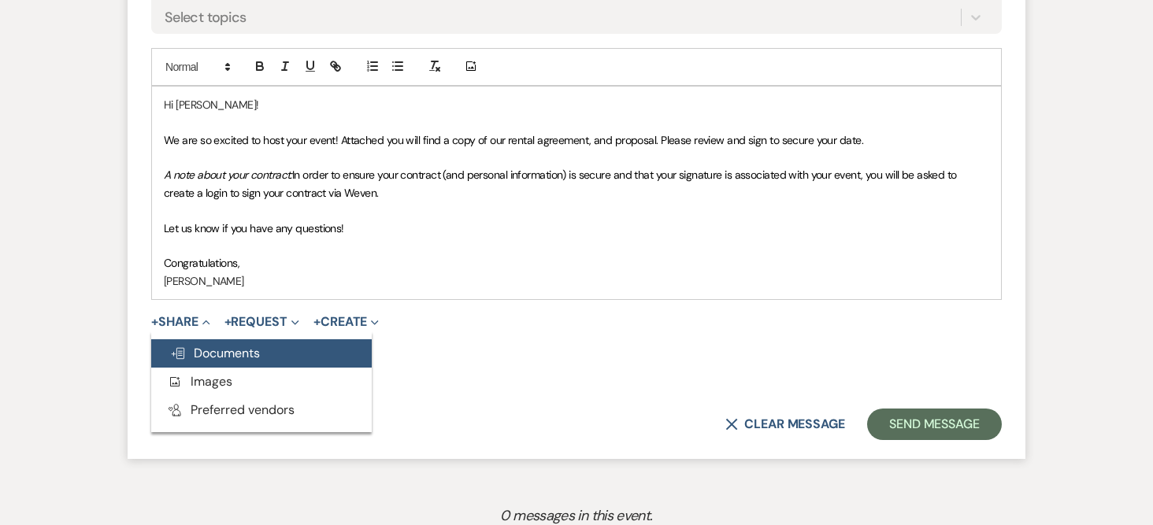
click at [213, 354] on span "Doc Upload Documents" at bounding box center [215, 353] width 90 height 17
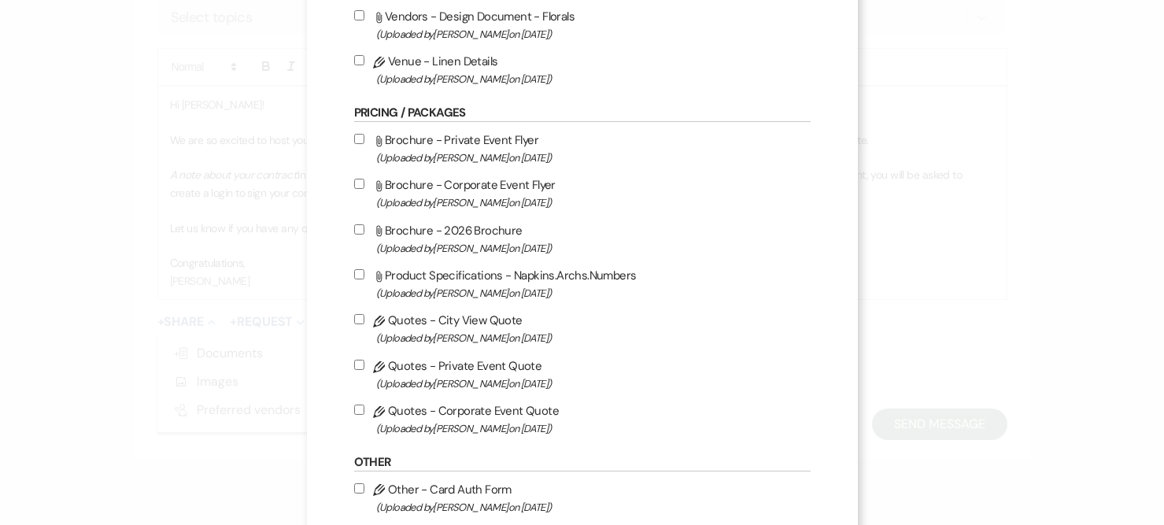
scroll to position [787, 0]
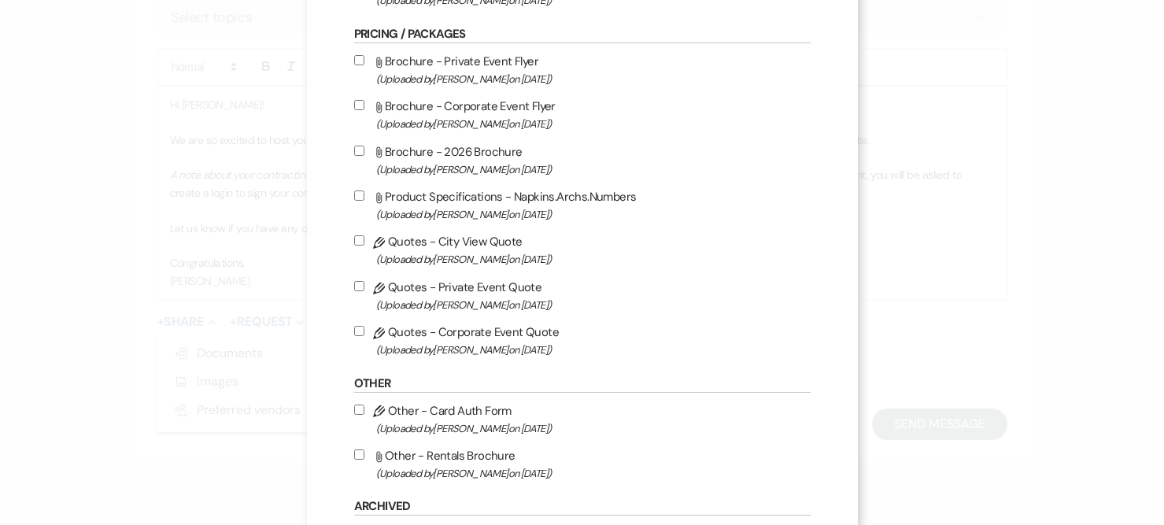
click at [357, 289] on input "Pencil Quotes - Private Event Quote (Uploaded by [PERSON_NAME] on [DATE] )" at bounding box center [359, 286] width 10 height 10
checkbox input "true"
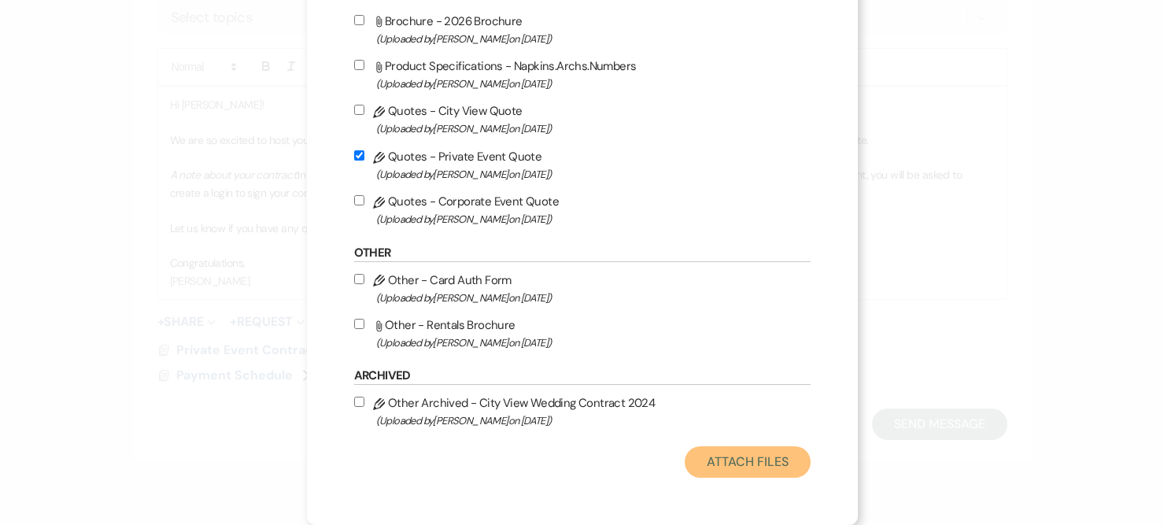
click at [750, 454] on button "Attach Files" at bounding box center [747, 461] width 125 height 31
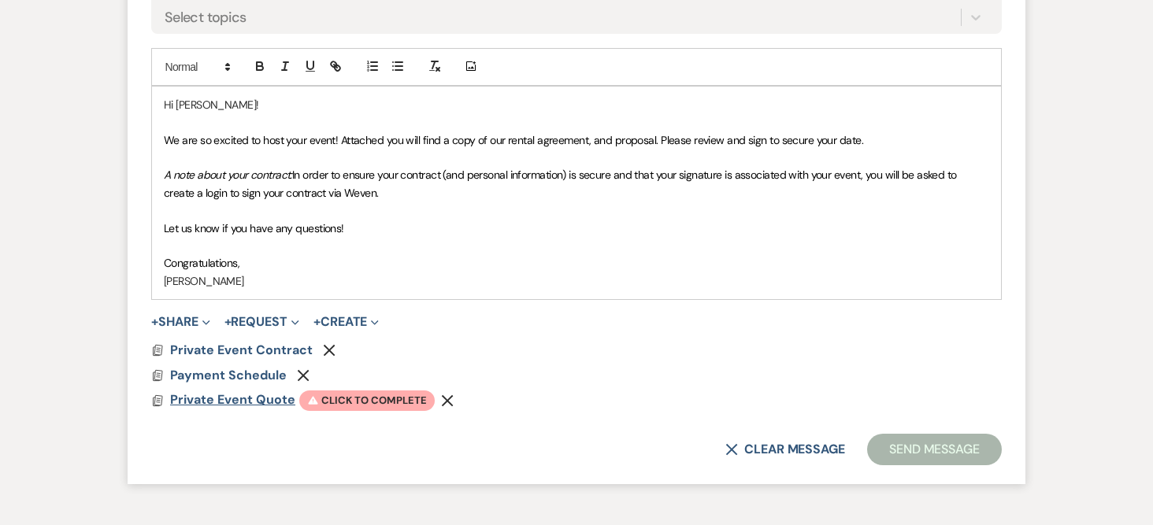
click at [215, 402] on span "Private Event Quote" at bounding box center [232, 399] width 125 height 17
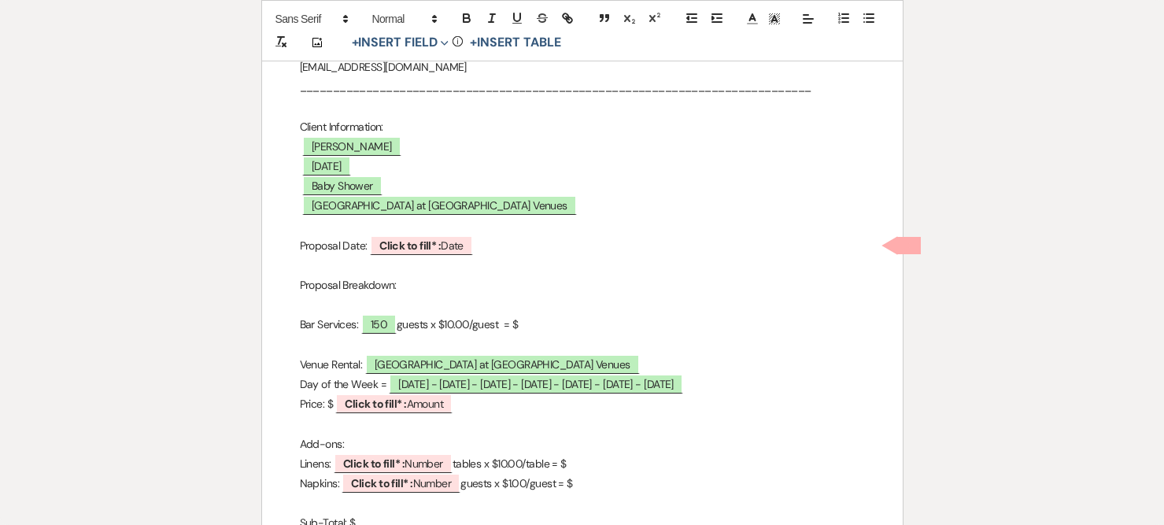
scroll to position [315, 0]
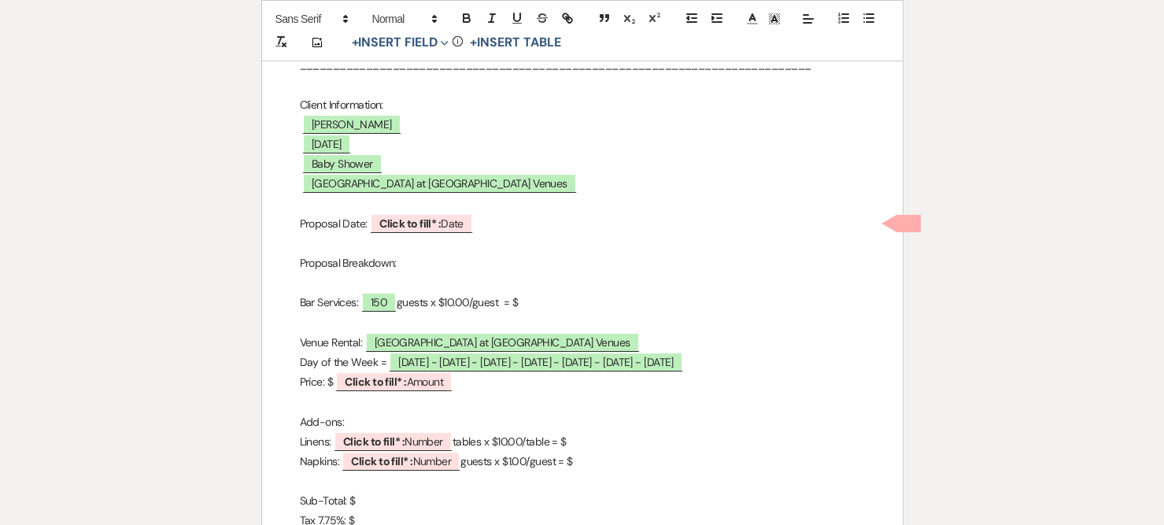
click at [295, 105] on div "City View Event Center Quote [STREET_ADDRESS] 419-345-3802 [EMAIL_ADDRESS][DOMA…" at bounding box center [582, 294] width 641 height 743
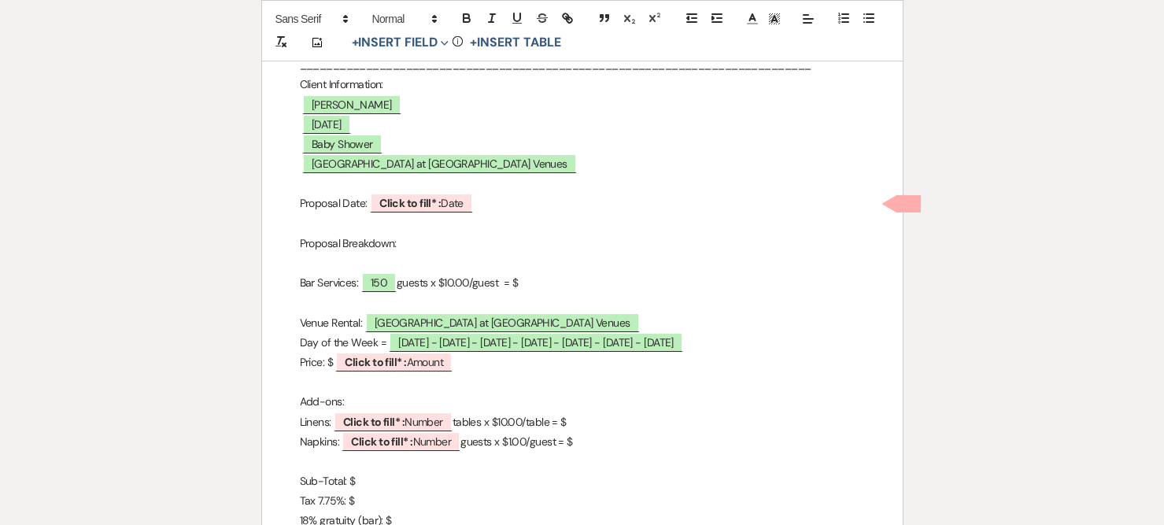
click at [295, 198] on div "City View Event Center Quote [STREET_ADDRESS] 419-345-3802 [EMAIL_ADDRESS][DOMA…" at bounding box center [582, 285] width 641 height 724
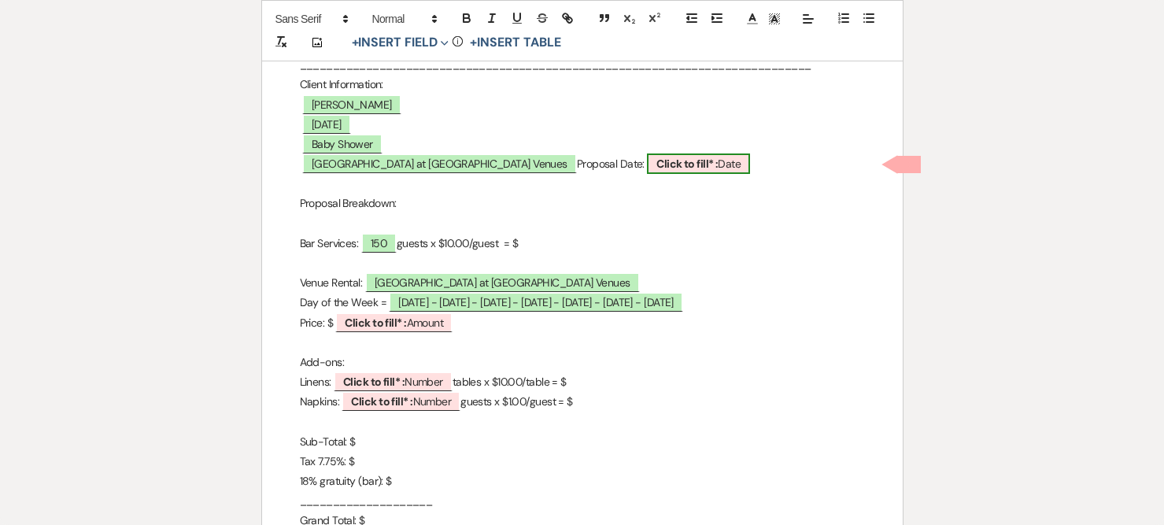
click at [718, 166] on b "Click to fill* :" at bounding box center [687, 164] width 61 height 14
select select "owner"
select select "Date"
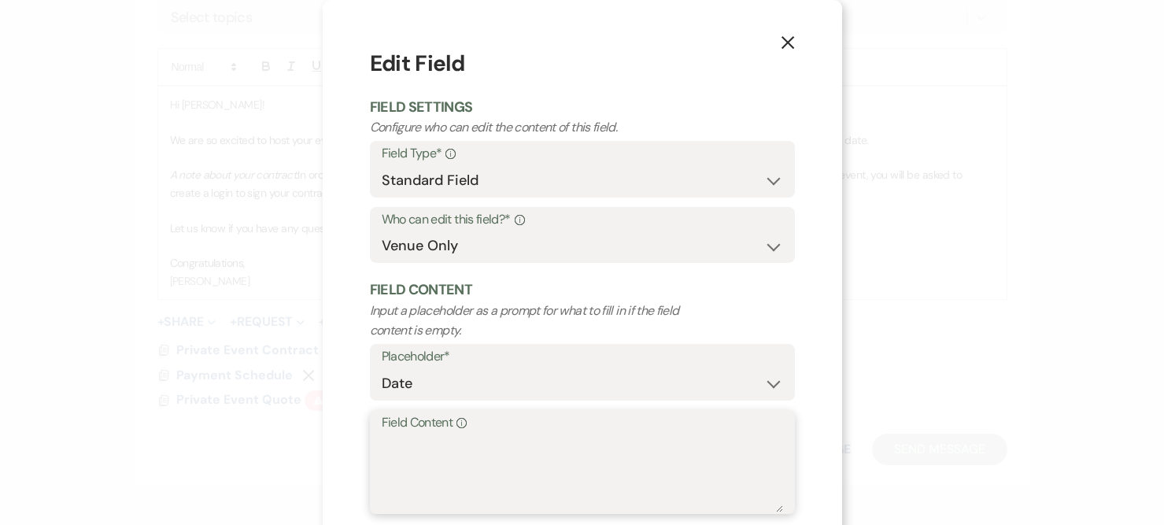
click at [422, 459] on textarea "Field Content Info" at bounding box center [583, 473] width 402 height 79
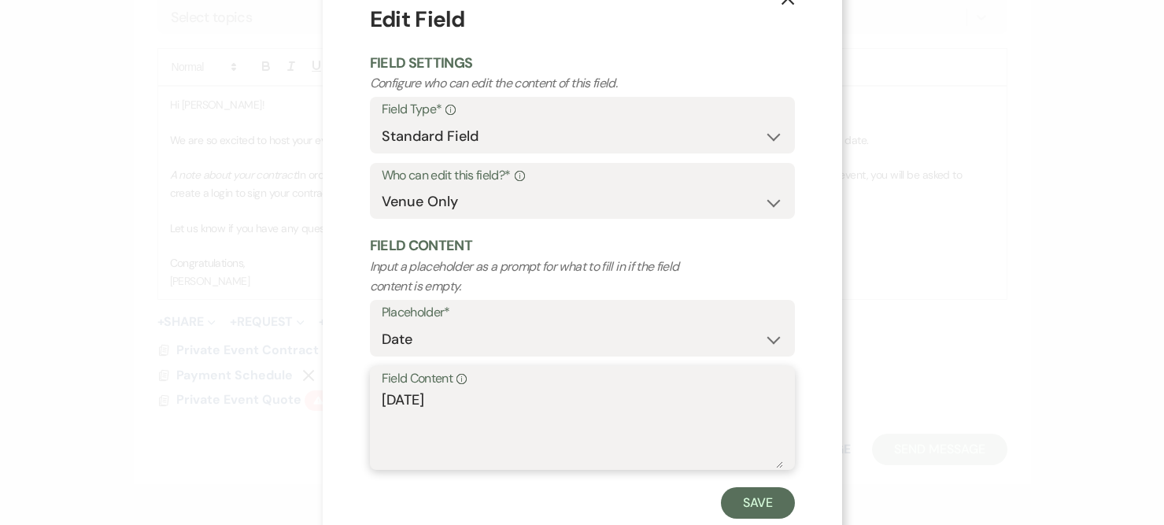
scroll to position [85, 0]
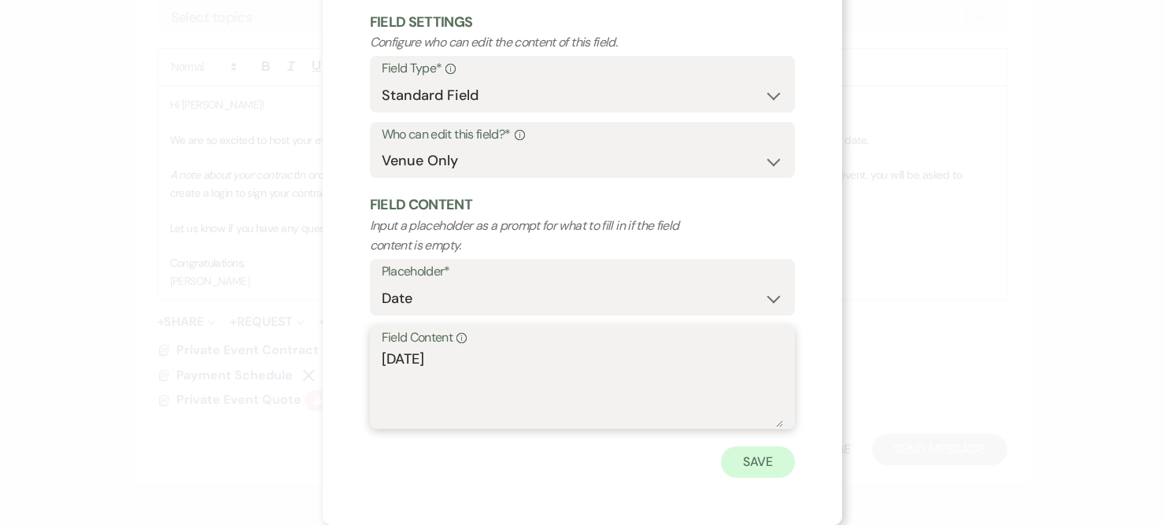
type textarea "[DATE]"
click at [772, 472] on button "Save" at bounding box center [758, 461] width 74 height 31
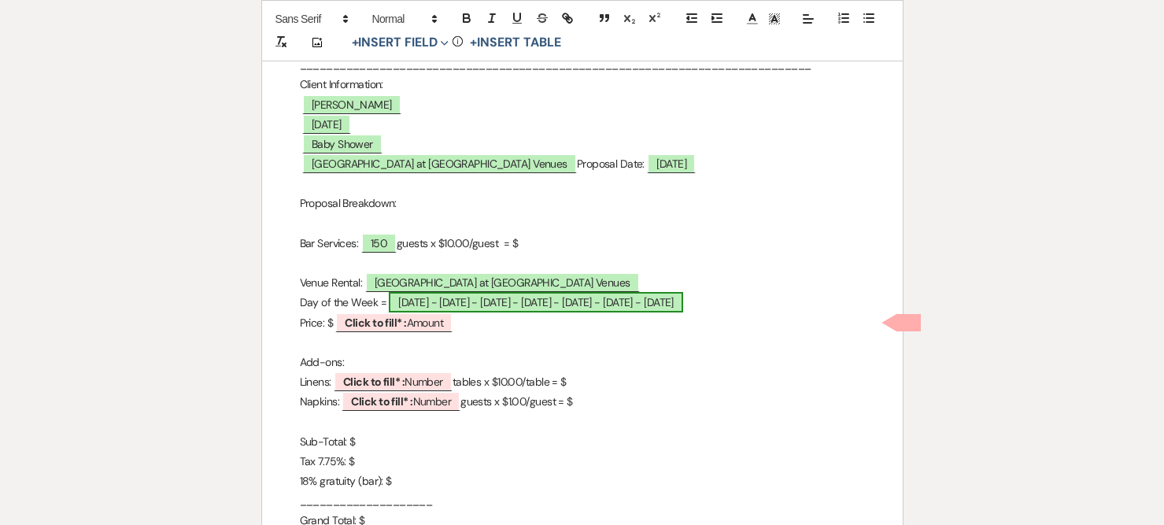
click at [668, 305] on span "[DATE] - [DATE] - [DATE] - [DATE] - [DATE] - [DATE] - [DATE]" at bounding box center [536, 302] width 294 height 20
select select "owner"
select select "Date"
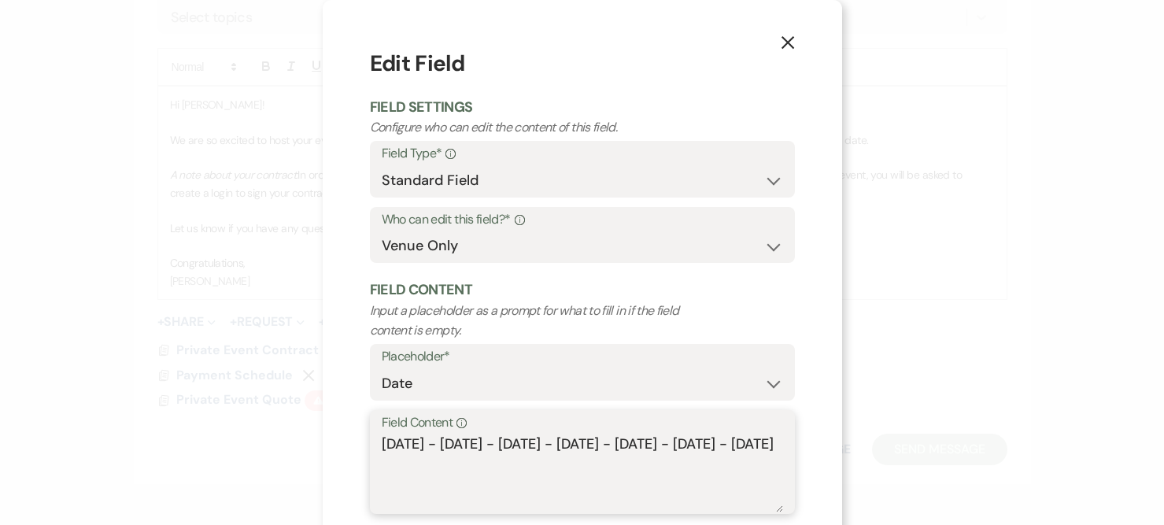
drag, startPoint x: 425, startPoint y: 448, endPoint x: 494, endPoint y: 469, distance: 71.7
click at [494, 469] on textarea "[DATE] - [DATE] - [DATE] - [DATE] - [DATE] - [DATE] - [DATE]" at bounding box center [583, 473] width 402 height 79
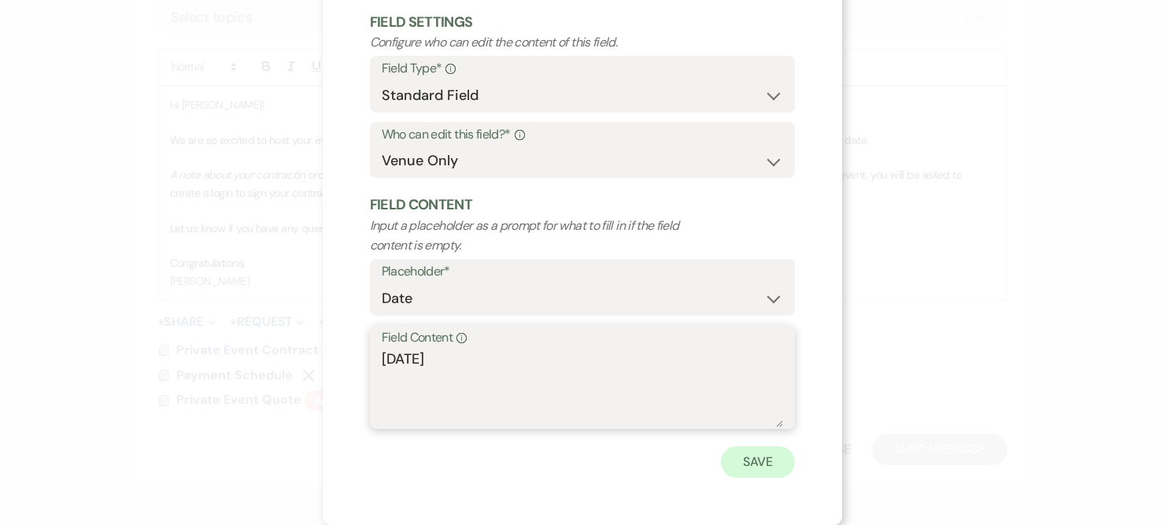
type textarea "[DATE]"
click at [751, 456] on button "Save" at bounding box center [758, 461] width 74 height 31
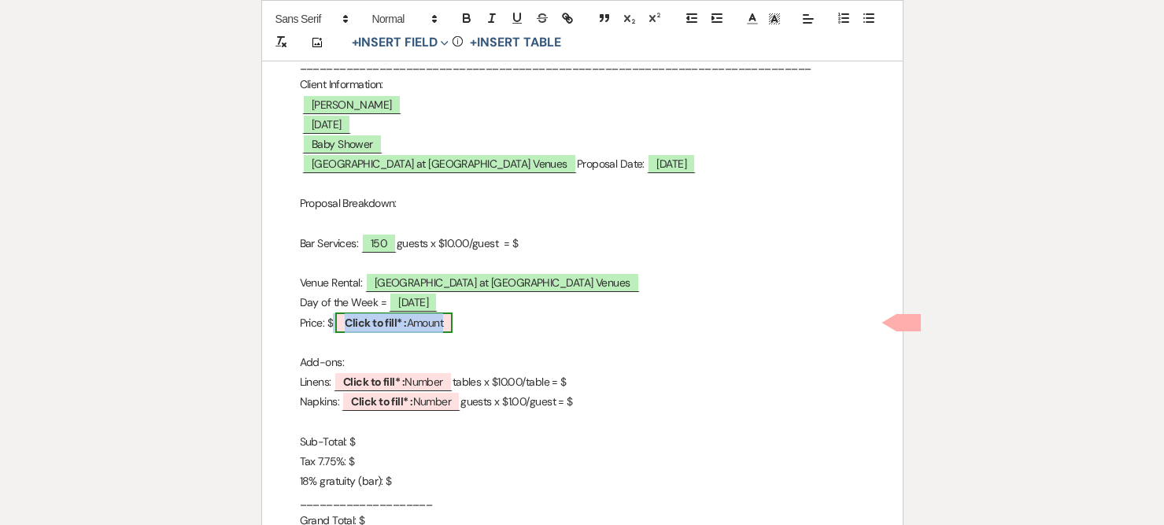
click at [409, 328] on span "Click to fill* : Amount" at bounding box center [393, 323] width 117 height 20
select select "owner"
select select "Amount"
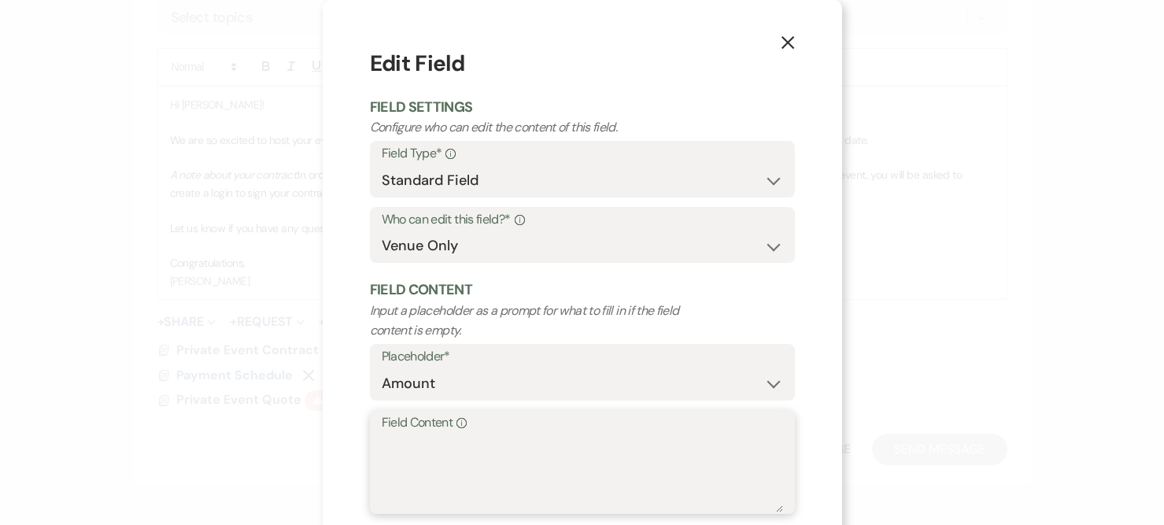
click at [428, 465] on textarea "Field Content Info" at bounding box center [583, 473] width 402 height 79
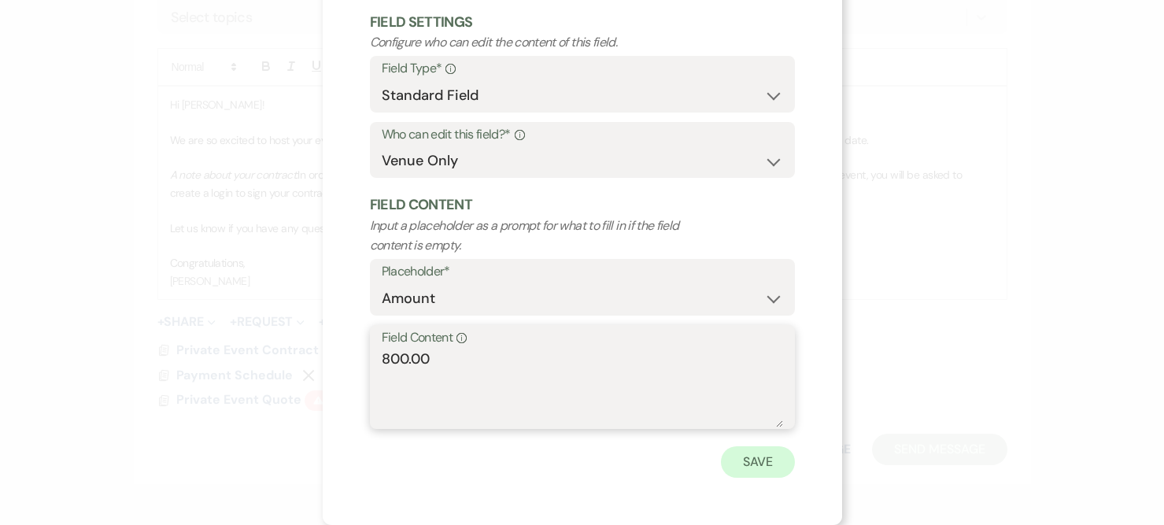
type textarea "800.00"
click at [746, 467] on button "Save" at bounding box center [758, 461] width 74 height 31
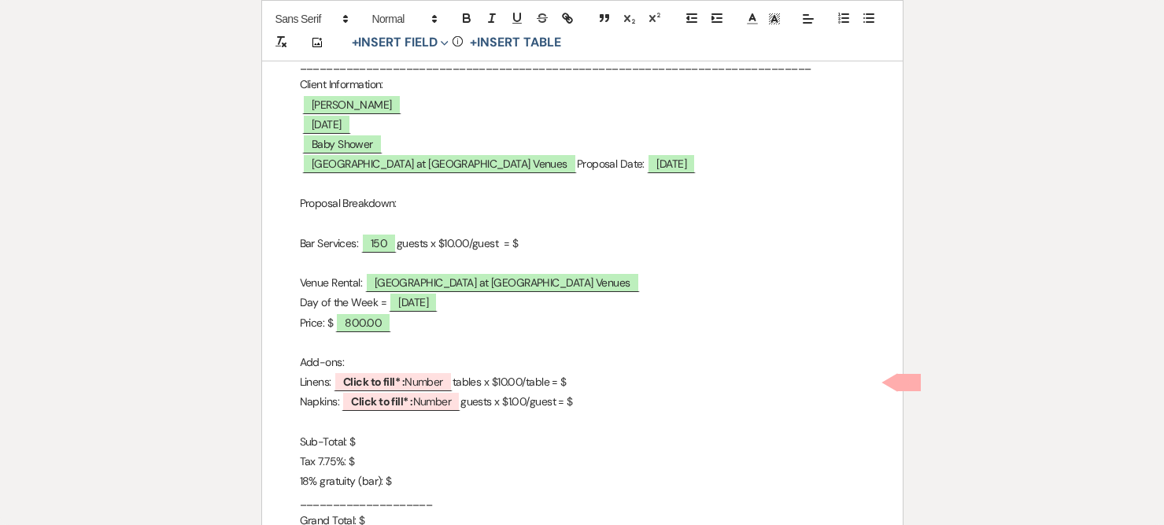
click at [362, 357] on p "Add-ons:" at bounding box center [582, 363] width 565 height 20
drag, startPoint x: 613, startPoint y: 406, endPoint x: 291, endPoint y: 373, distance: 323.7
click at [291, 373] on div "City View Event Center Quote [STREET_ADDRESS] 419-345-3802 [EMAIL_ADDRESS][DOMA…" at bounding box center [582, 264] width 641 height 683
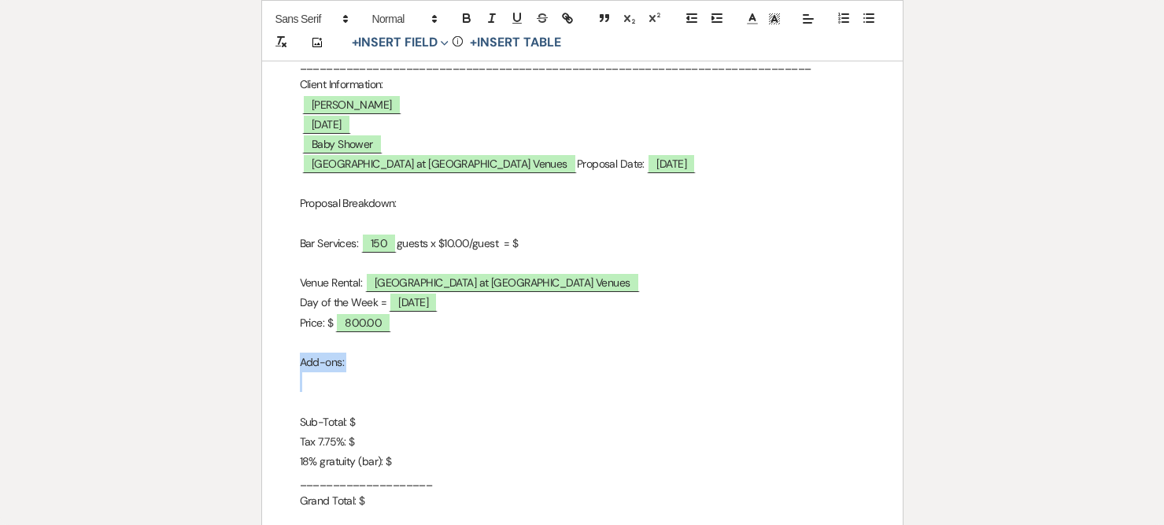
drag, startPoint x: 328, startPoint y: 385, endPoint x: 279, endPoint y: 361, distance: 53.9
click at [279, 361] on div "City View Event Center Quote [STREET_ADDRESS] 419-345-3802 [EMAIL_ADDRESS][DOMA…" at bounding box center [582, 255] width 641 height 664
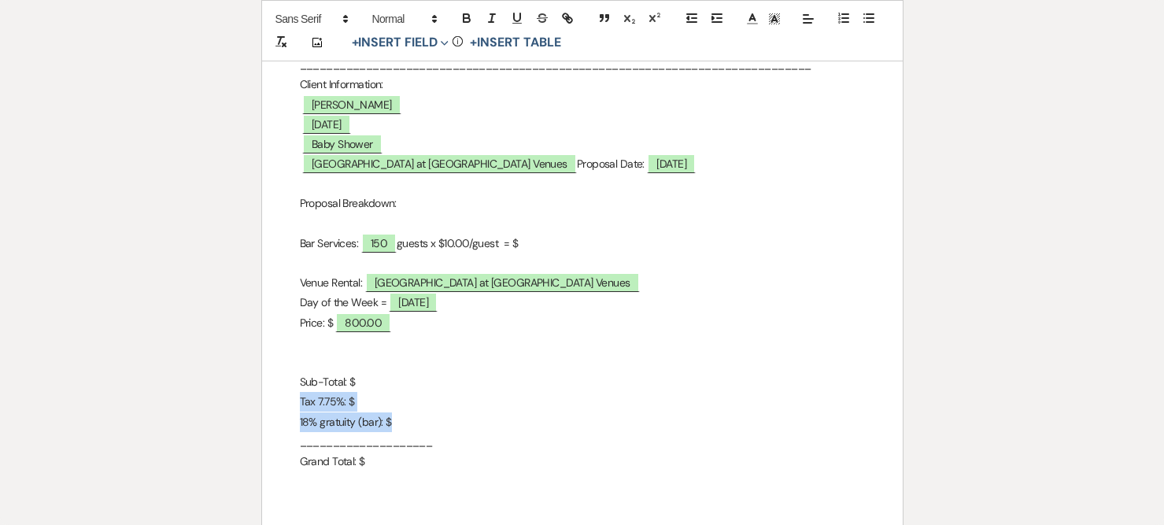
drag, startPoint x: 400, startPoint y: 423, endPoint x: 291, endPoint y: 402, distance: 111.3
click at [291, 402] on div "City View Event Center Quote [STREET_ADDRESS] 419-345-3802 [EMAIL_ADDRESS][DOMA…" at bounding box center [582, 235] width 641 height 624
click at [370, 389] on p "Sub-Total: $" at bounding box center [582, 382] width 565 height 20
click at [378, 449] on p "Grand Total: $" at bounding box center [582, 442] width 565 height 20
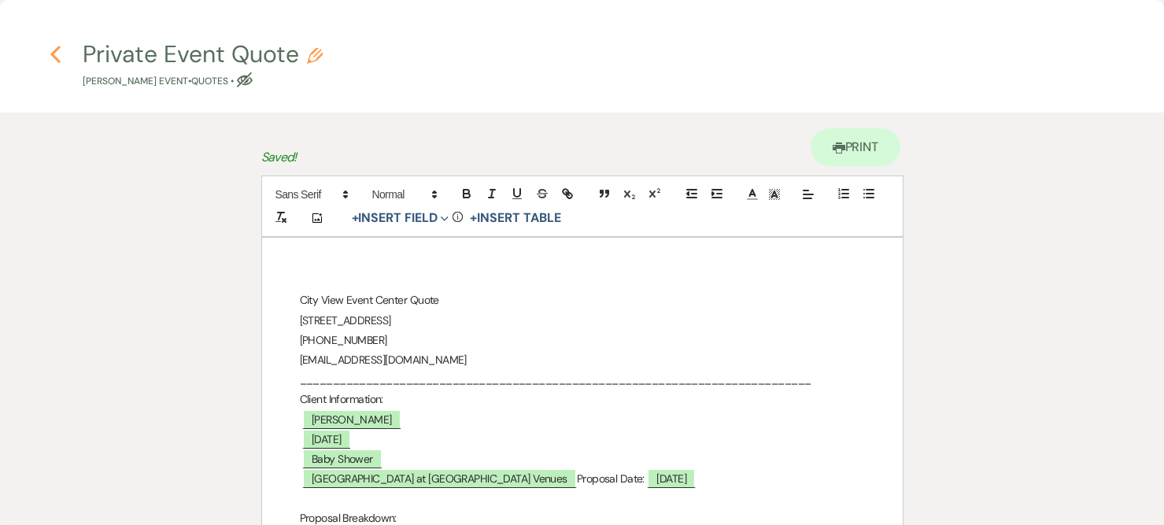
click at [55, 54] on icon "Previous" at bounding box center [56, 54] width 12 height 19
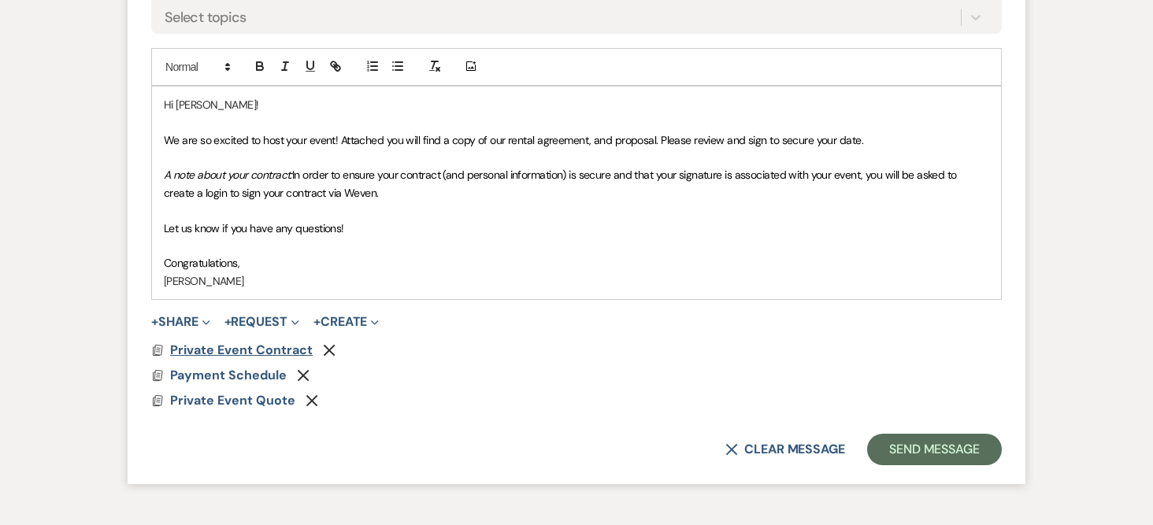
click at [231, 351] on span "Private Event Contract" at bounding box center [241, 350] width 143 height 17
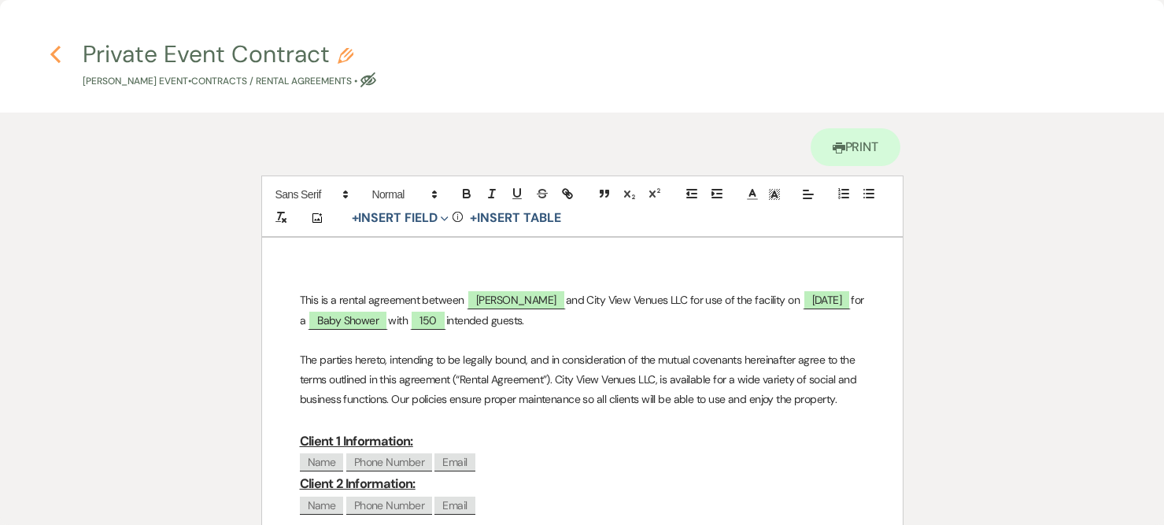
click at [54, 50] on icon "Previous" at bounding box center [56, 54] width 12 height 19
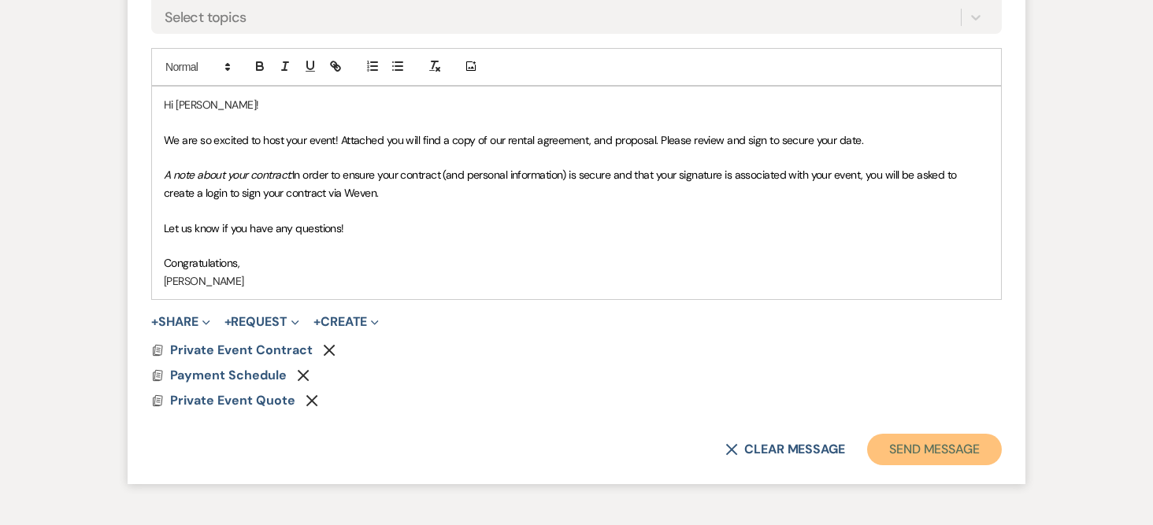
click at [914, 449] on button "Send Message" at bounding box center [934, 449] width 135 height 31
